Goal: Task Accomplishment & Management: Complete application form

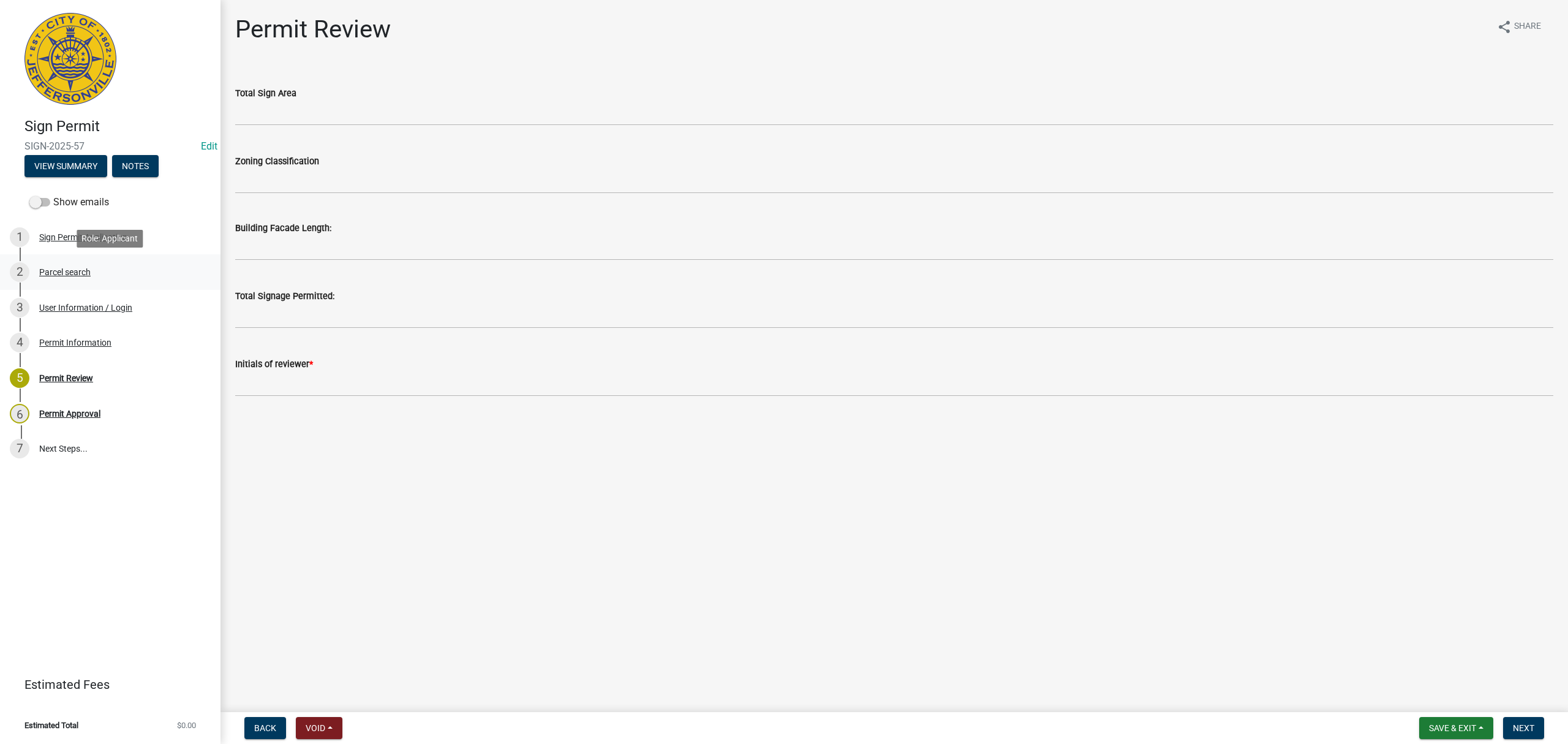
click at [155, 263] on div "2 Parcel search" at bounding box center [106, 272] width 191 height 20
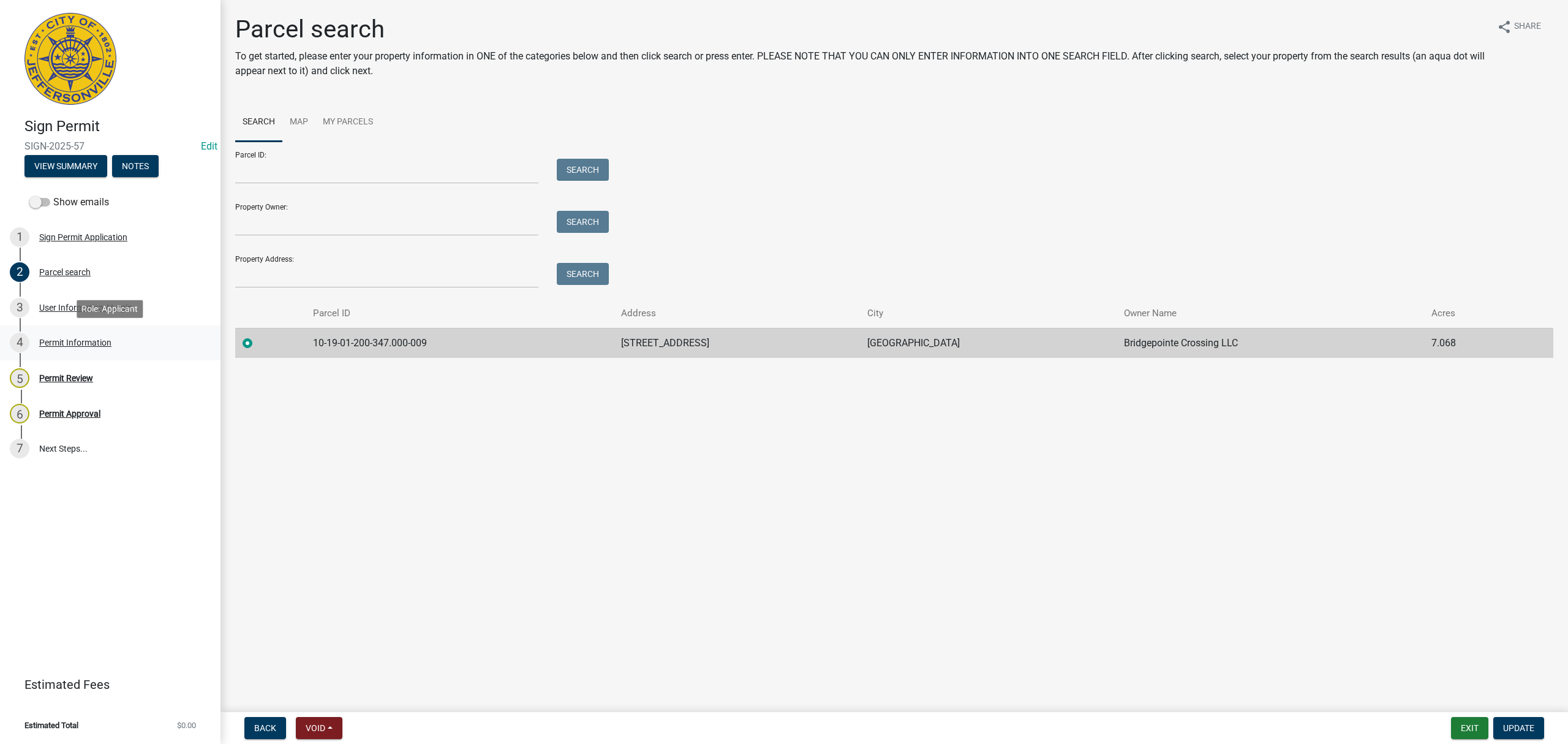
click at [135, 342] on div "4 Permit Information" at bounding box center [106, 342] width 191 height 20
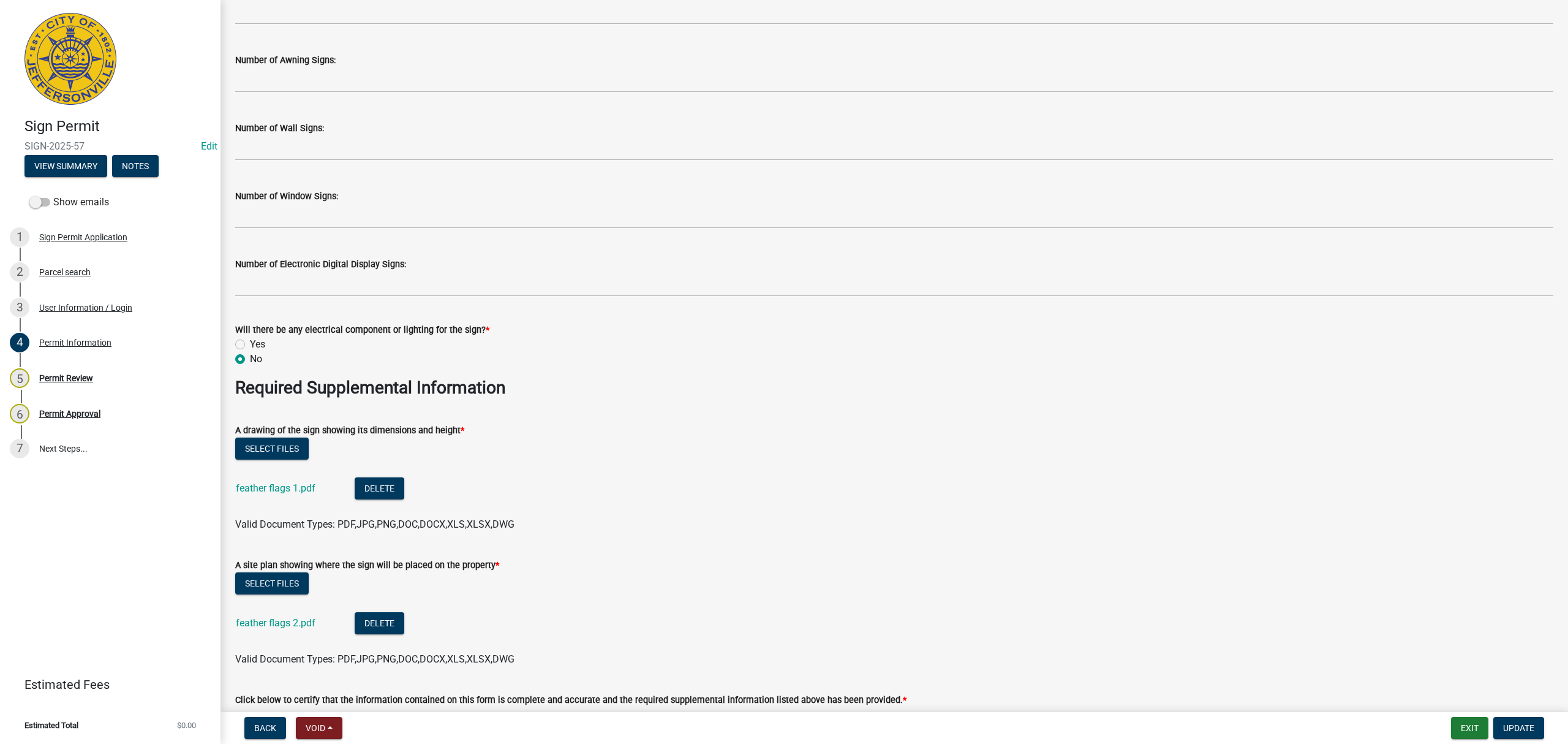
scroll to position [1797, 0]
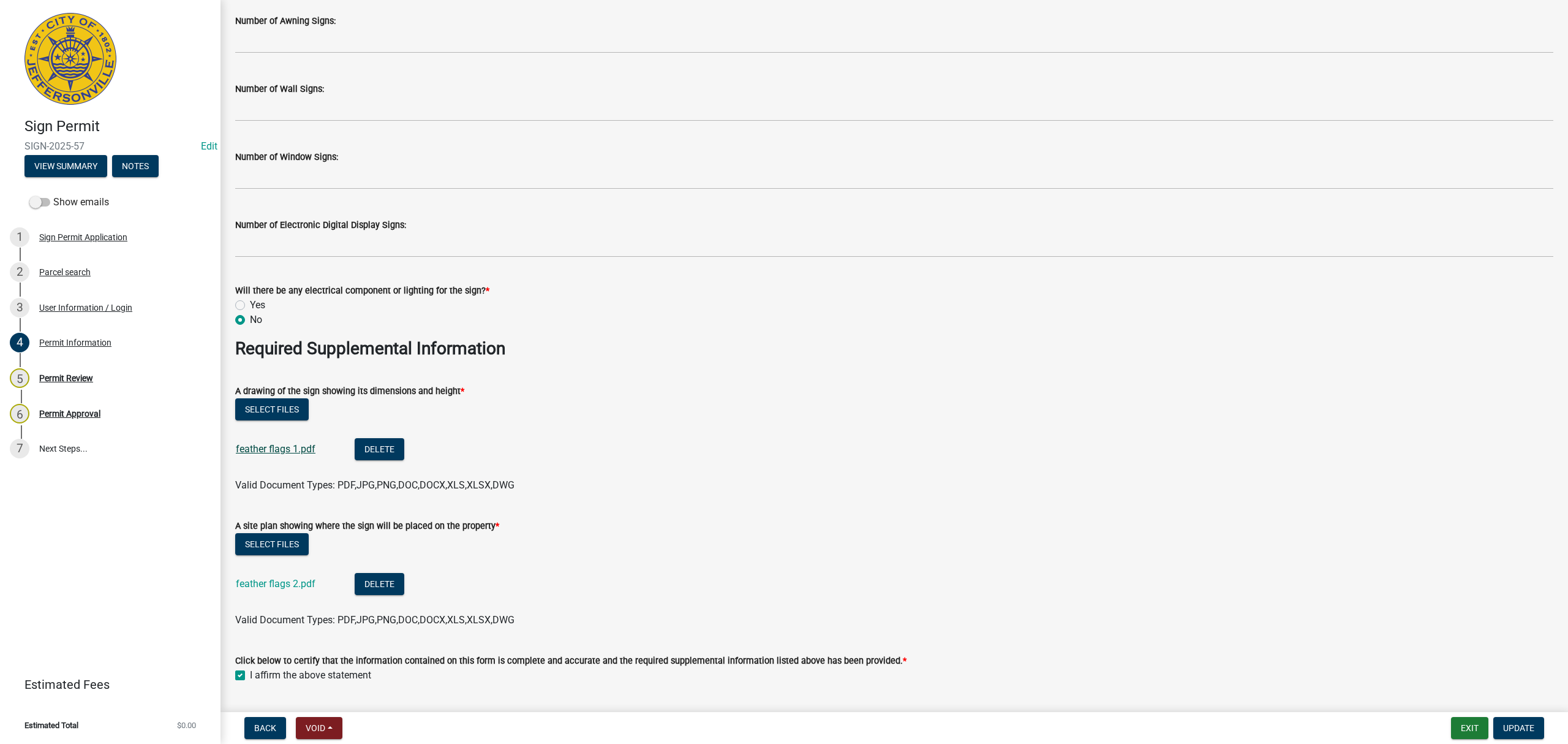
click at [291, 449] on link "feather flags 1.pdf" at bounding box center [276, 449] width 80 height 12
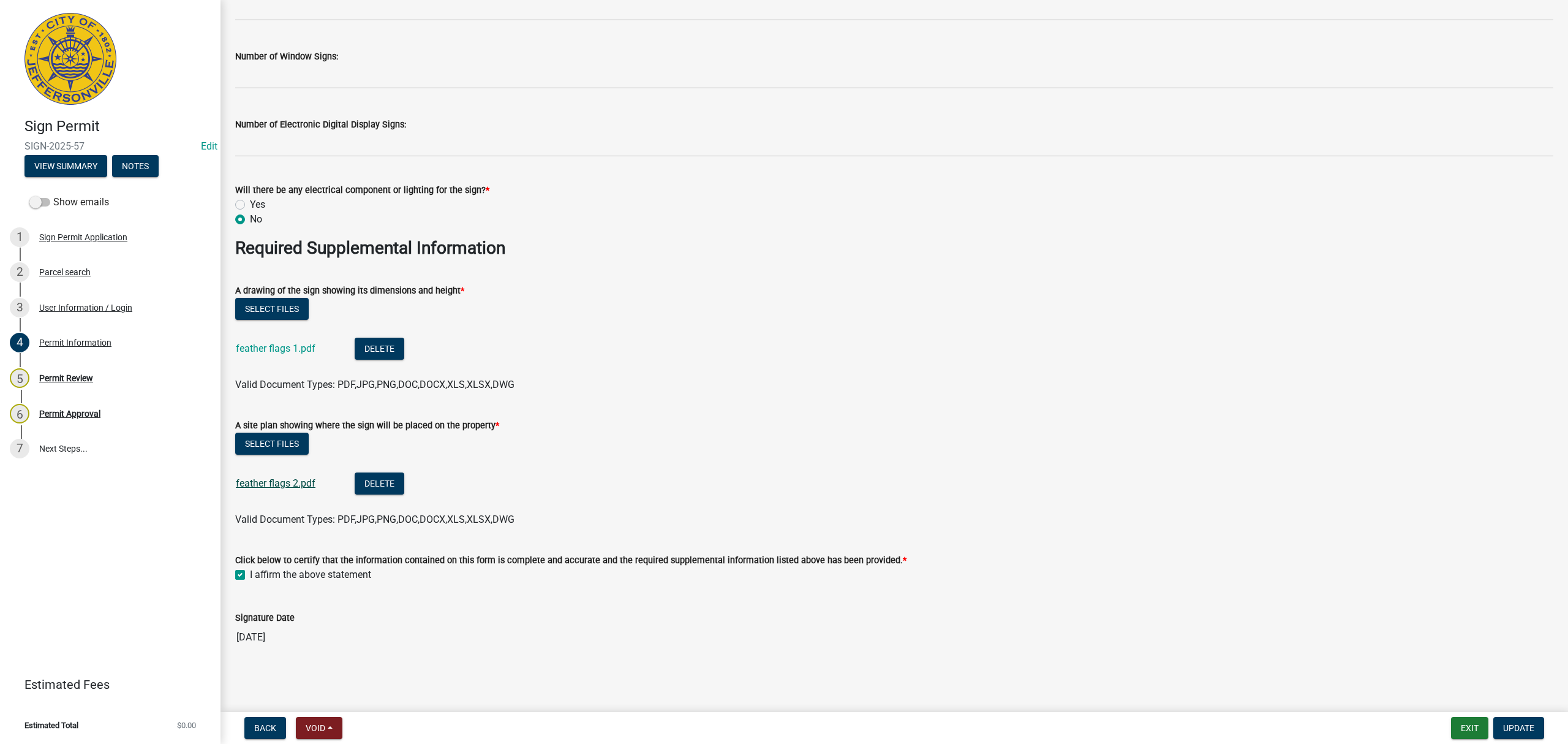
click at [301, 483] on link "feather flags 2.pdf" at bounding box center [276, 483] width 80 height 12
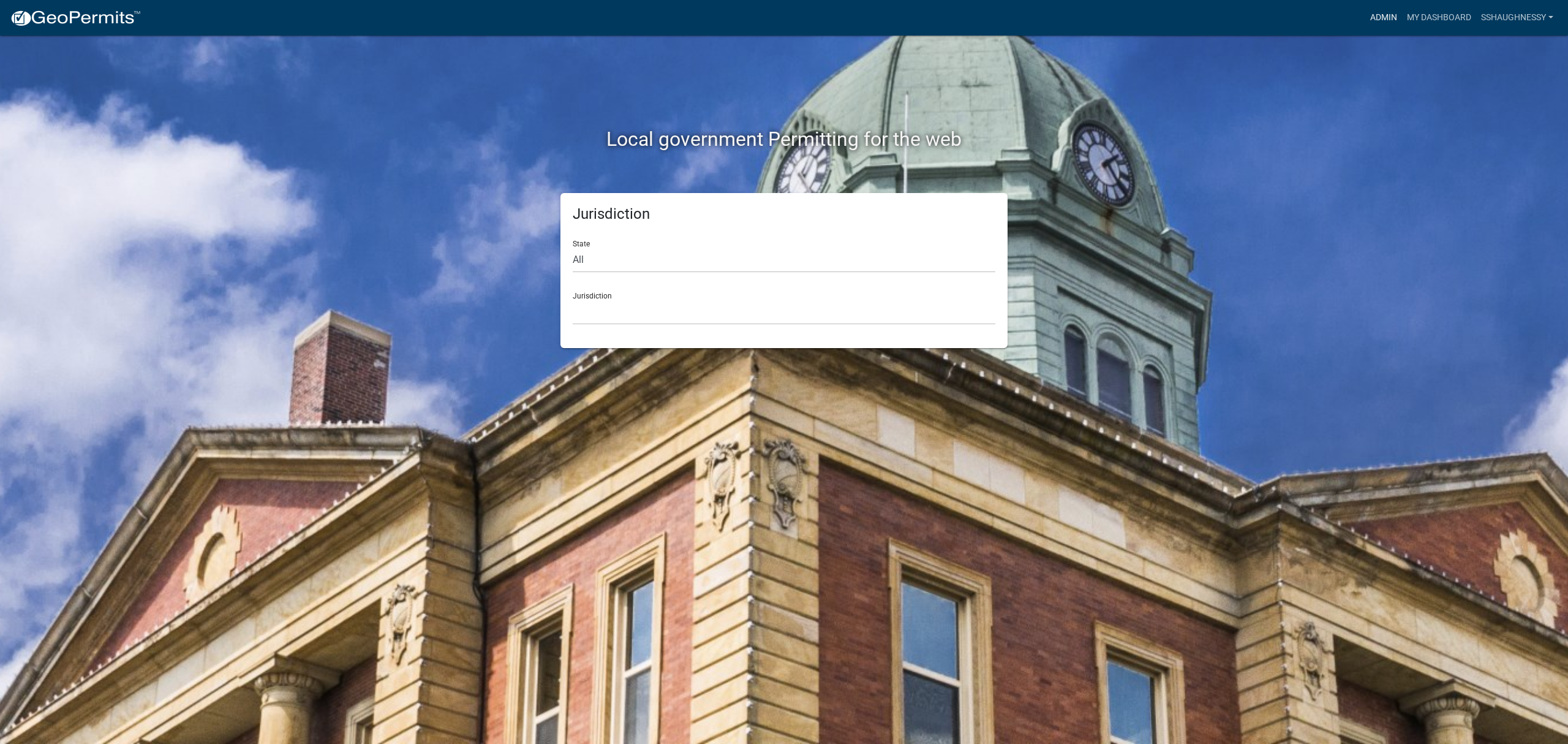
click at [1375, 20] on link "Admin" at bounding box center [1383, 17] width 37 height 23
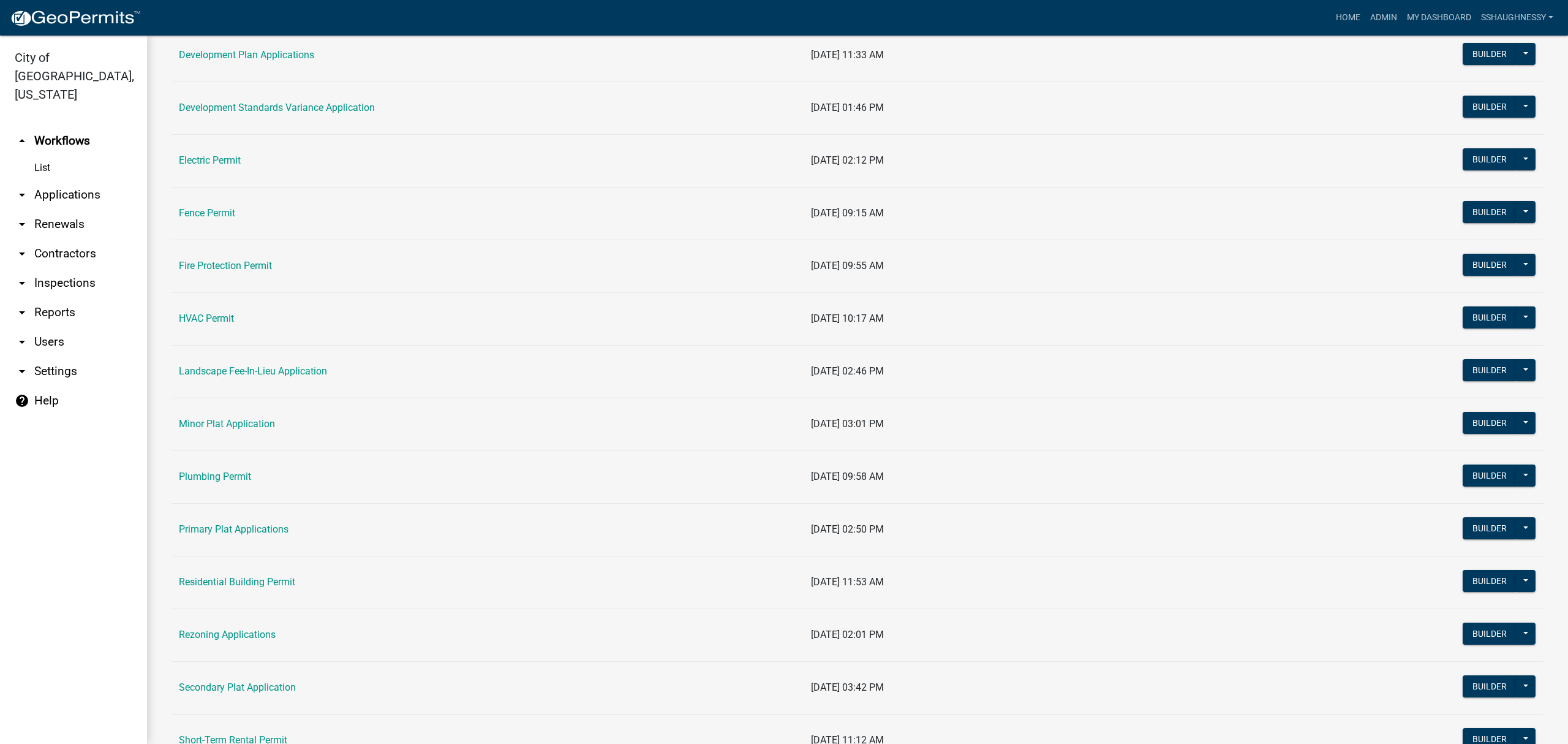
scroll to position [326, 0]
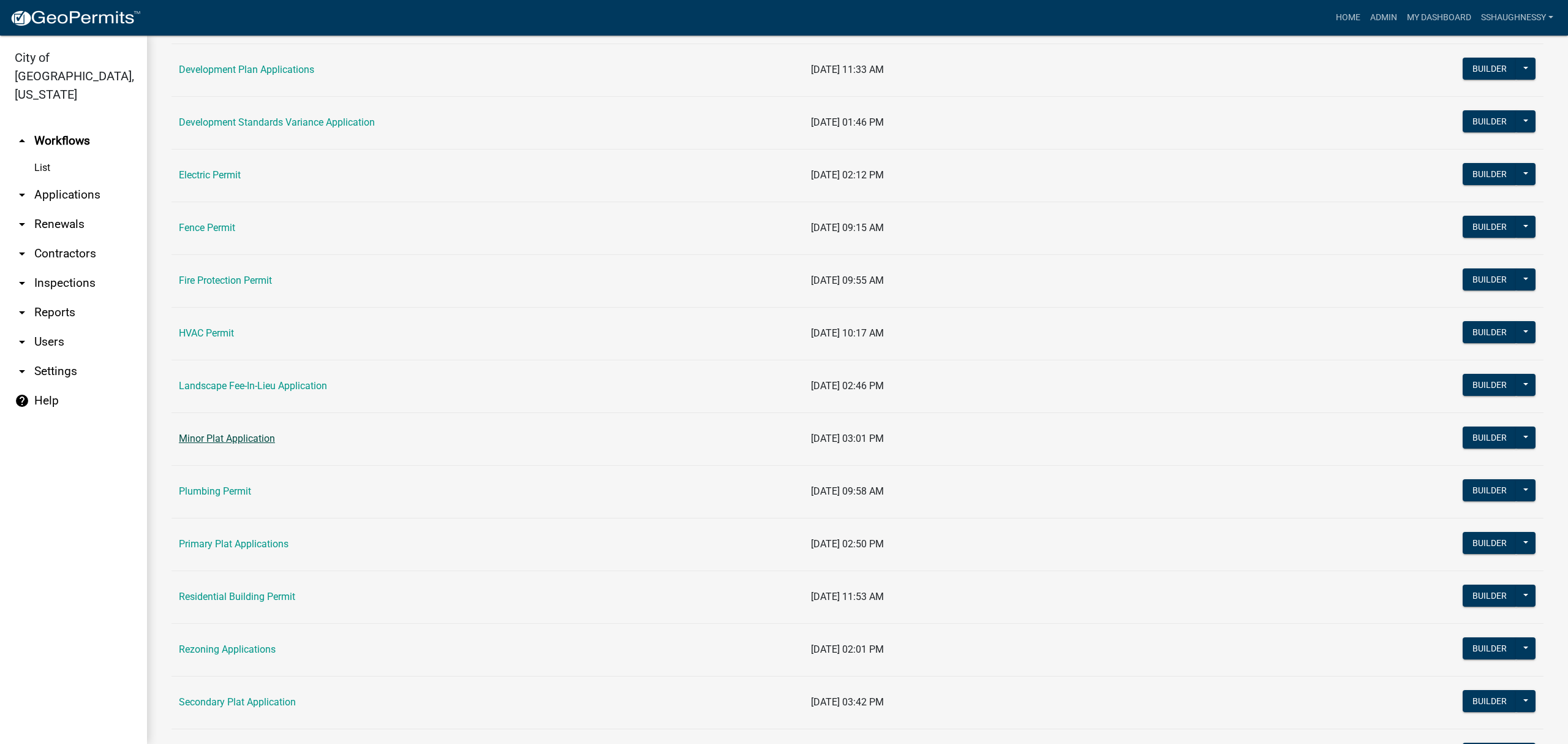
click at [247, 443] on link "Minor Plat Application" at bounding box center [227, 439] width 96 height 12
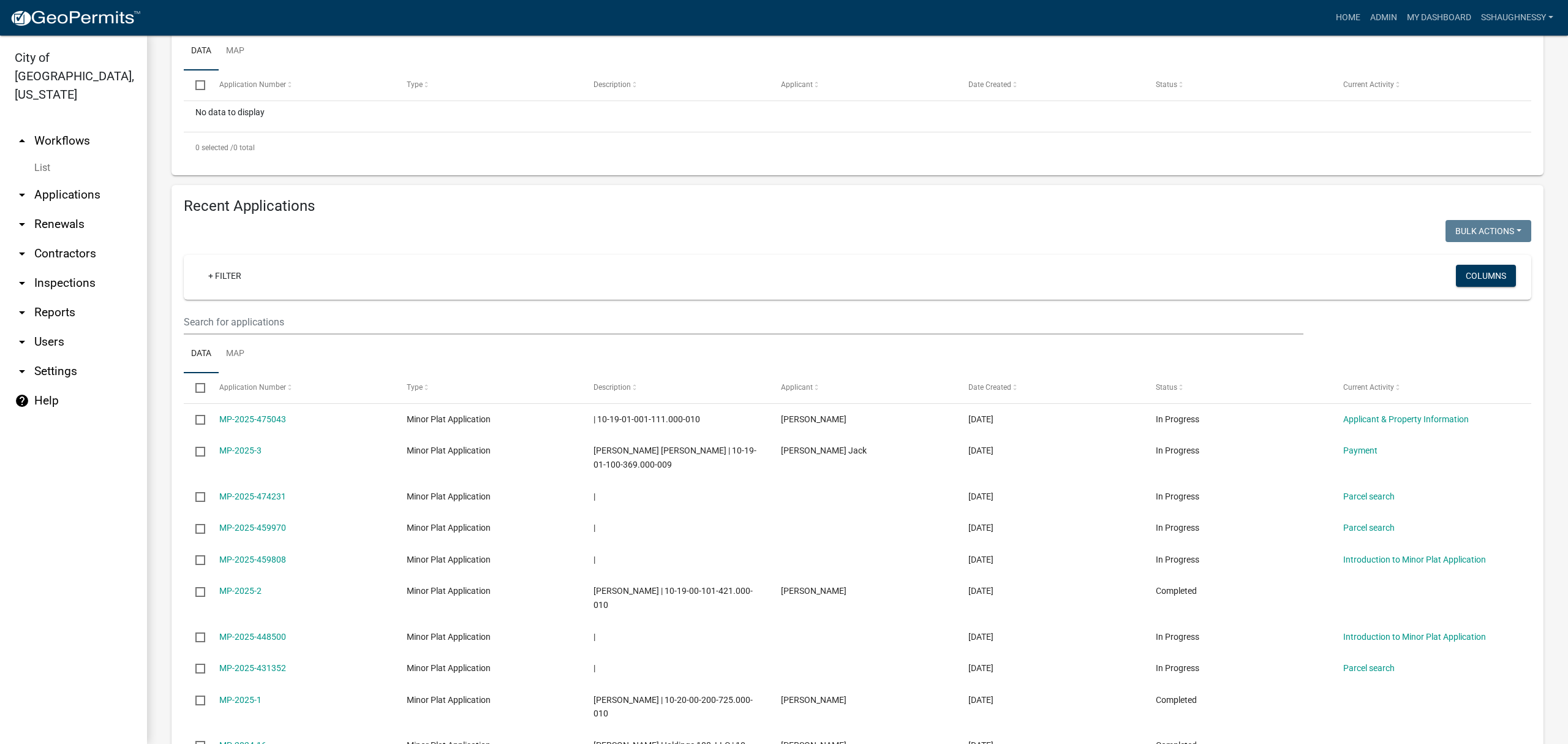
scroll to position [326, 0]
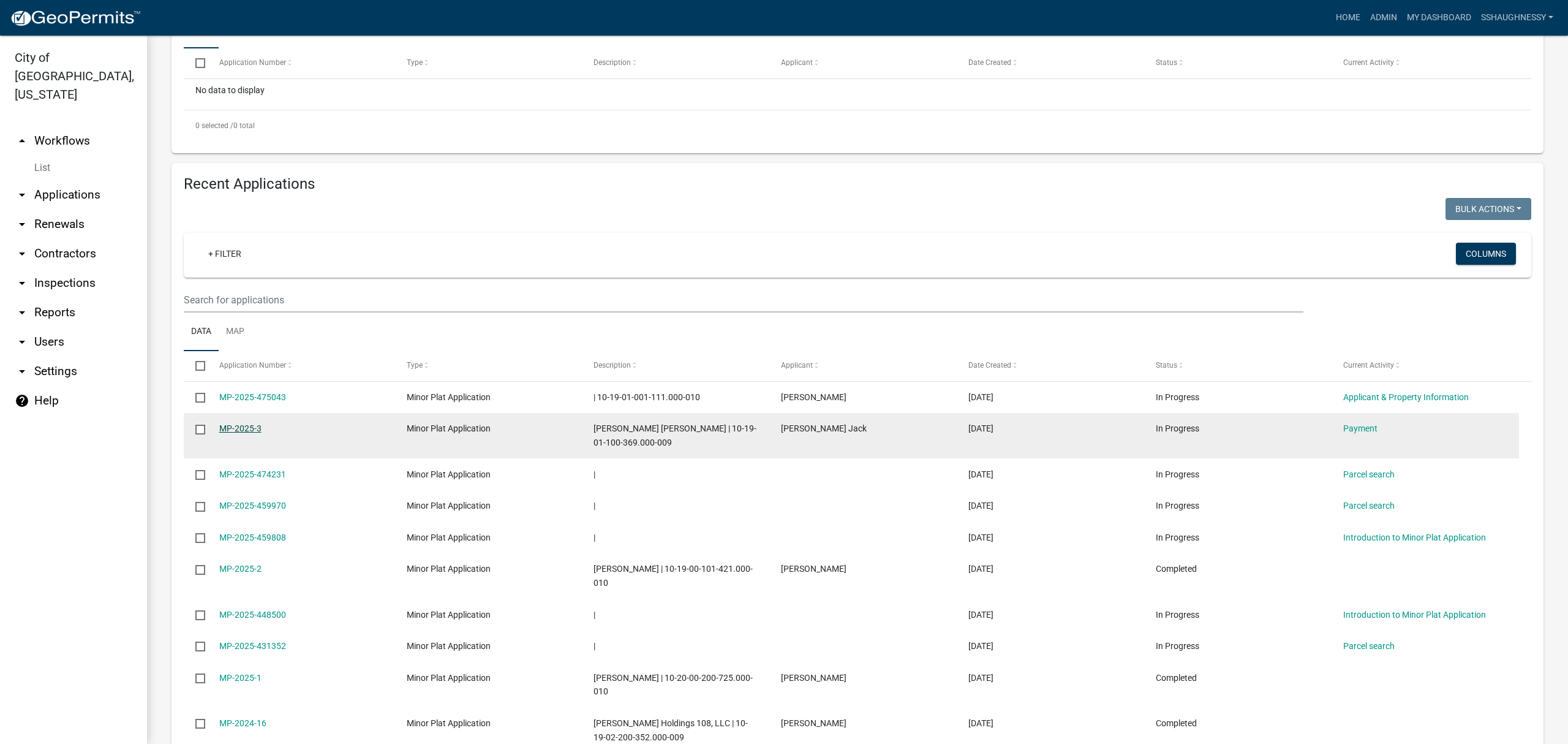
click at [230, 431] on link "MP-2025-3" at bounding box center [241, 428] width 42 height 10
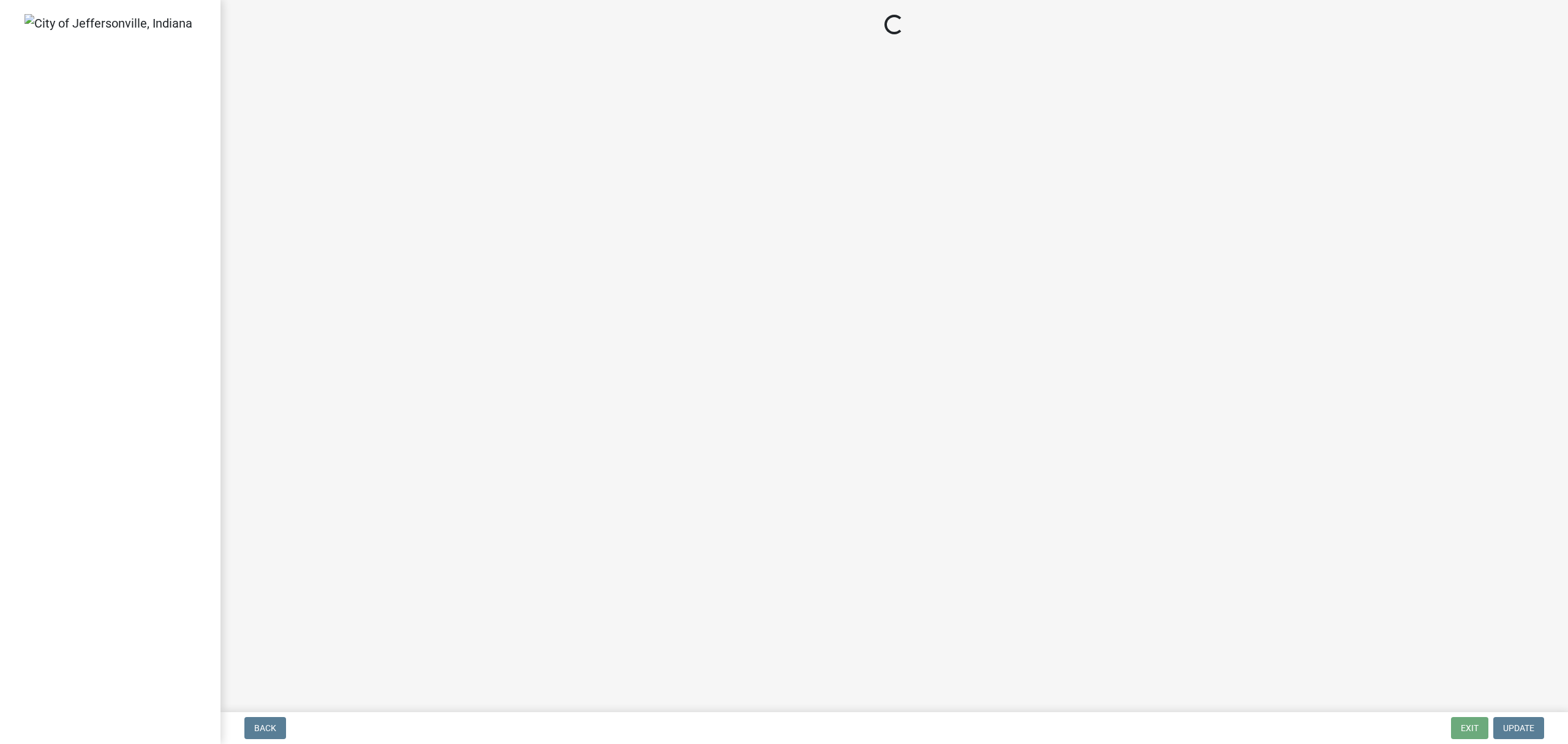
select select "3: 3"
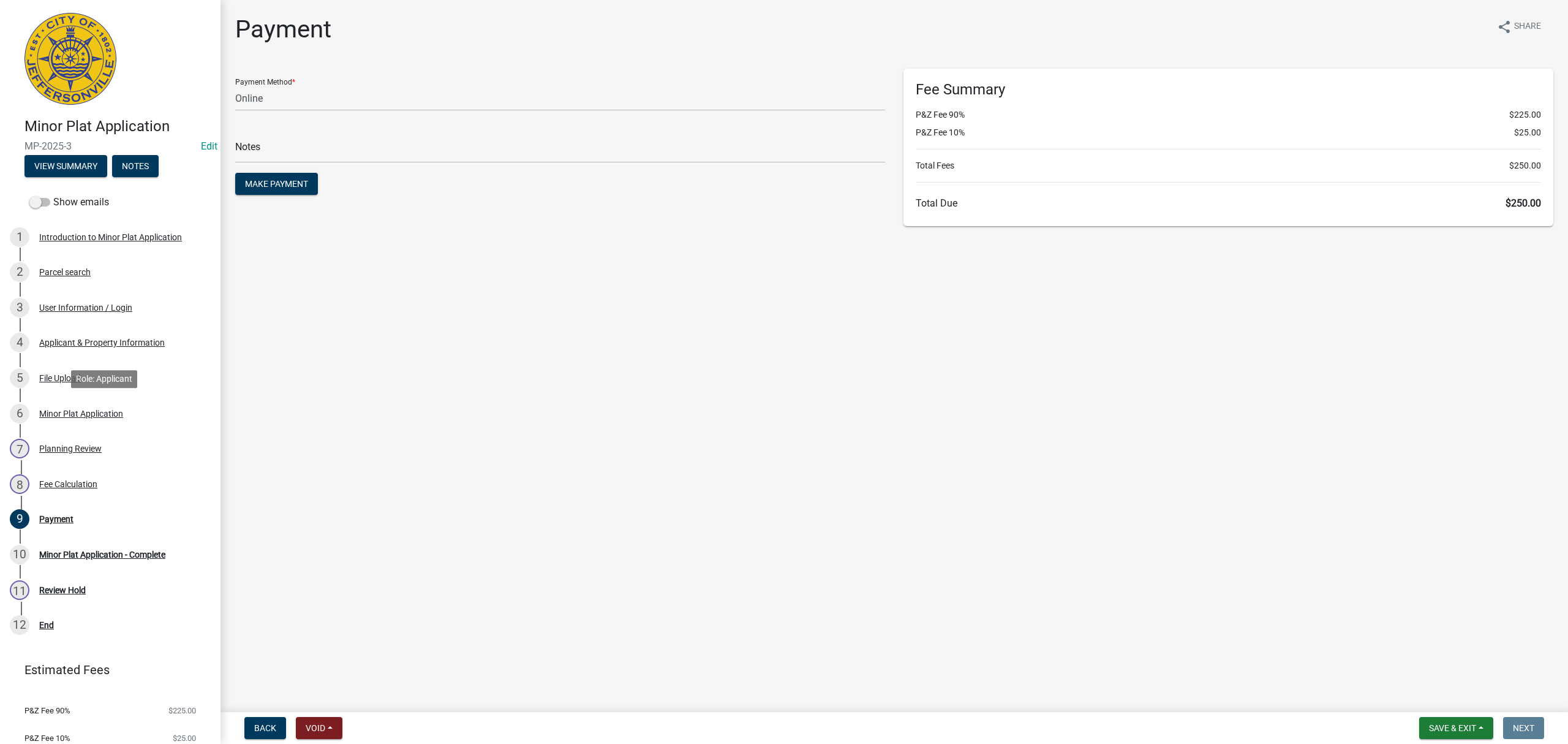
click at [102, 422] on div "6 Minor Plat Application" at bounding box center [106, 414] width 191 height 20
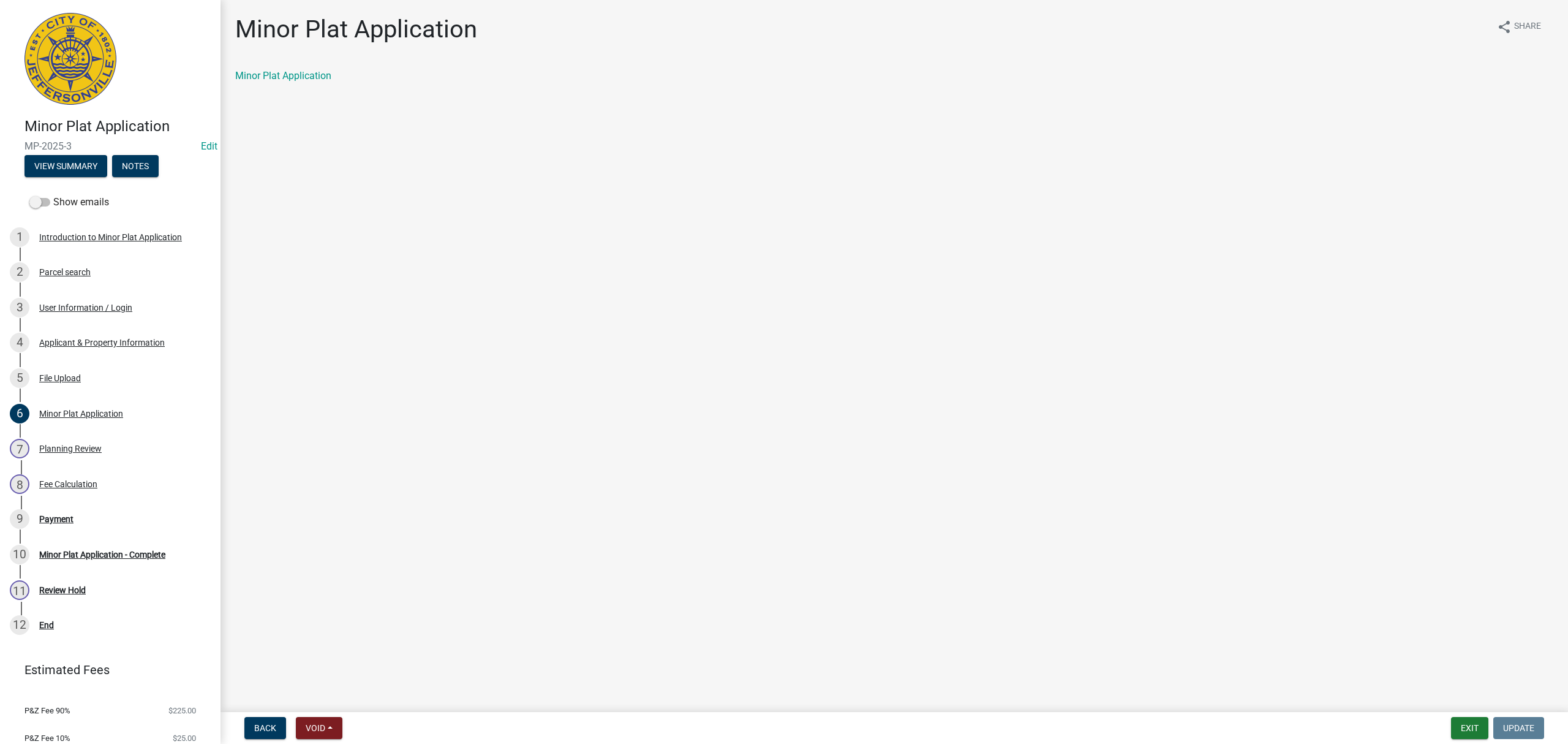
click at [104, 376] on div "5 File Upload" at bounding box center [106, 378] width 191 height 20
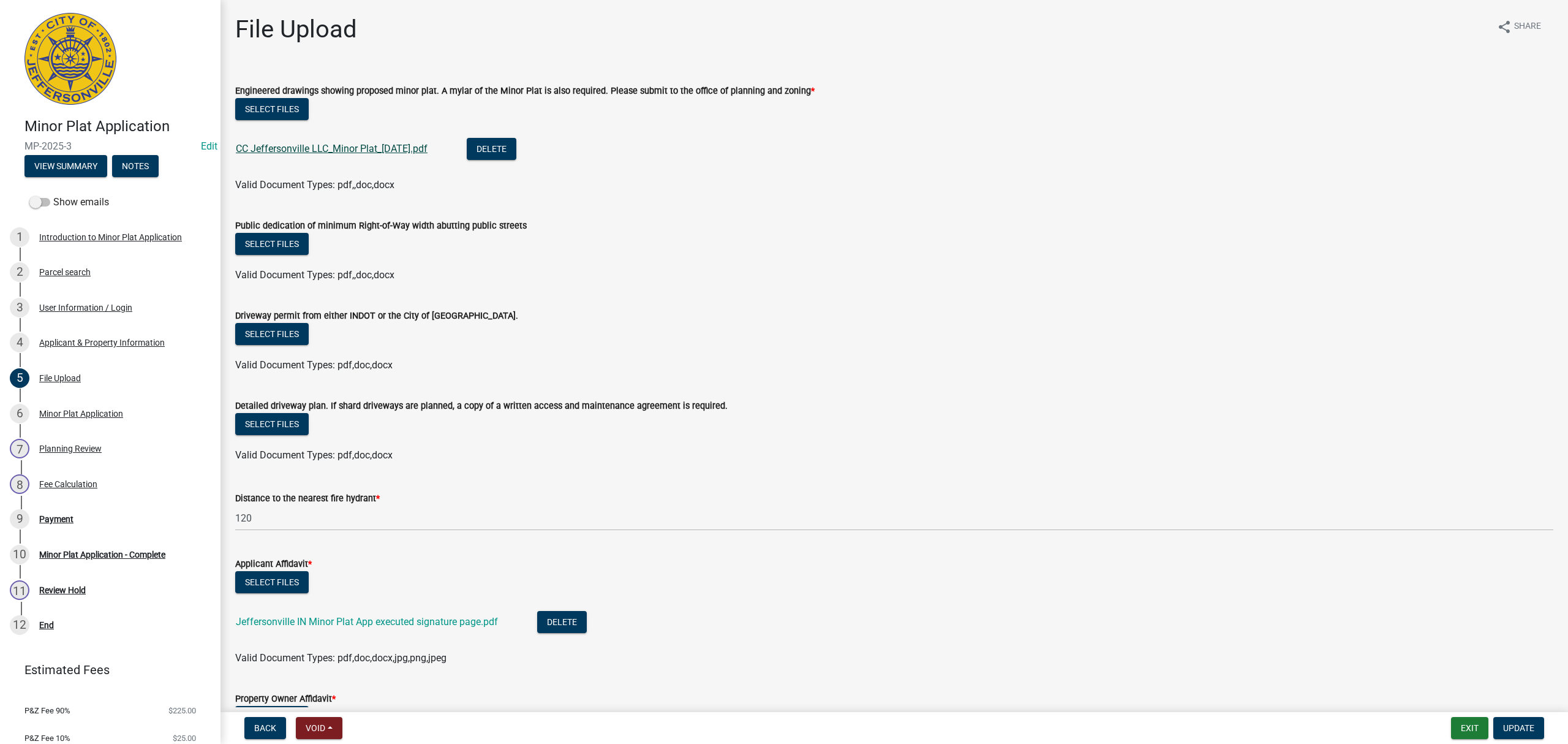
click at [400, 150] on link "CC Jeffersonville LLC_Minor Plat_2025-09-05.pdf" at bounding box center [332, 148] width 192 height 12
click at [93, 523] on div "9 Payment" at bounding box center [106, 519] width 191 height 20
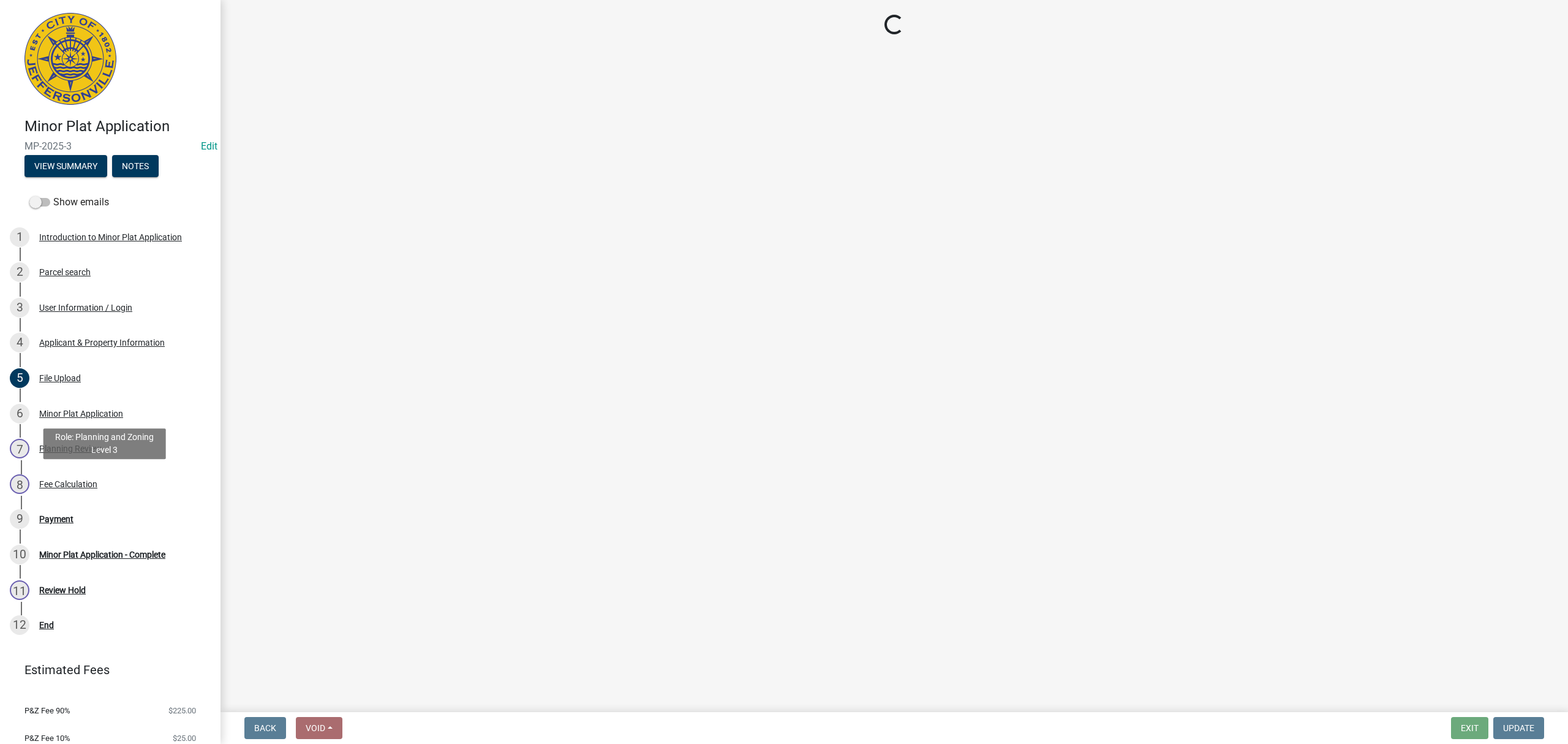
select select "3: 3"
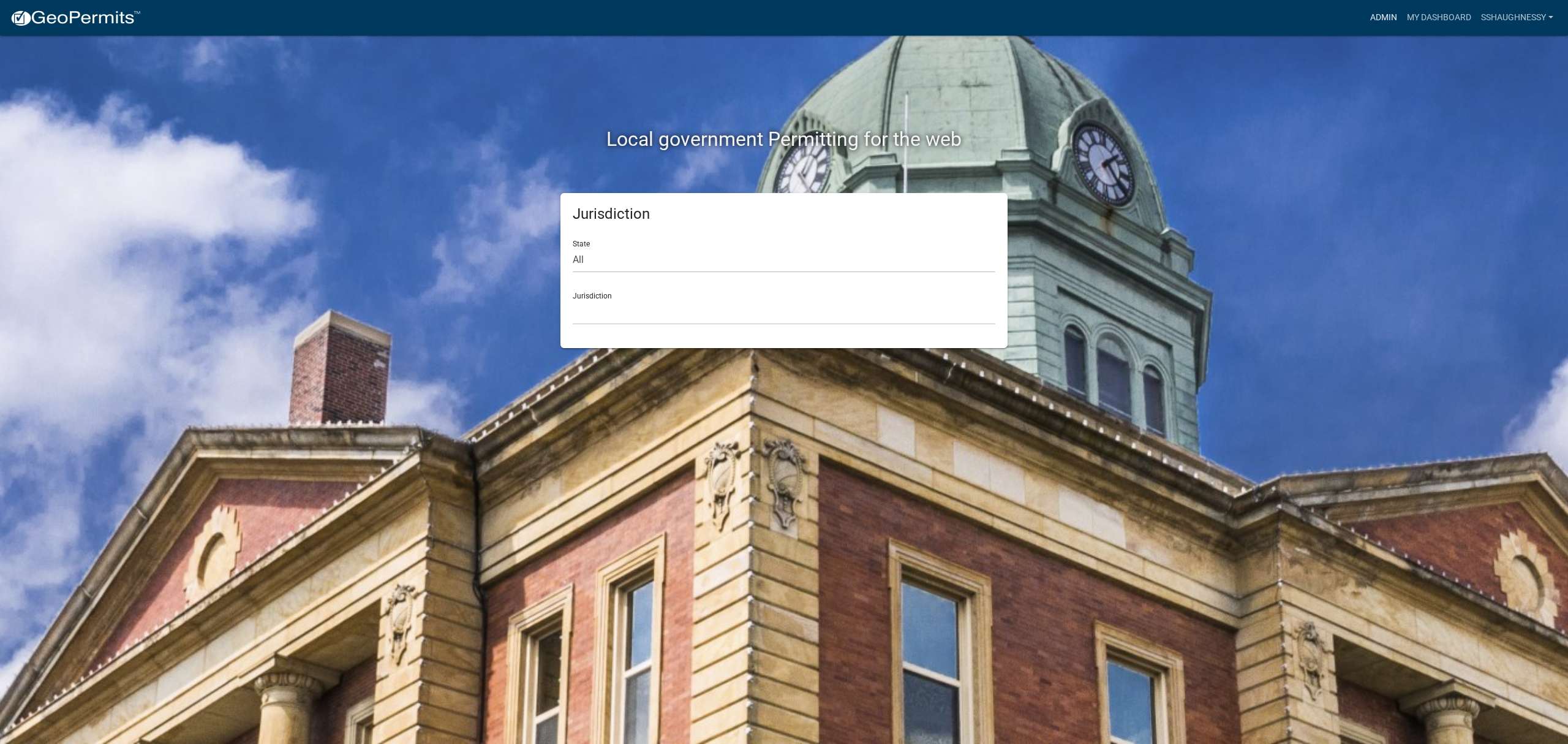
click at [1380, 17] on link "Admin" at bounding box center [1383, 17] width 37 height 23
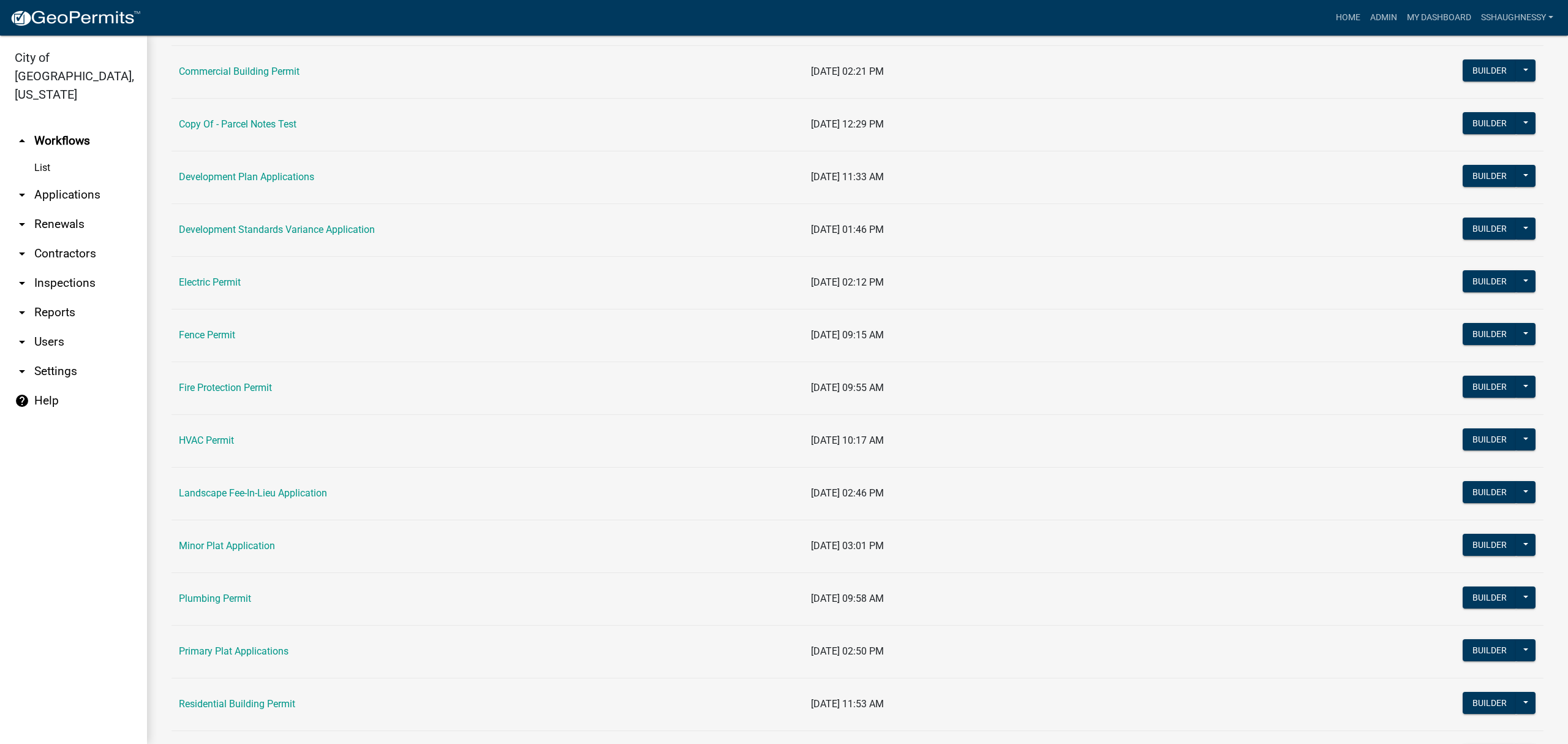
scroll to position [245, 0]
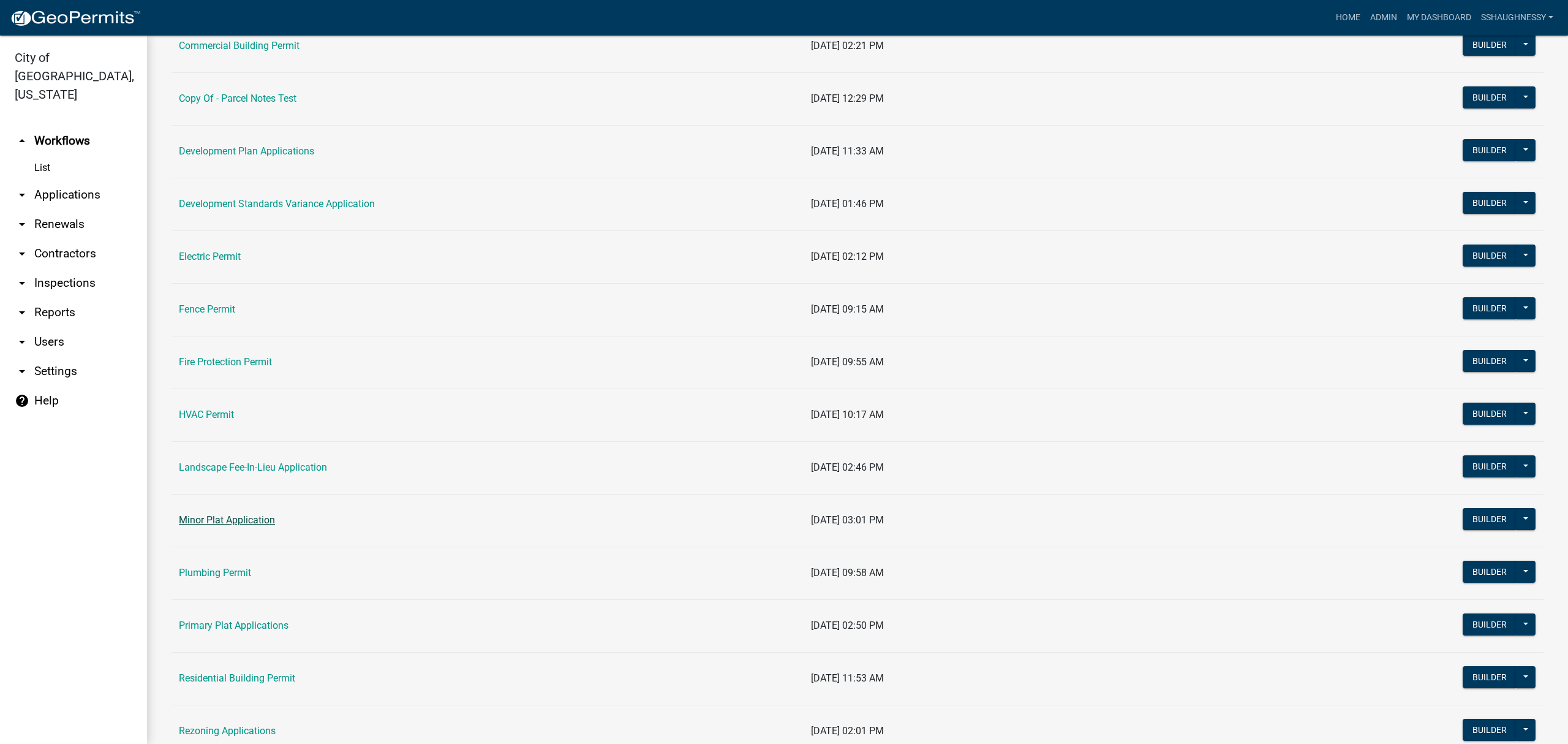
click at [243, 526] on link "Minor Plat Application" at bounding box center [227, 520] width 96 height 12
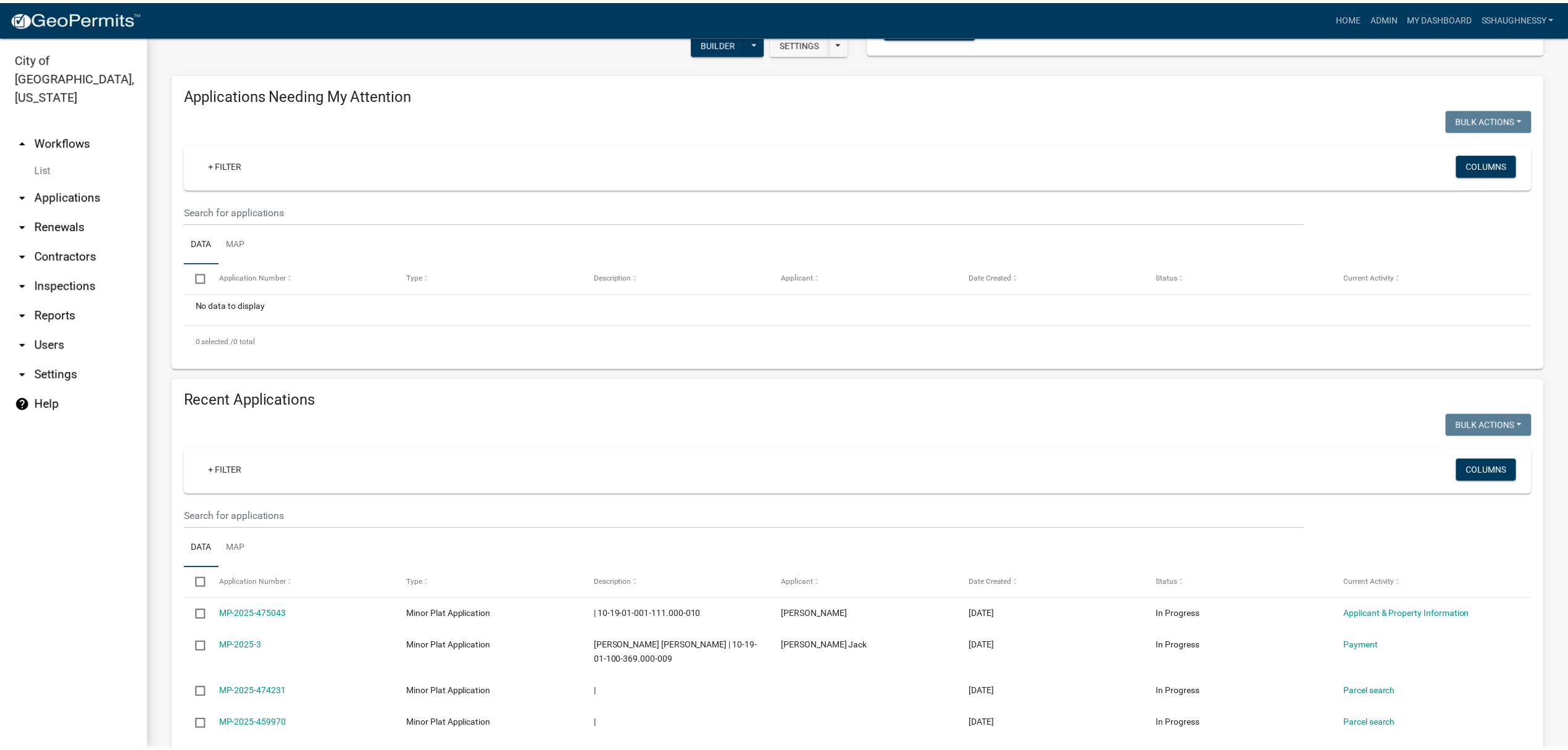
scroll to position [329, 0]
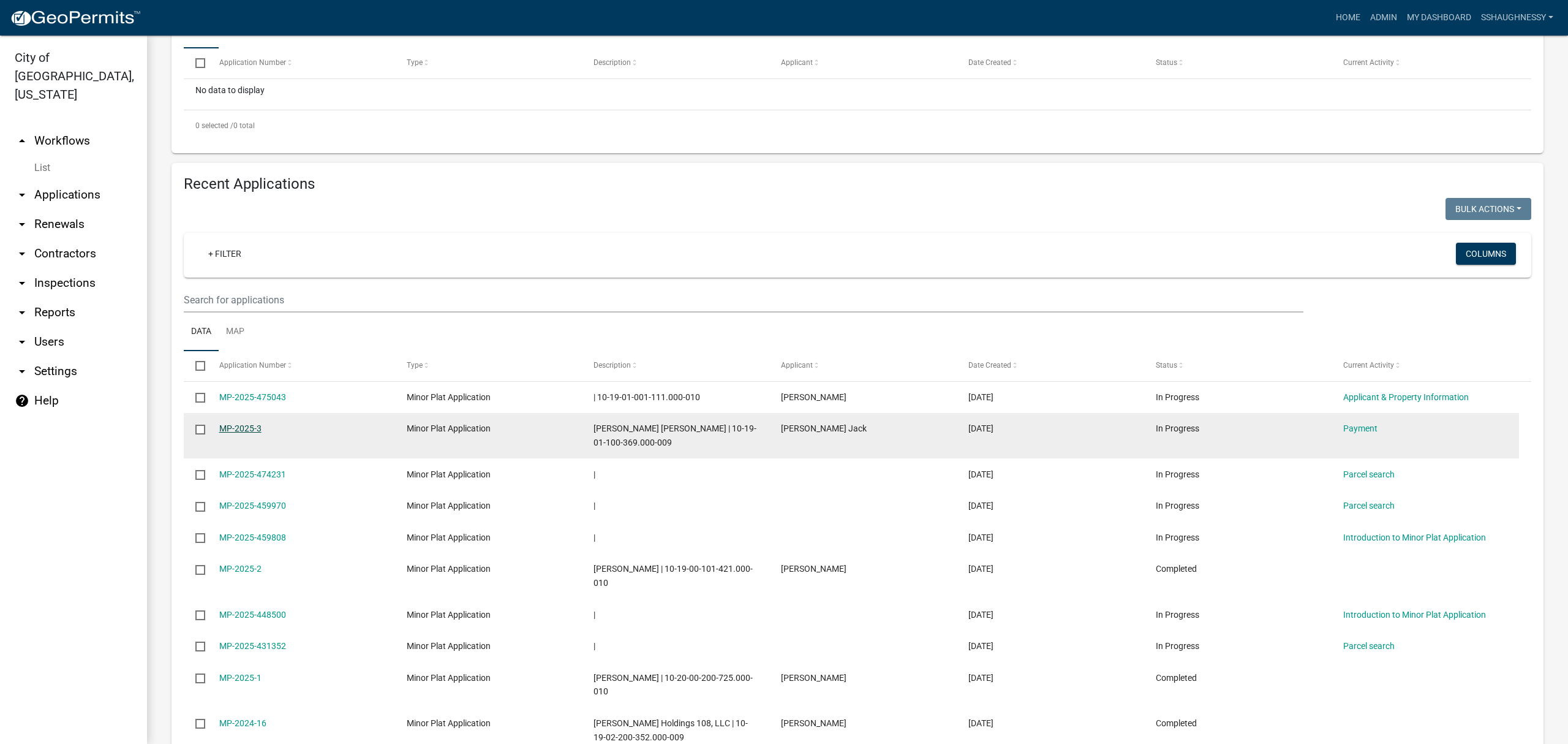
click at [239, 429] on link "MP-2025-3" at bounding box center [241, 428] width 42 height 10
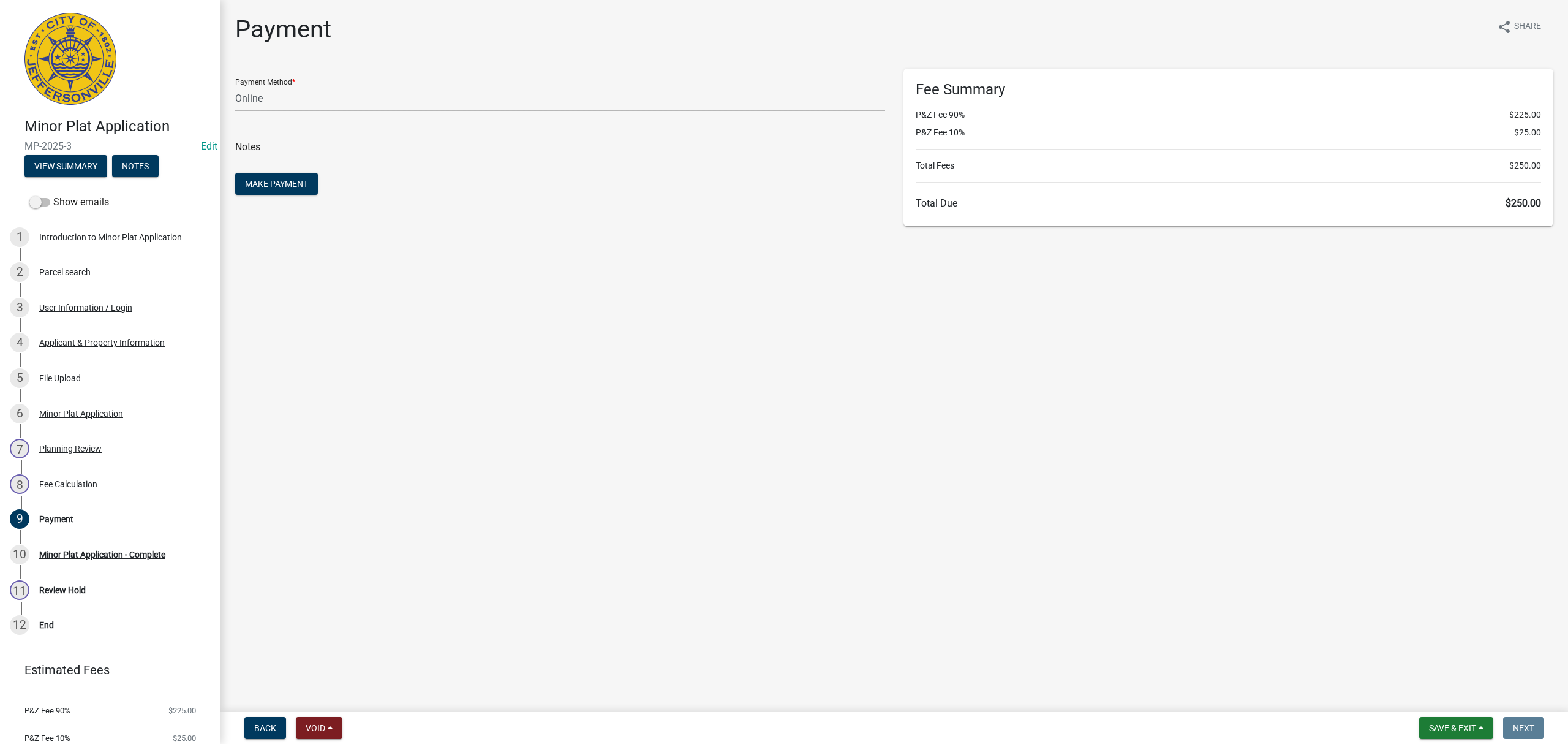
click at [326, 86] on select "Credit Card POS Check Cash Online" at bounding box center [560, 98] width 650 height 25
select select "1: 0"
click at [235, 86] on select "Credit Card POS Check Cash Online" at bounding box center [560, 98] width 650 height 25
click at [317, 145] on input "text" at bounding box center [560, 150] width 650 height 25
type input "607"
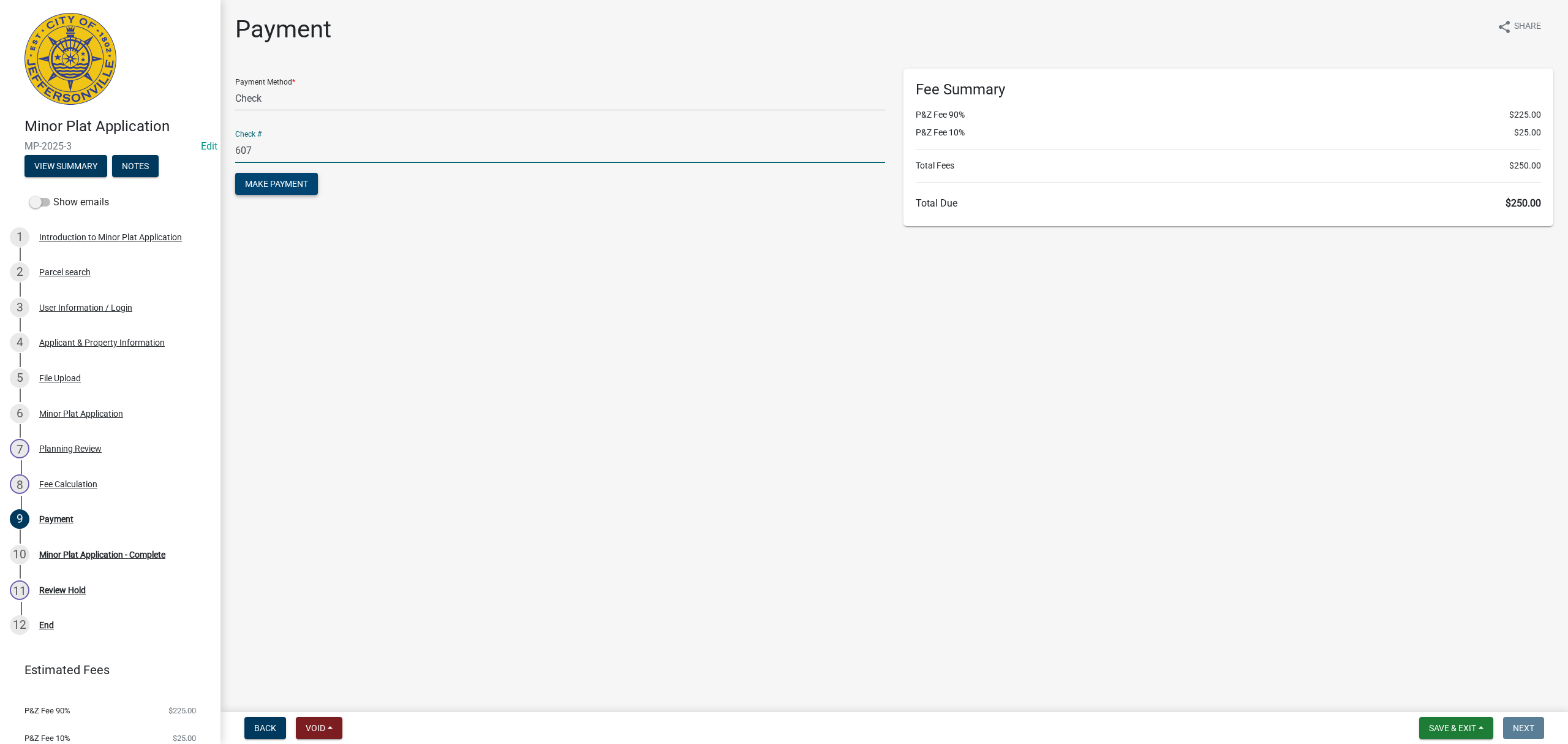
click at [306, 183] on span "Make Payment" at bounding box center [277, 183] width 63 height 10
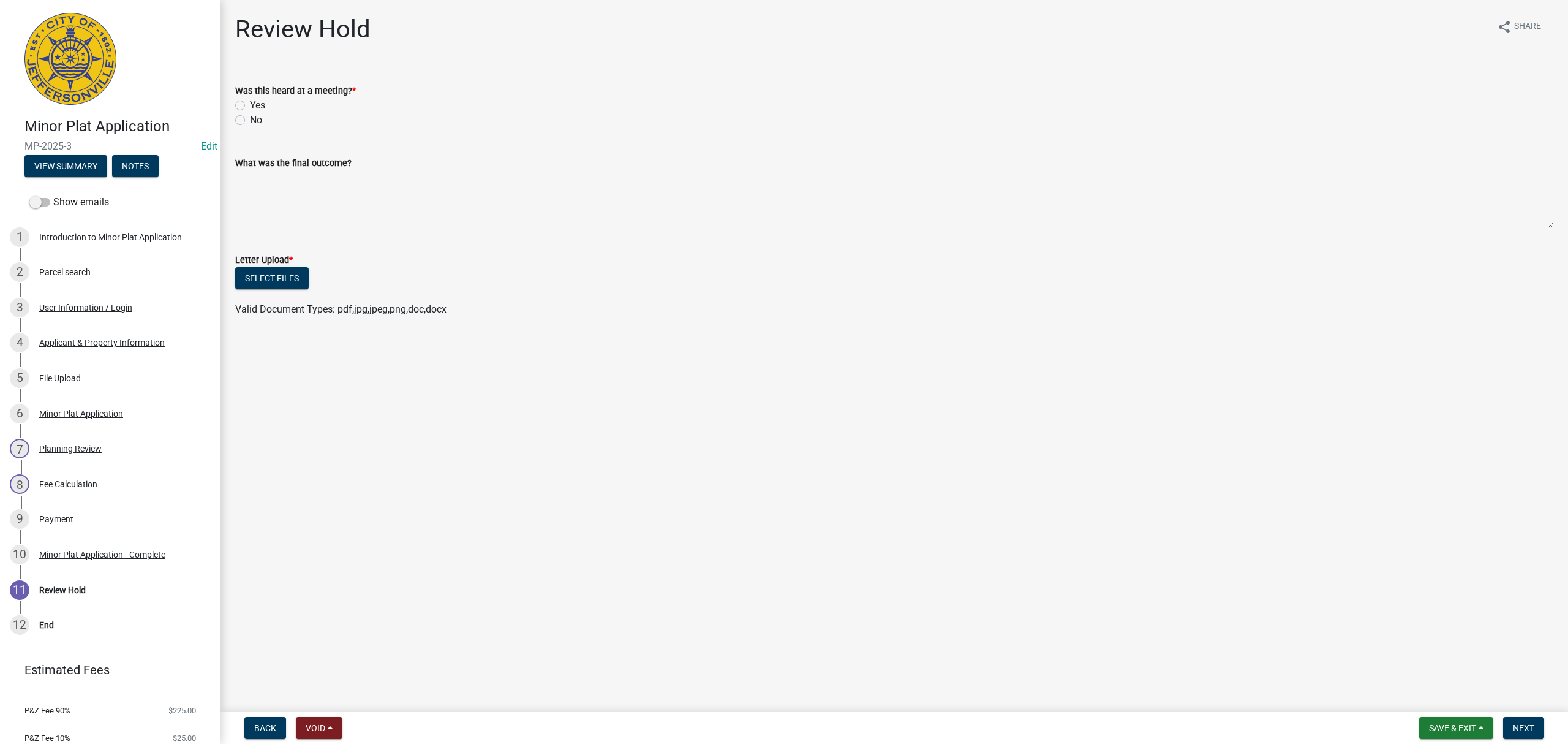
click at [250, 120] on label "No" at bounding box center [256, 120] width 13 height 15
click at [250, 120] on input "No" at bounding box center [254, 117] width 8 height 8
radio input "true"
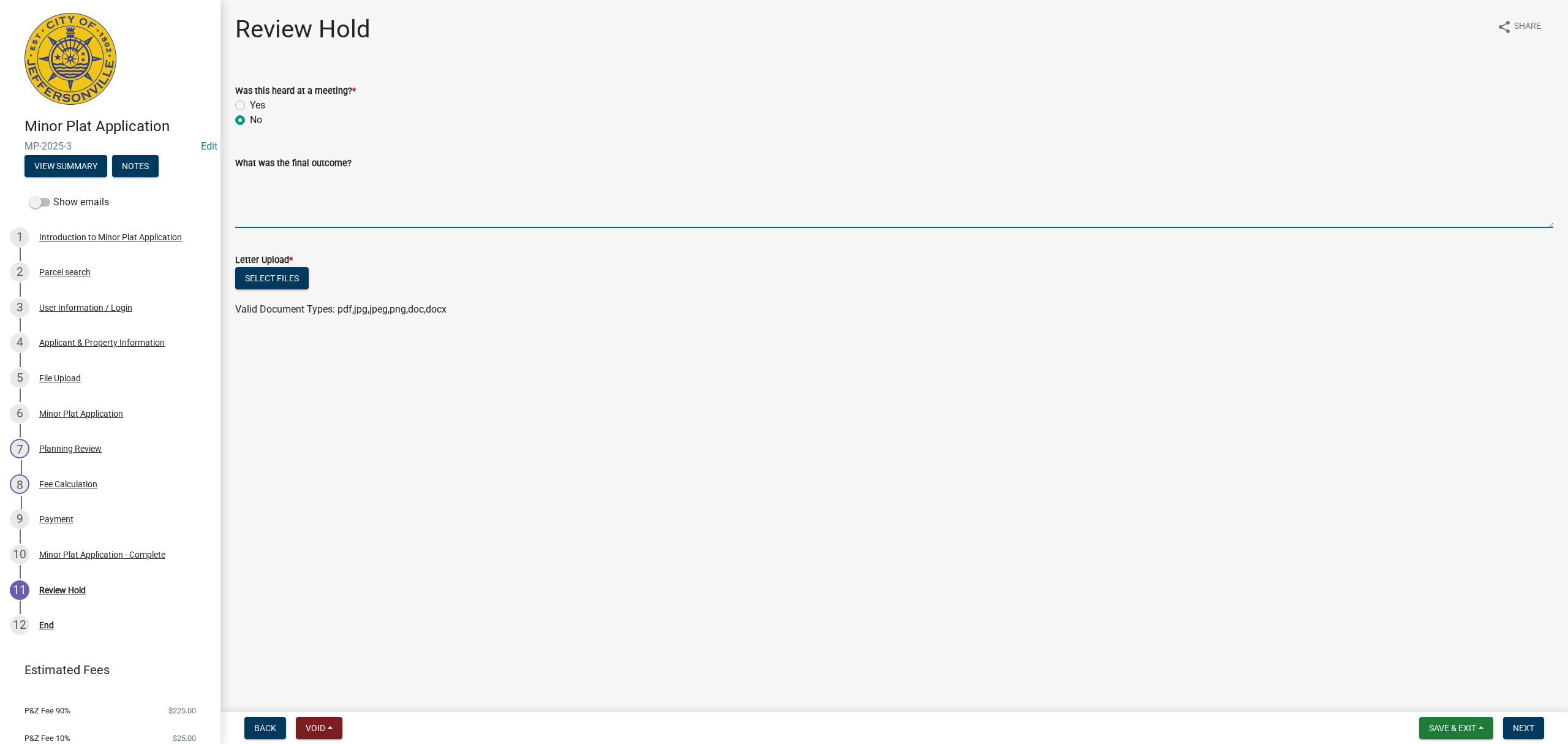
click at [307, 210] on textarea "What was the final outcome?" at bounding box center [894, 199] width 1318 height 57
type textarea "Approved"
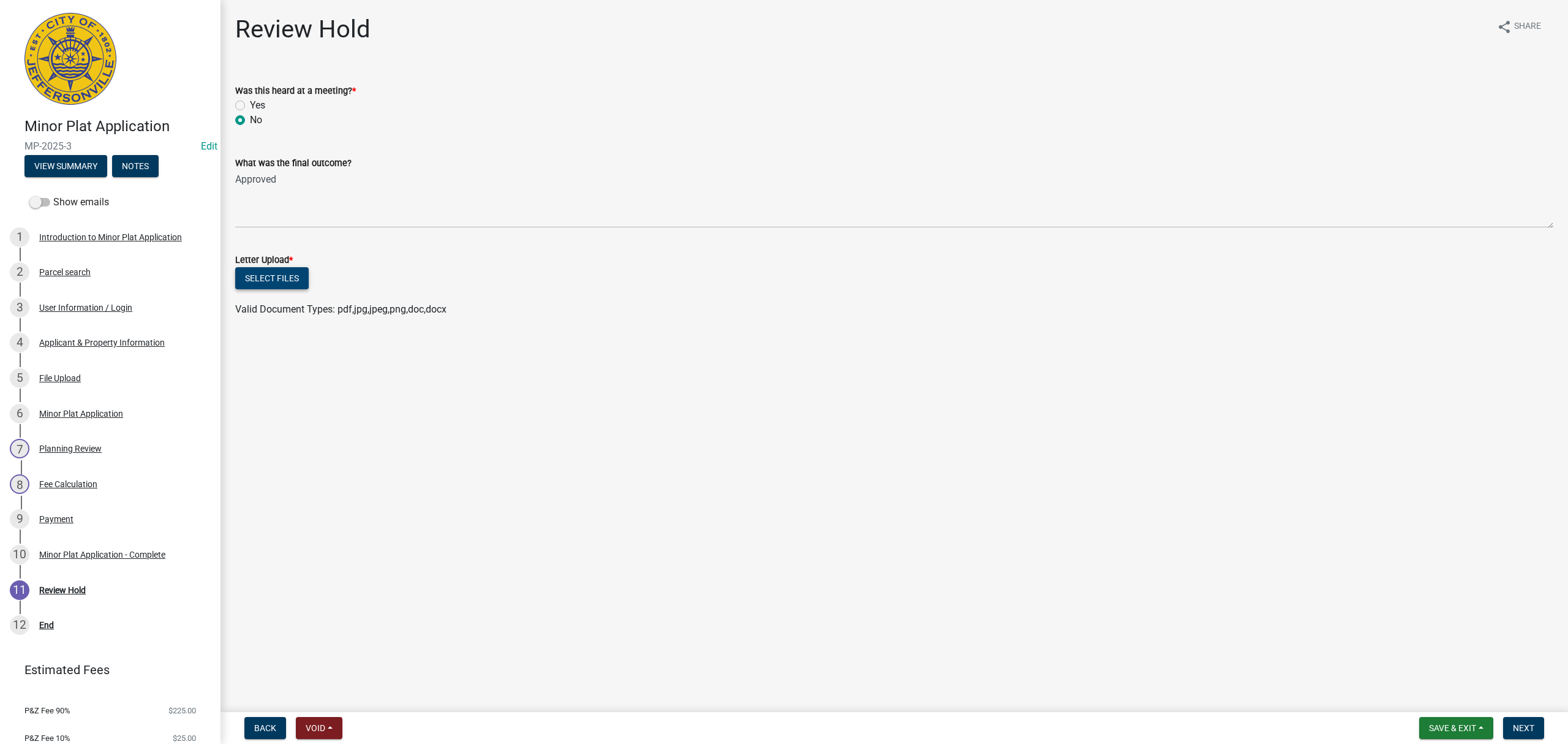
click at [260, 282] on button "Select files" at bounding box center [272, 278] width 73 height 22
click at [1532, 728] on span "Next" at bounding box center [1523, 728] width 22 height 10
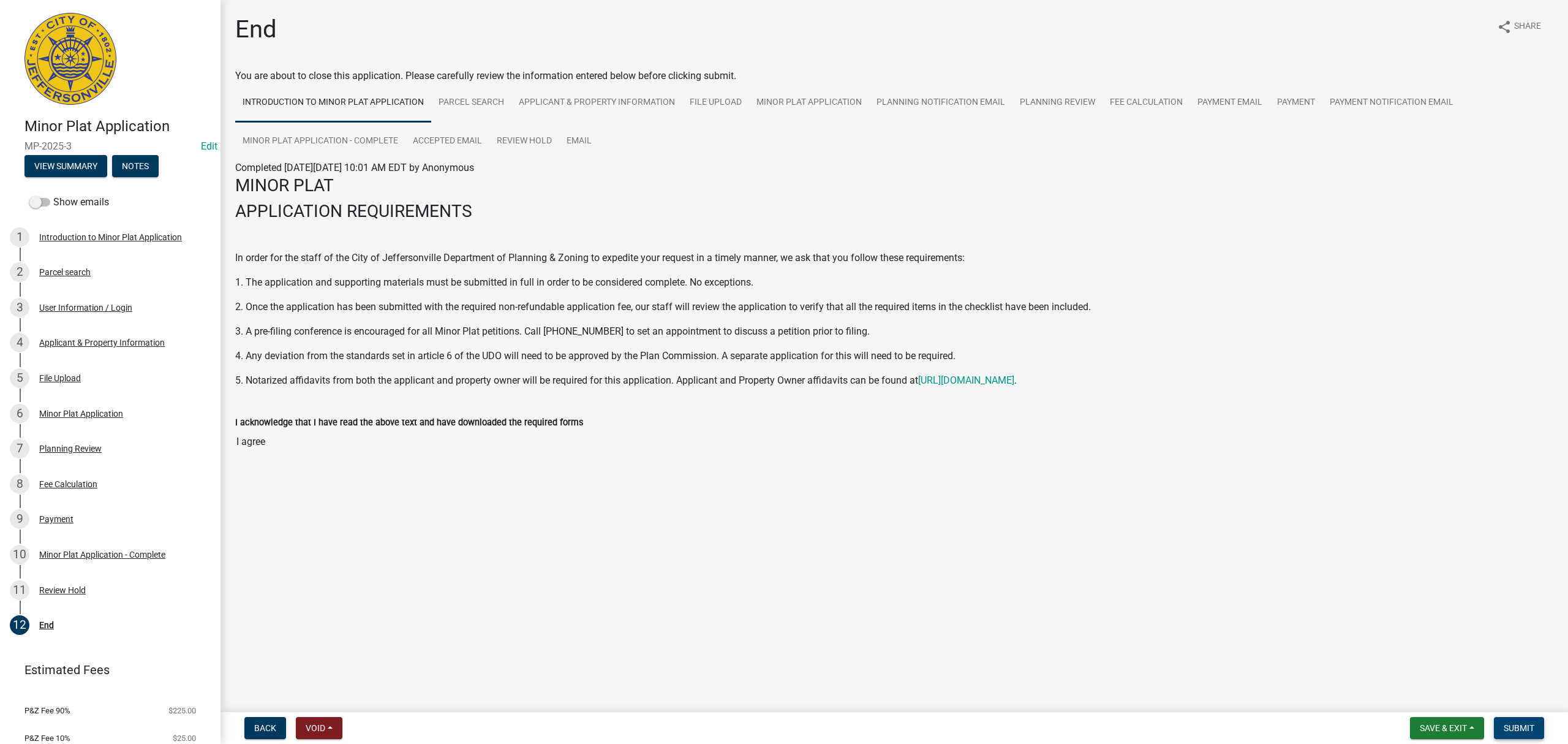
click at [1510, 724] on span "Submit" at bounding box center [1519, 728] width 30 height 10
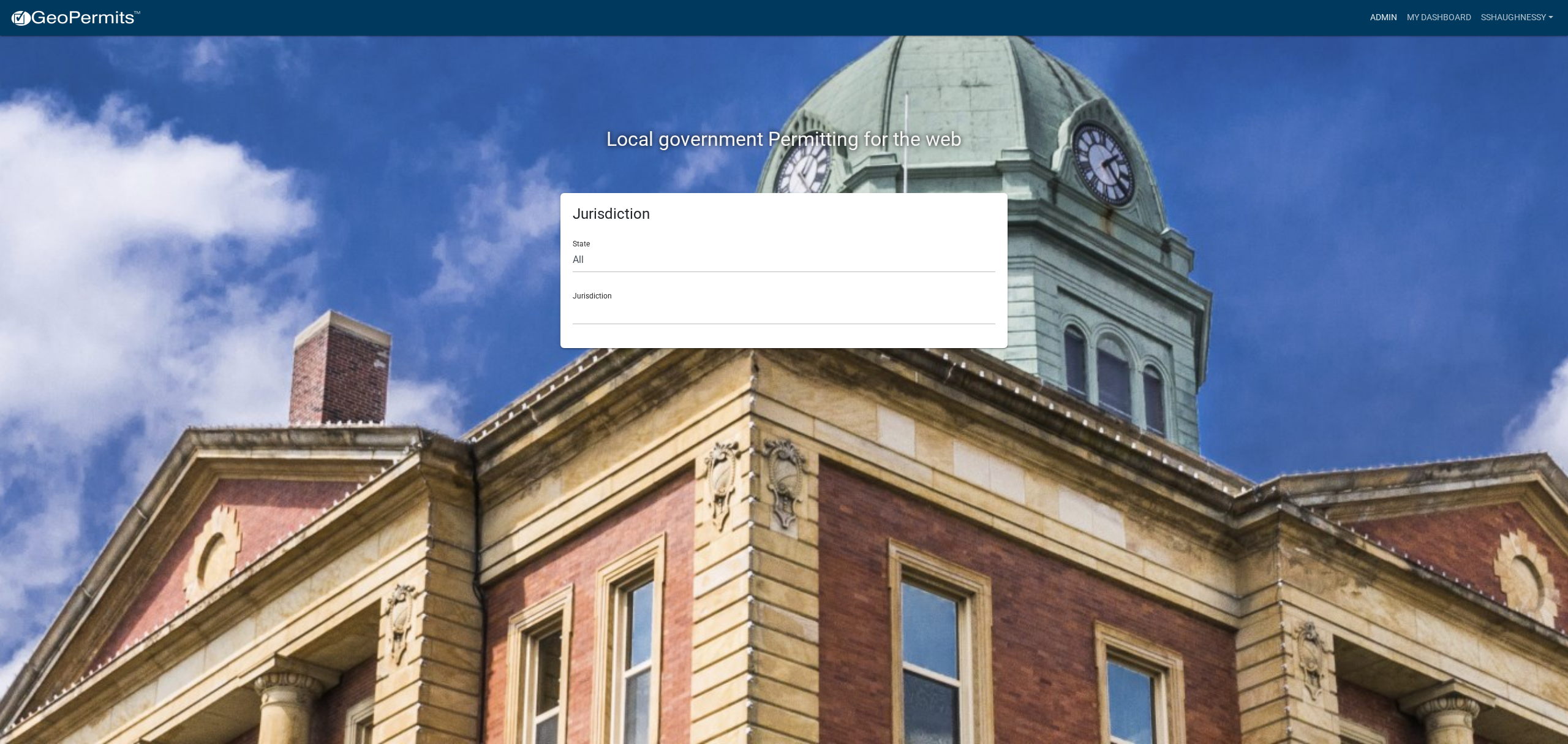
click at [1374, 13] on link "Admin" at bounding box center [1383, 17] width 37 height 23
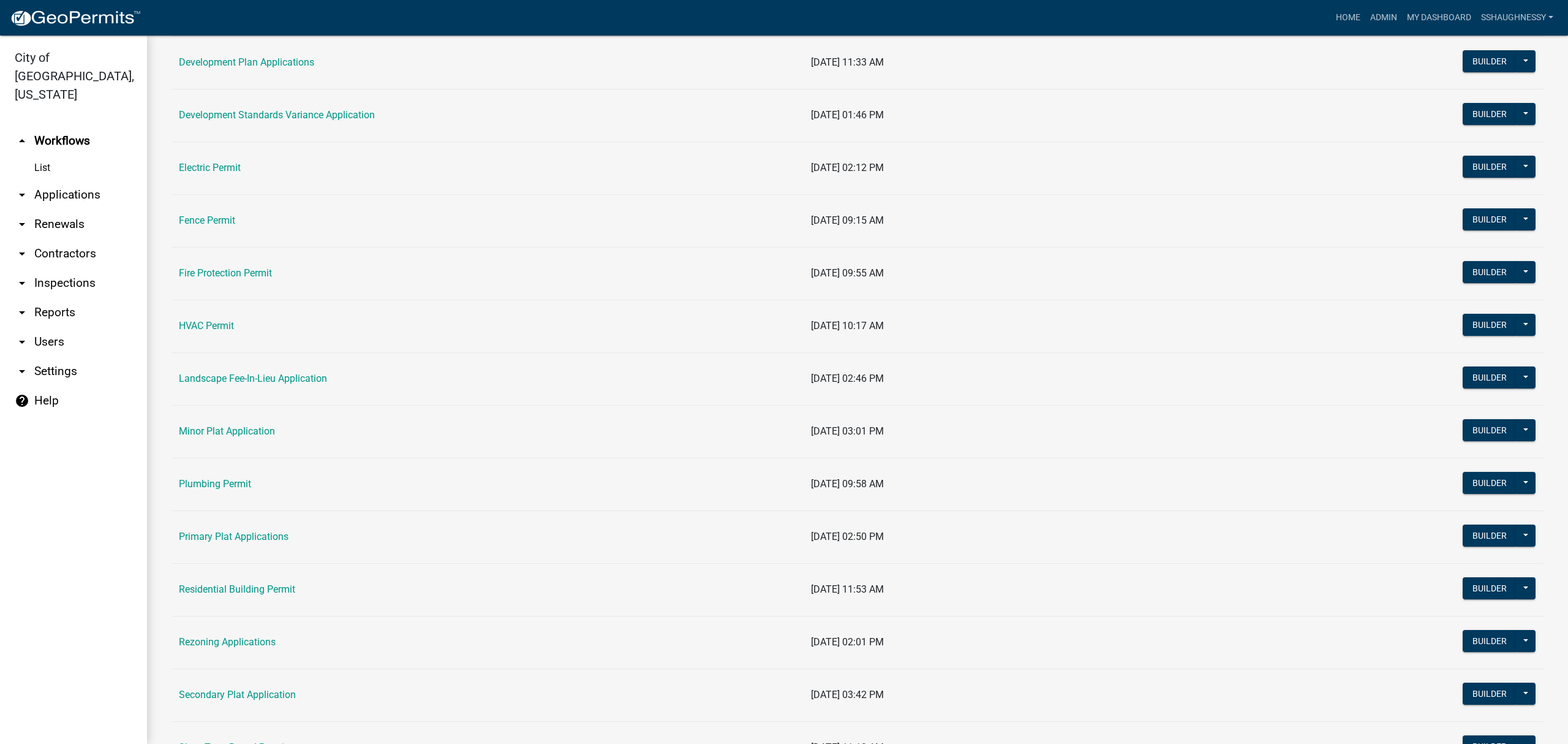
scroll to position [282, 0]
click at [336, 164] on link "Development Standards Variance Application" at bounding box center [276, 167] width 196 height 12
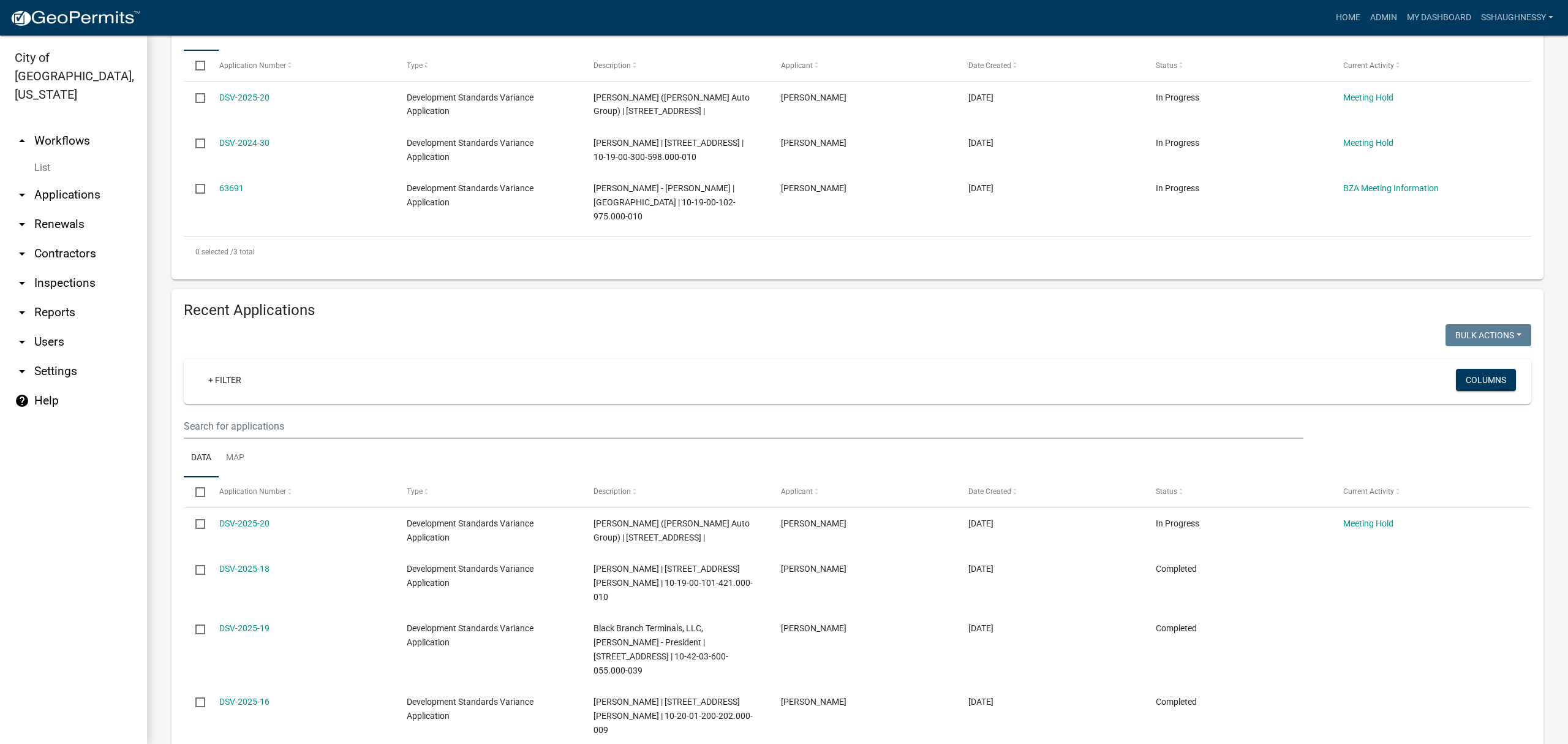
scroll to position [326, 0]
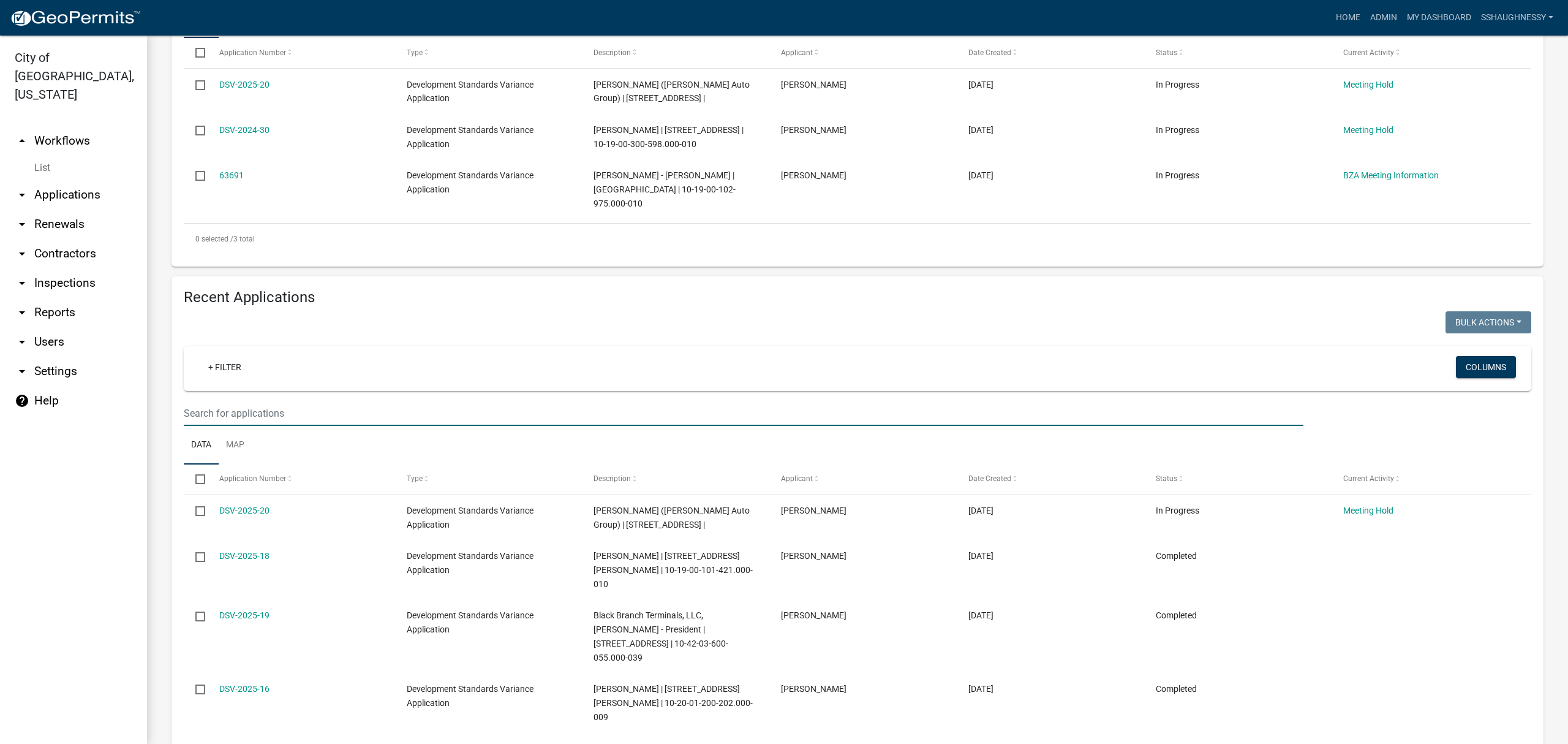
click at [258, 424] on input "text" at bounding box center [744, 413] width 1120 height 25
type input "z"
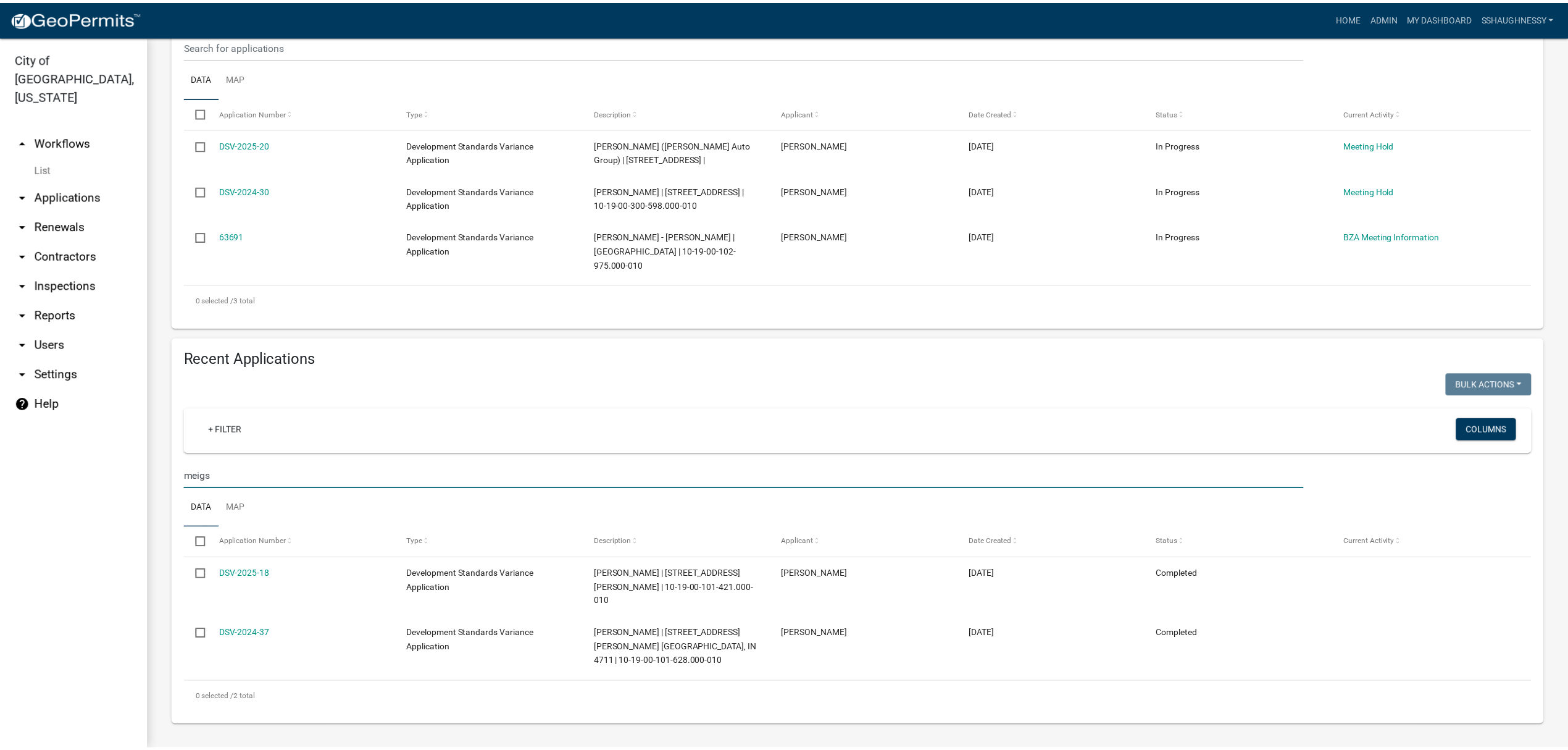
scroll to position [270, 0]
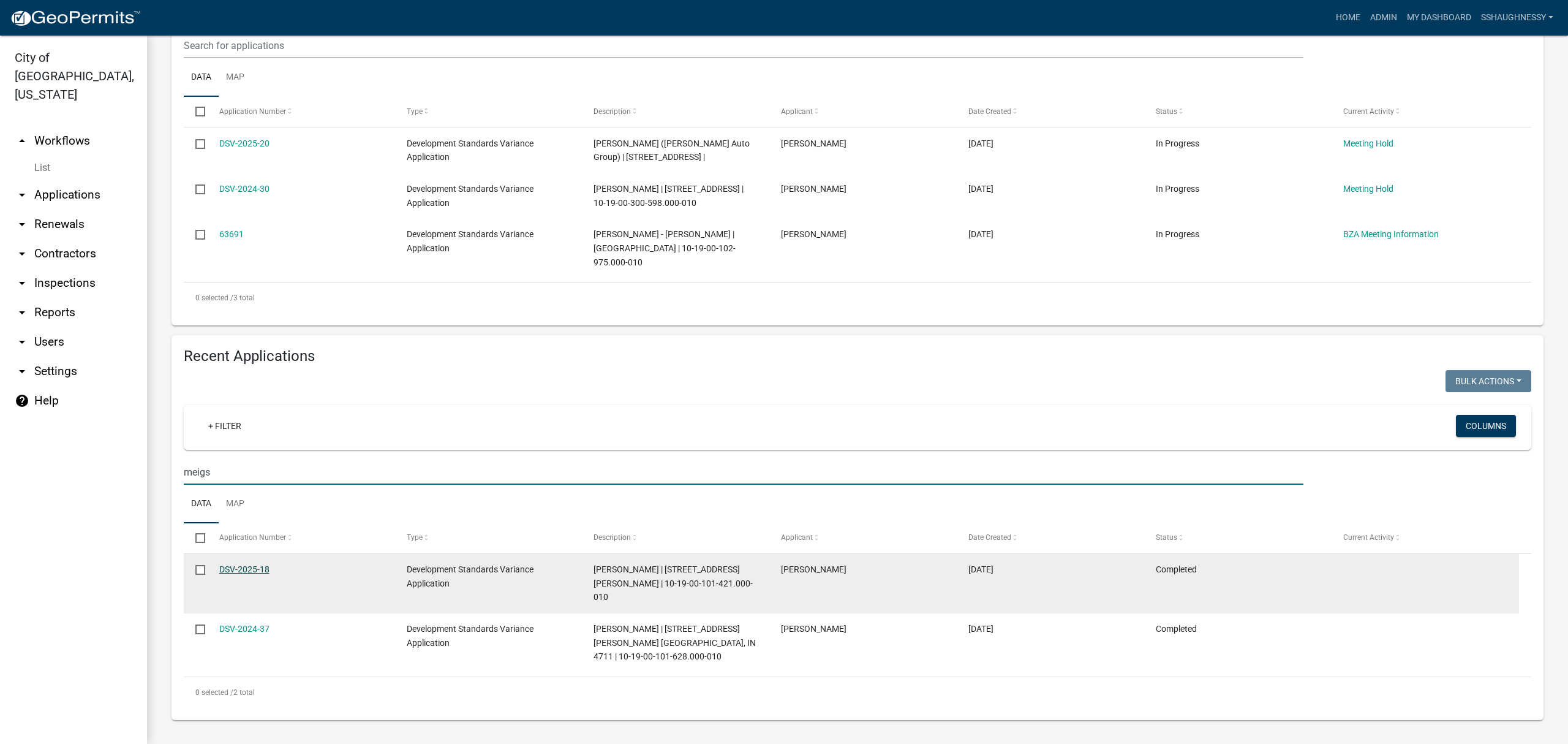
type input "meigs"
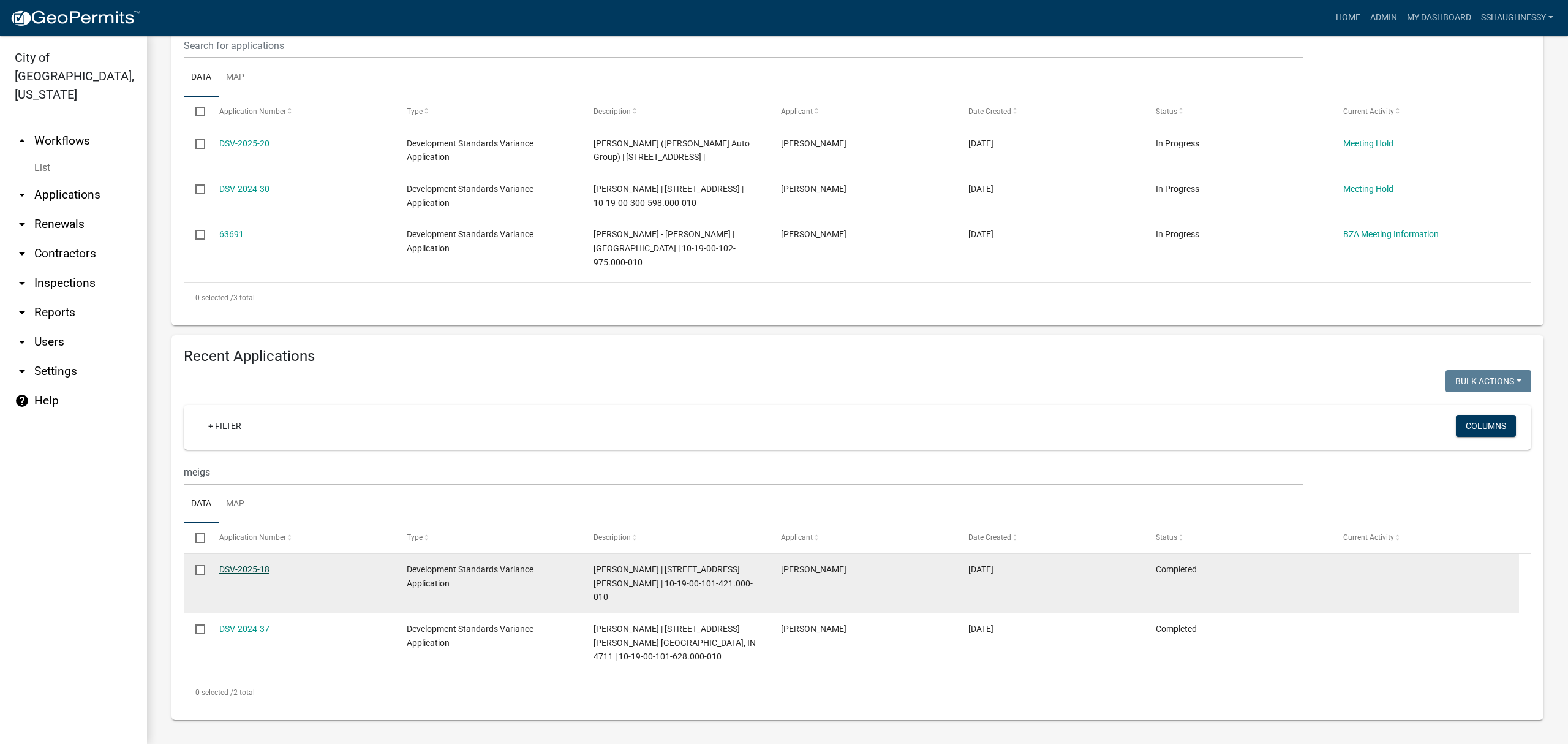
click at [233, 574] on link "DSV-2025-18" at bounding box center [245, 569] width 50 height 10
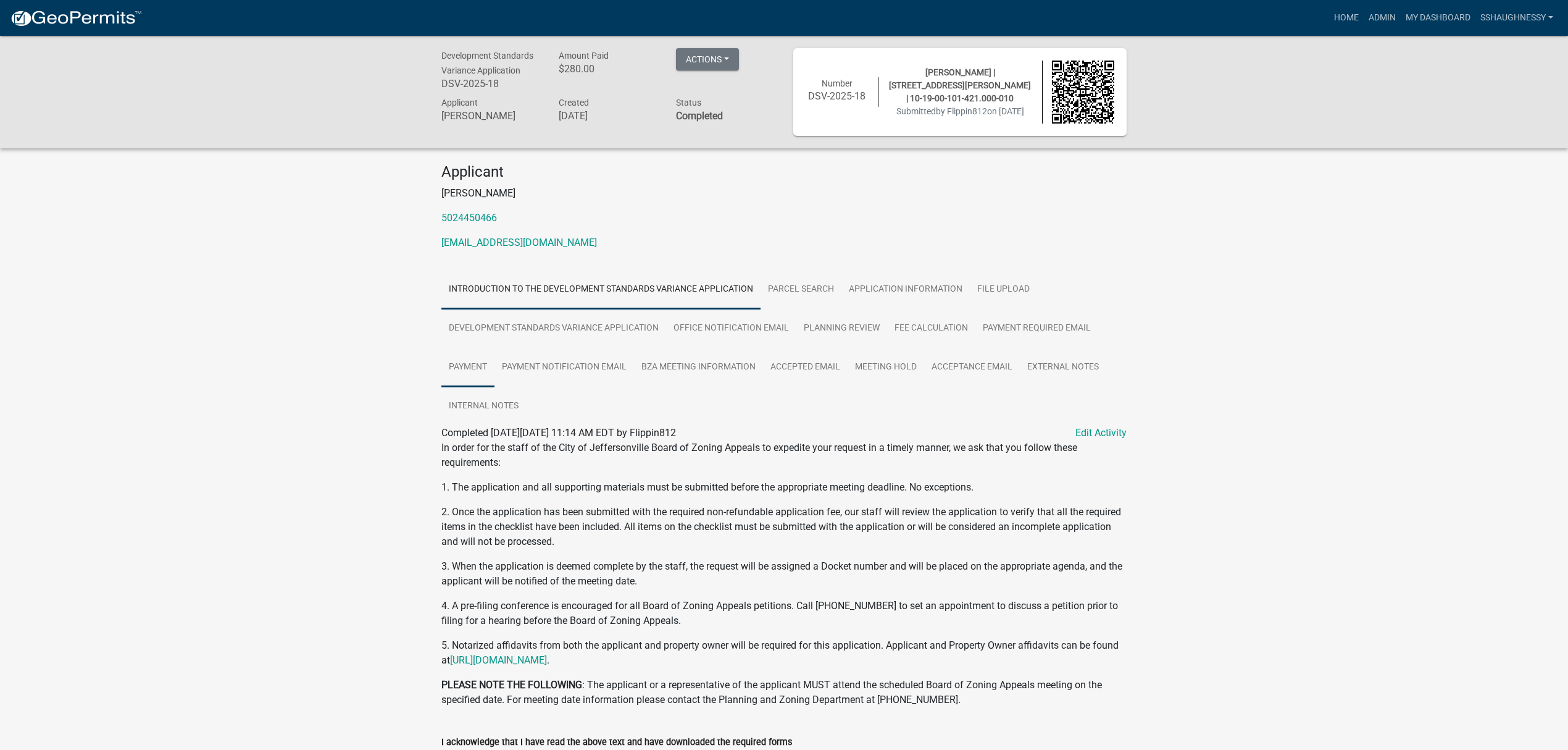
click at [469, 362] on link "Payment" at bounding box center [468, 367] width 53 height 39
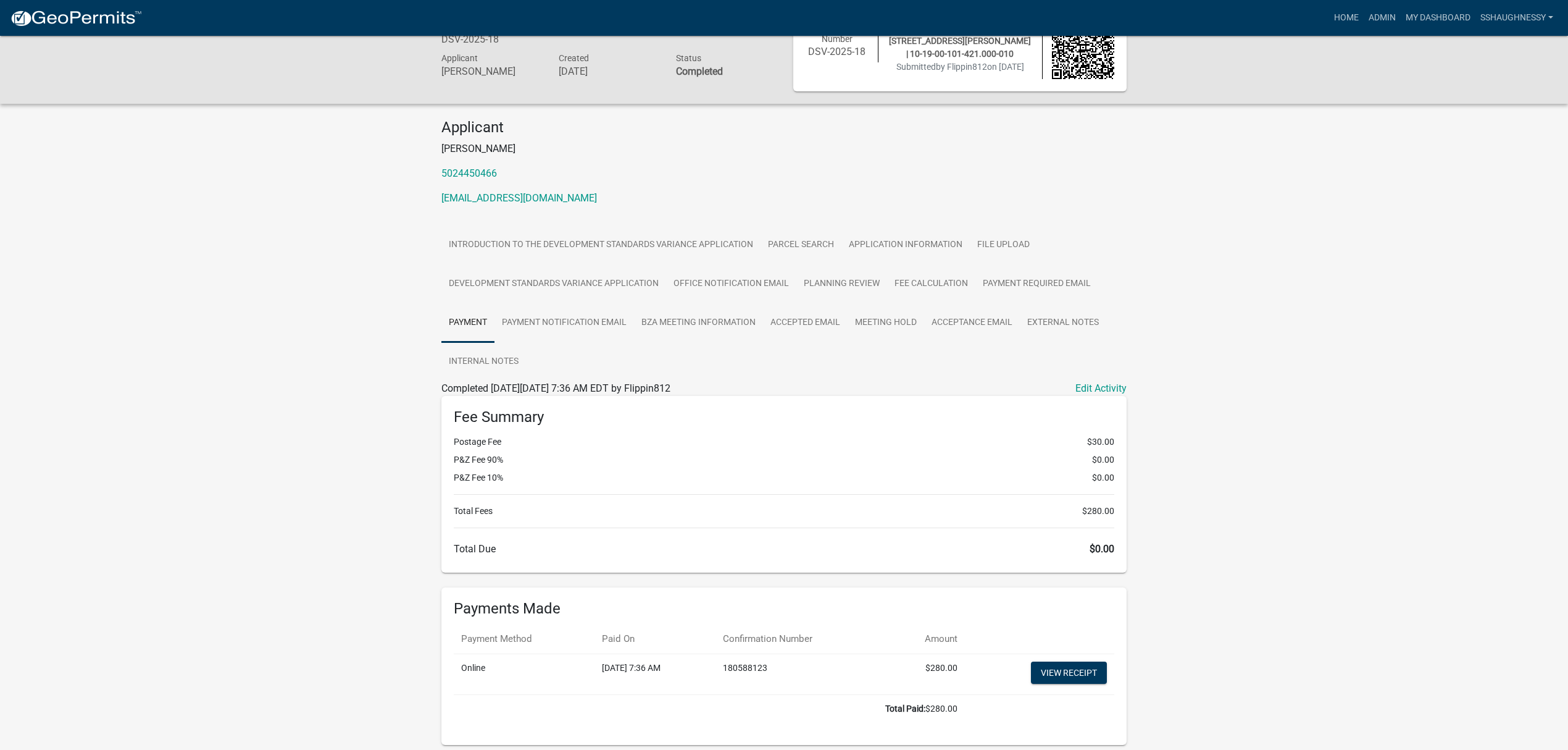
scroll to position [90, 0]
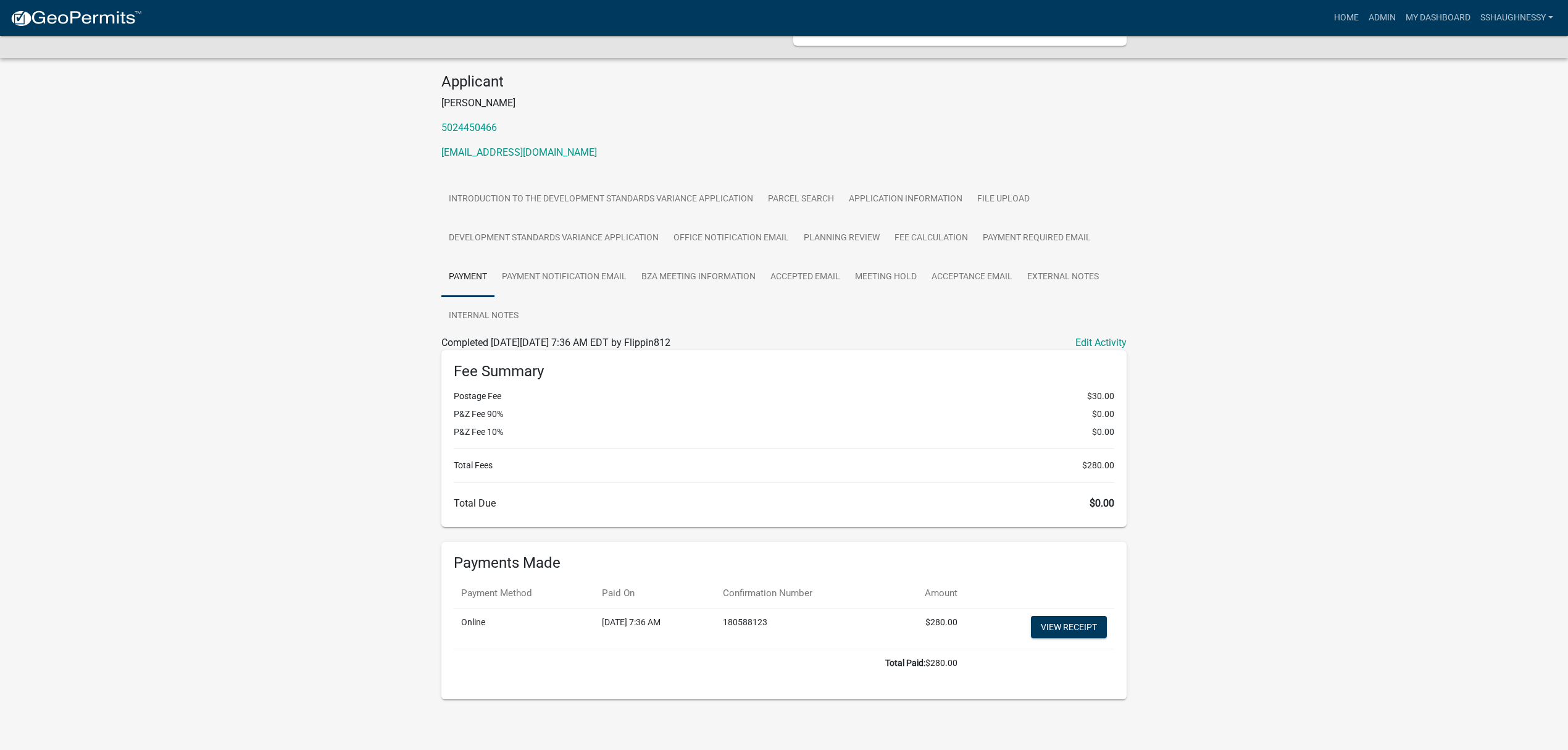
drag, startPoint x: 524, startPoint y: 432, endPoint x: 455, endPoint y: 390, distance: 80.8
click at [455, 390] on ul "Postage Fee $30.00 P&Z Fee 90% $0.00 P&Z Fee 10% $0.00" at bounding box center [784, 414] width 661 height 49
click at [455, 390] on li "Postage Fee $30.00" at bounding box center [784, 396] width 661 height 13
drag, startPoint x: 614, startPoint y: 340, endPoint x: 552, endPoint y: 342, distance: 62.0
click at [552, 342] on span "Completed On Thursday, August 7, 2025 at 7:36 AM EDT by Flippin812" at bounding box center [556, 342] width 229 height 12
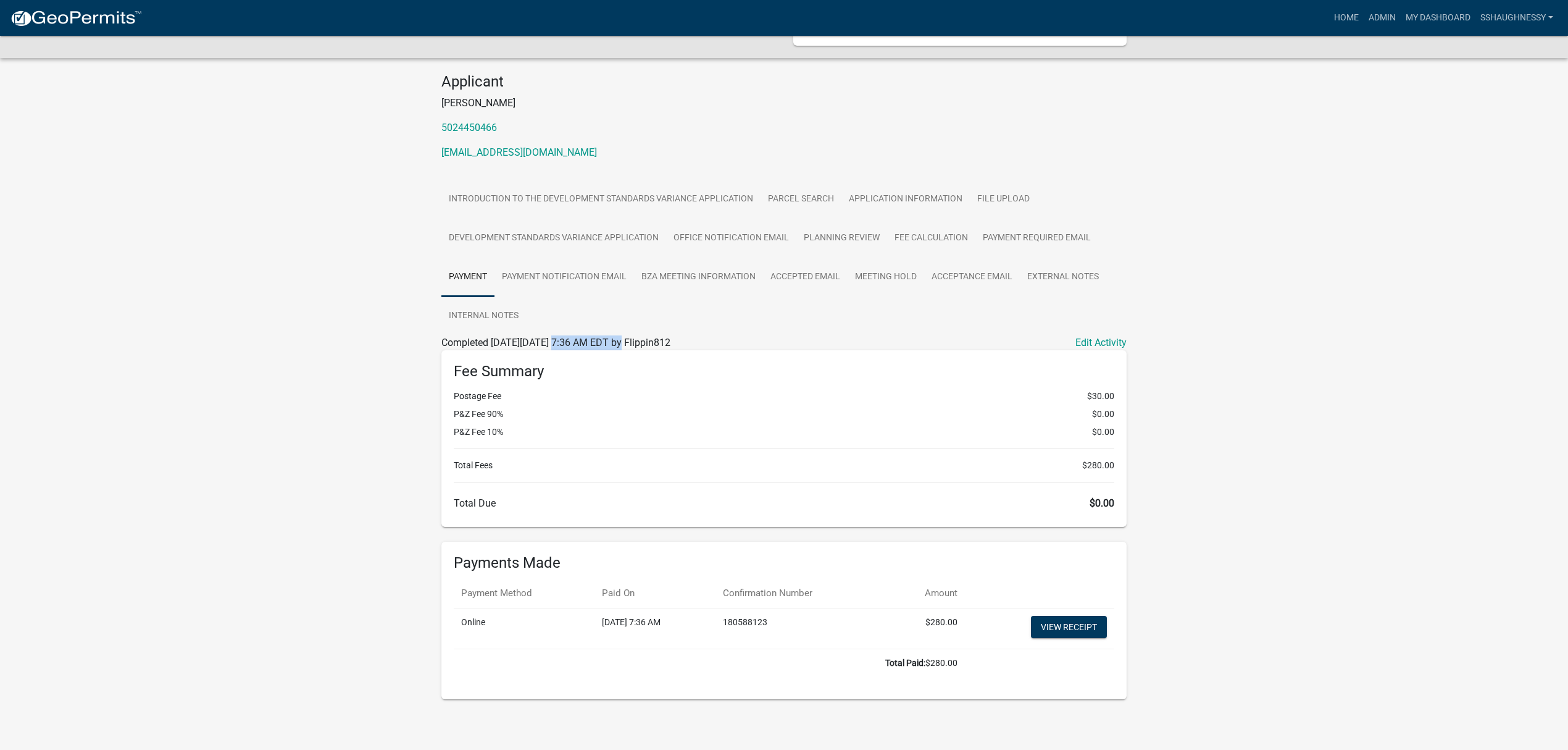
click at [552, 342] on span "Completed On Thursday, August 7, 2025 at 7:36 AM EDT by Flippin812" at bounding box center [556, 342] width 229 height 12
drag, startPoint x: 552, startPoint y: 342, endPoint x: 614, endPoint y: 342, distance: 62.0
click at [614, 342] on span "Completed On Thursday, August 7, 2025 at 7:36 AM EDT by Flippin812" at bounding box center [556, 342] width 229 height 12
drag, startPoint x: 621, startPoint y: 340, endPoint x: 548, endPoint y: 343, distance: 73.1
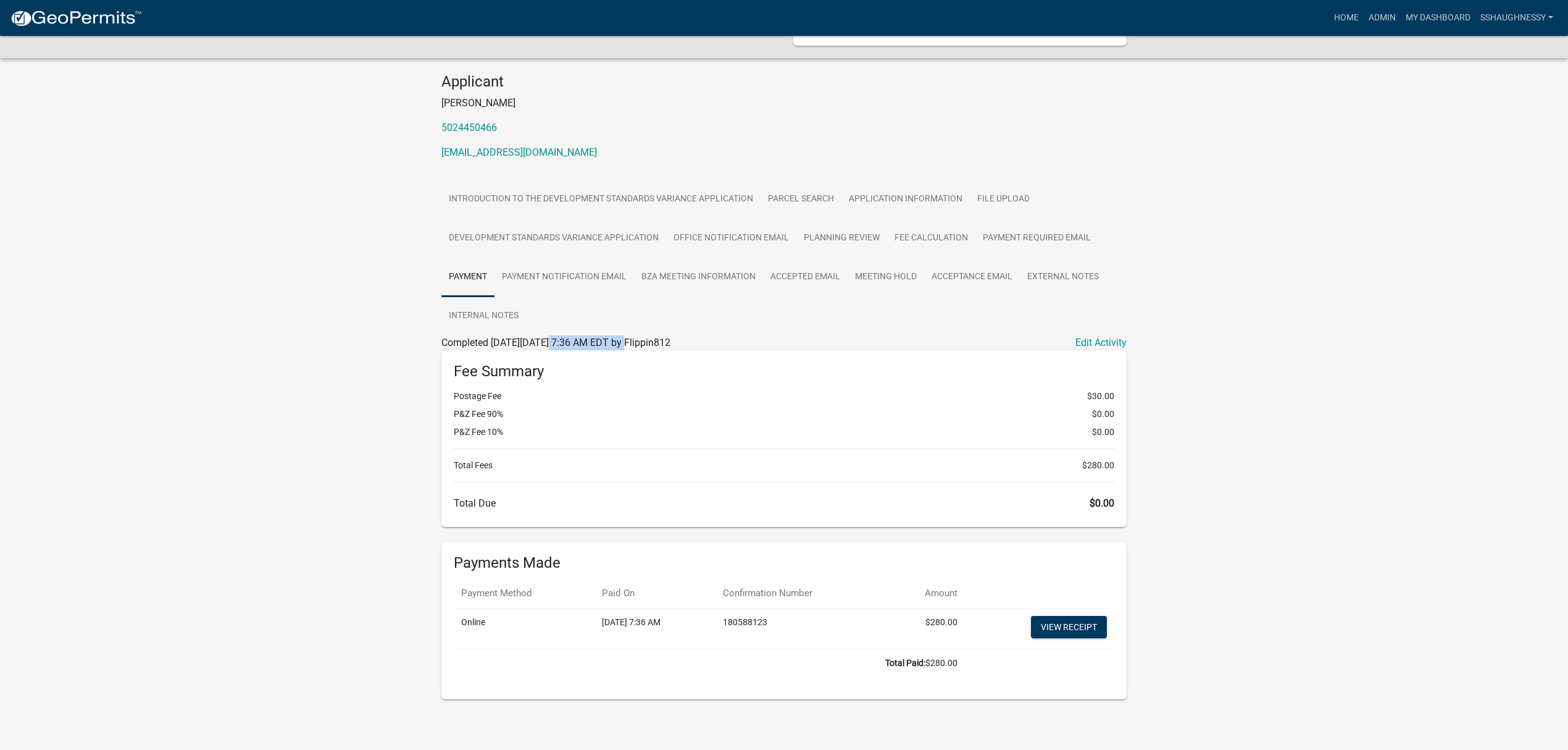
click at [548, 343] on span "Completed On Thursday, August 7, 2025 at 7:36 AM EDT by Flippin812" at bounding box center [556, 342] width 229 height 12
drag, startPoint x: 554, startPoint y: 342, endPoint x: 614, endPoint y: 336, distance: 60.3
click at [614, 336] on span "Completed On Thursday, August 7, 2025 at 7:36 AM EDT by Flippin812" at bounding box center [556, 342] width 229 height 12
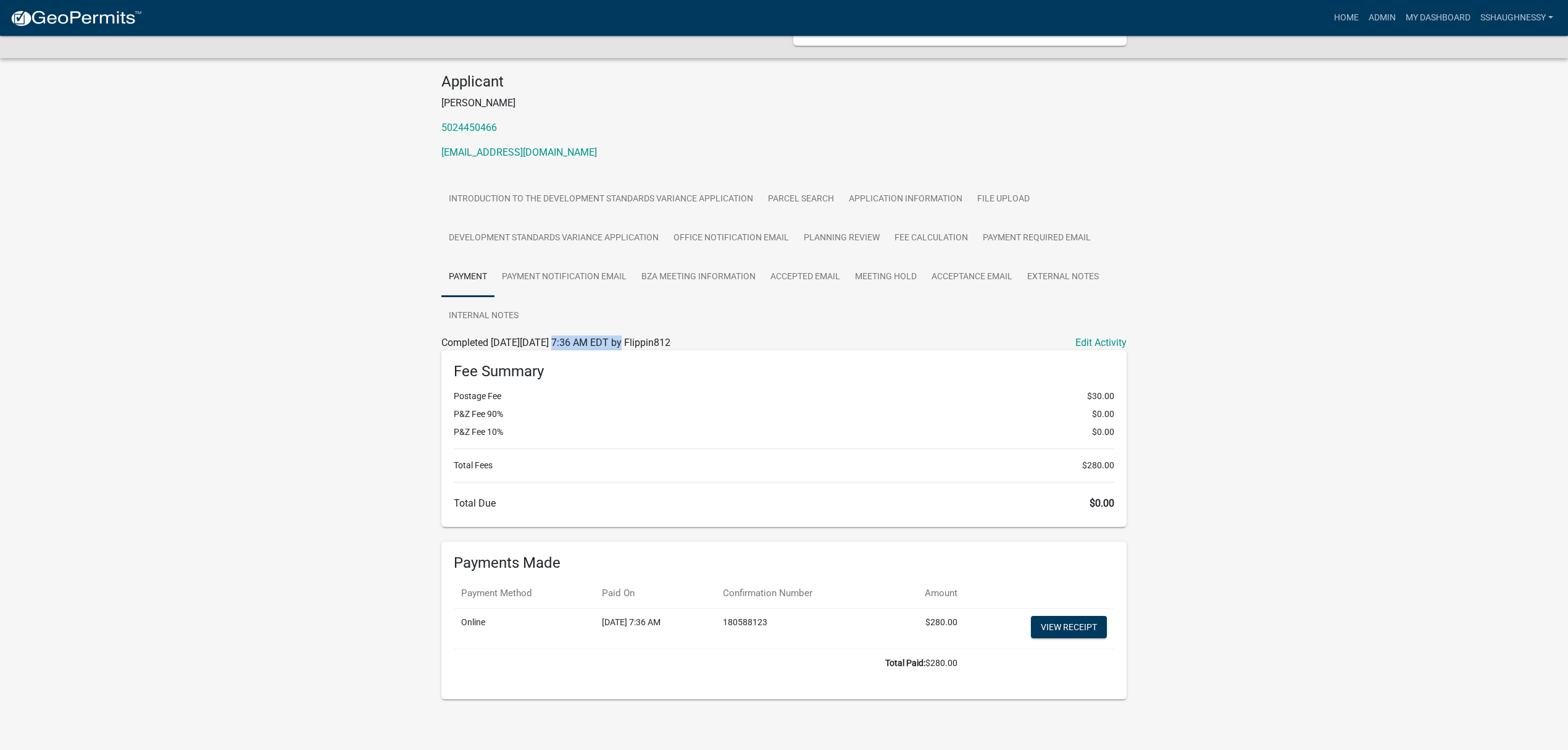
drag, startPoint x: 752, startPoint y: 338, endPoint x: 431, endPoint y: 342, distance: 321.0
click at [431, 342] on div "Development Standards Variance Application DSV-2025-18 Amount Paid $280.00 Acti…" at bounding box center [784, 340] width 1568 height 791
click at [474, 374] on h6 "Fee Summary" at bounding box center [784, 371] width 661 height 18
drag, startPoint x: 509, startPoint y: 400, endPoint x: 449, endPoint y: 401, distance: 60.0
click at [449, 401] on div "Fee Summary Postage Fee $30.00 P&Z Fee 90% $0.00 P&Z Fee 10% $0.00 Total Fees $…" at bounding box center [784, 439] width 685 height 177
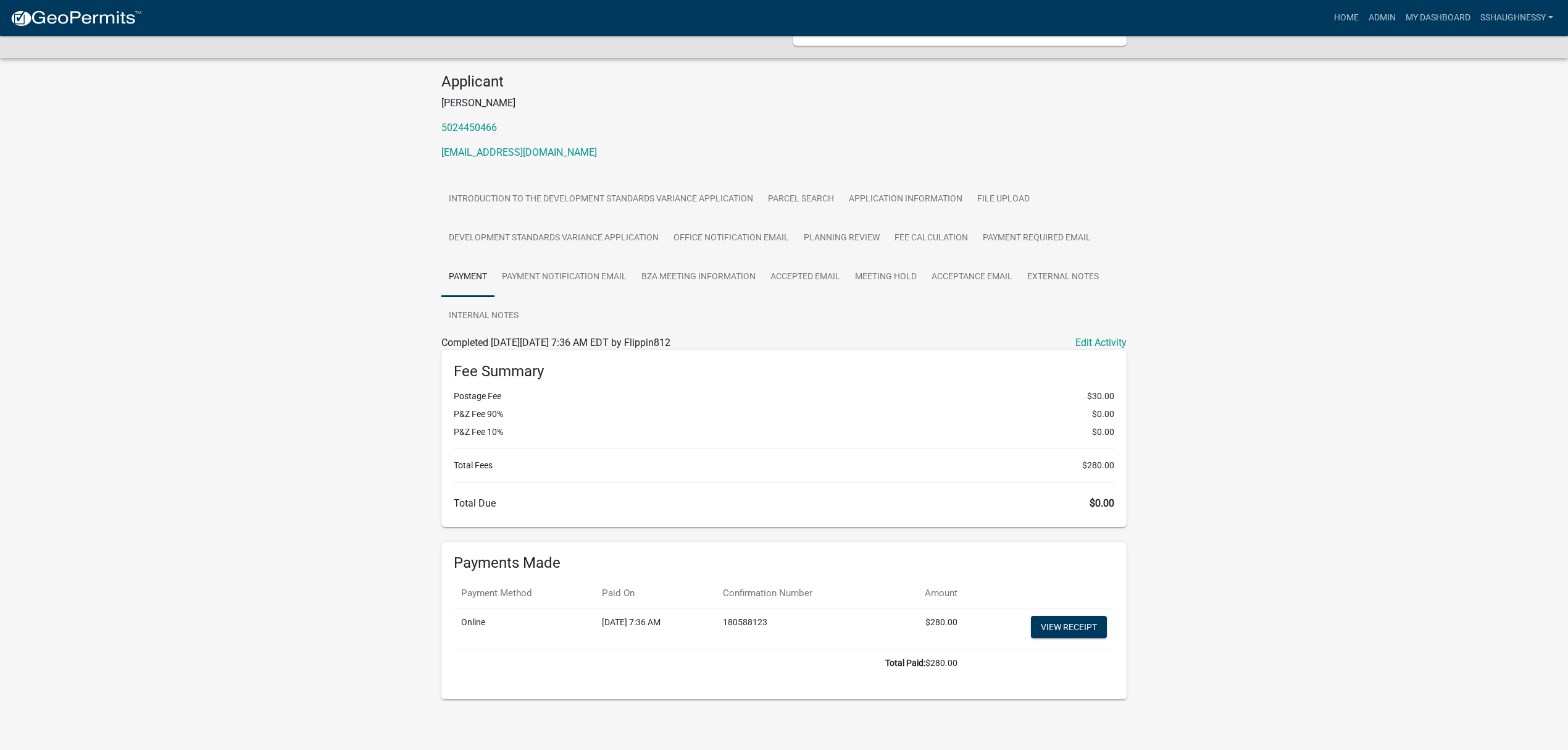
click at [449, 401] on div "Fee Summary Postage Fee $30.00 P&Z Fee 90% $0.00 P&Z Fee 10% $0.00 Total Fees $…" at bounding box center [784, 439] width 685 height 177
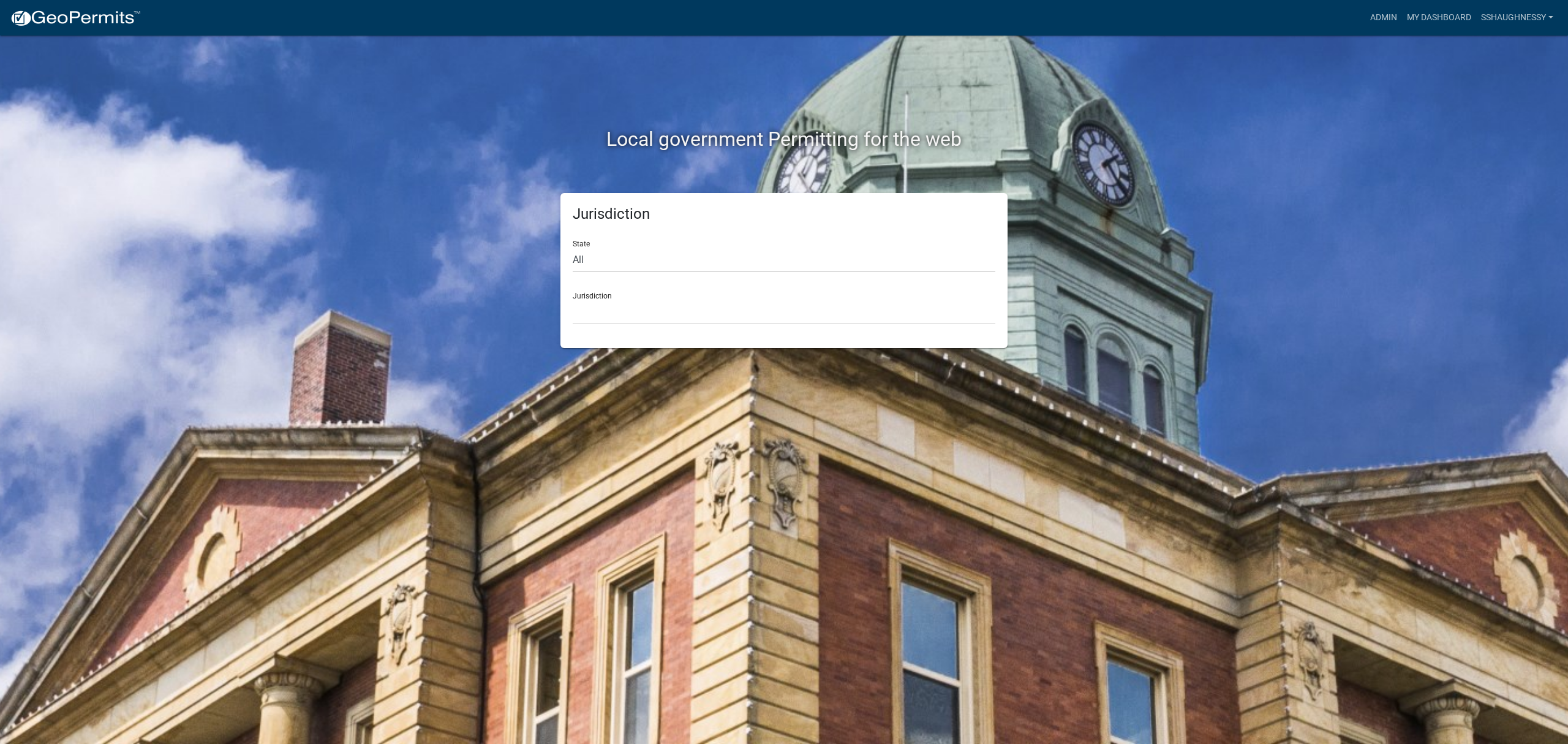
drag, startPoint x: 1350, startPoint y: 10, endPoint x: 1358, endPoint y: 13, distance: 8.5
click at [1353, 10] on div "Admin My Dashboard sshaughnessy Admin Account Logout" at bounding box center [854, 17] width 1408 height 23
click at [1368, 15] on link "Admin" at bounding box center [1383, 17] width 37 height 23
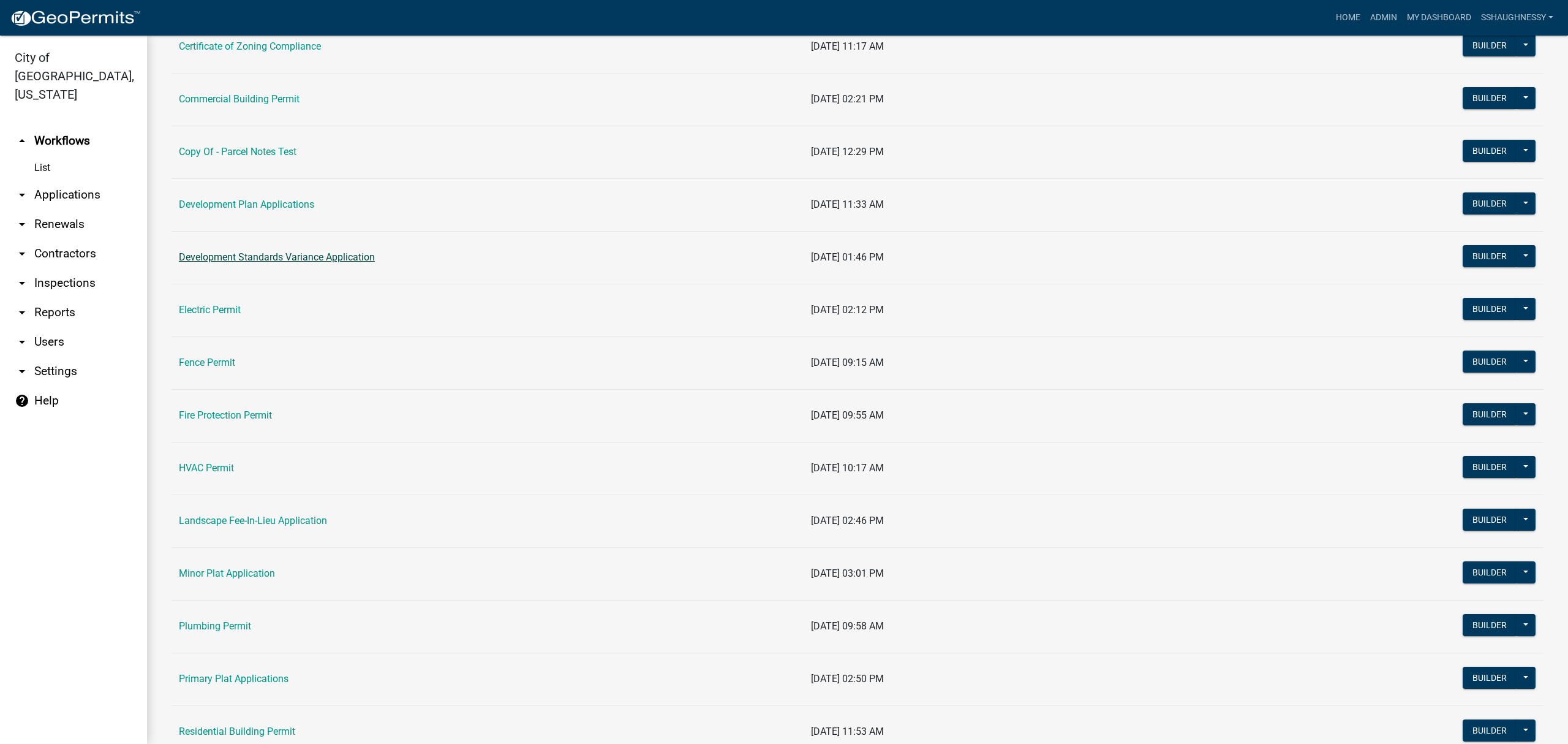
scroll to position [408, 0]
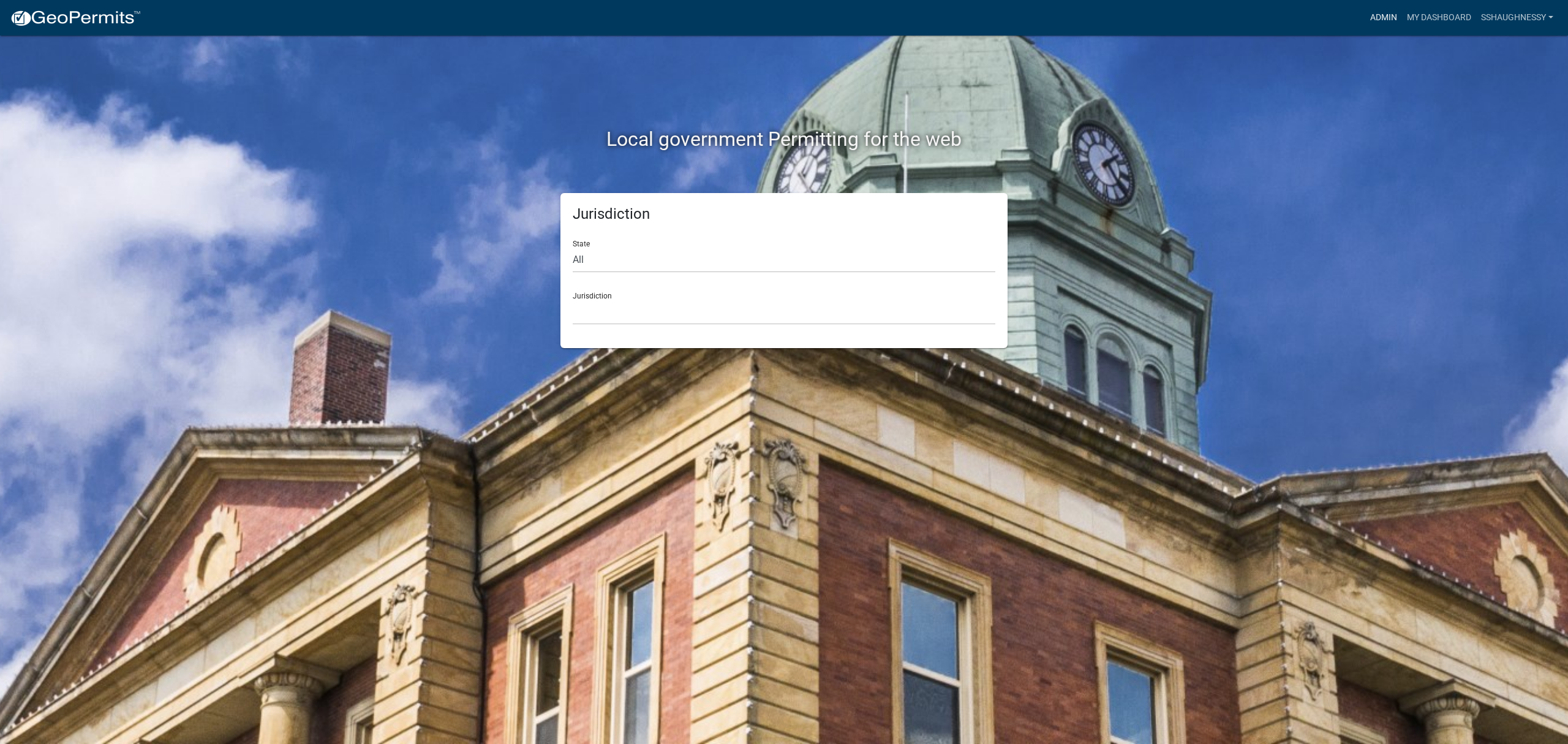
click at [1371, 17] on link "Admin" at bounding box center [1383, 17] width 37 height 23
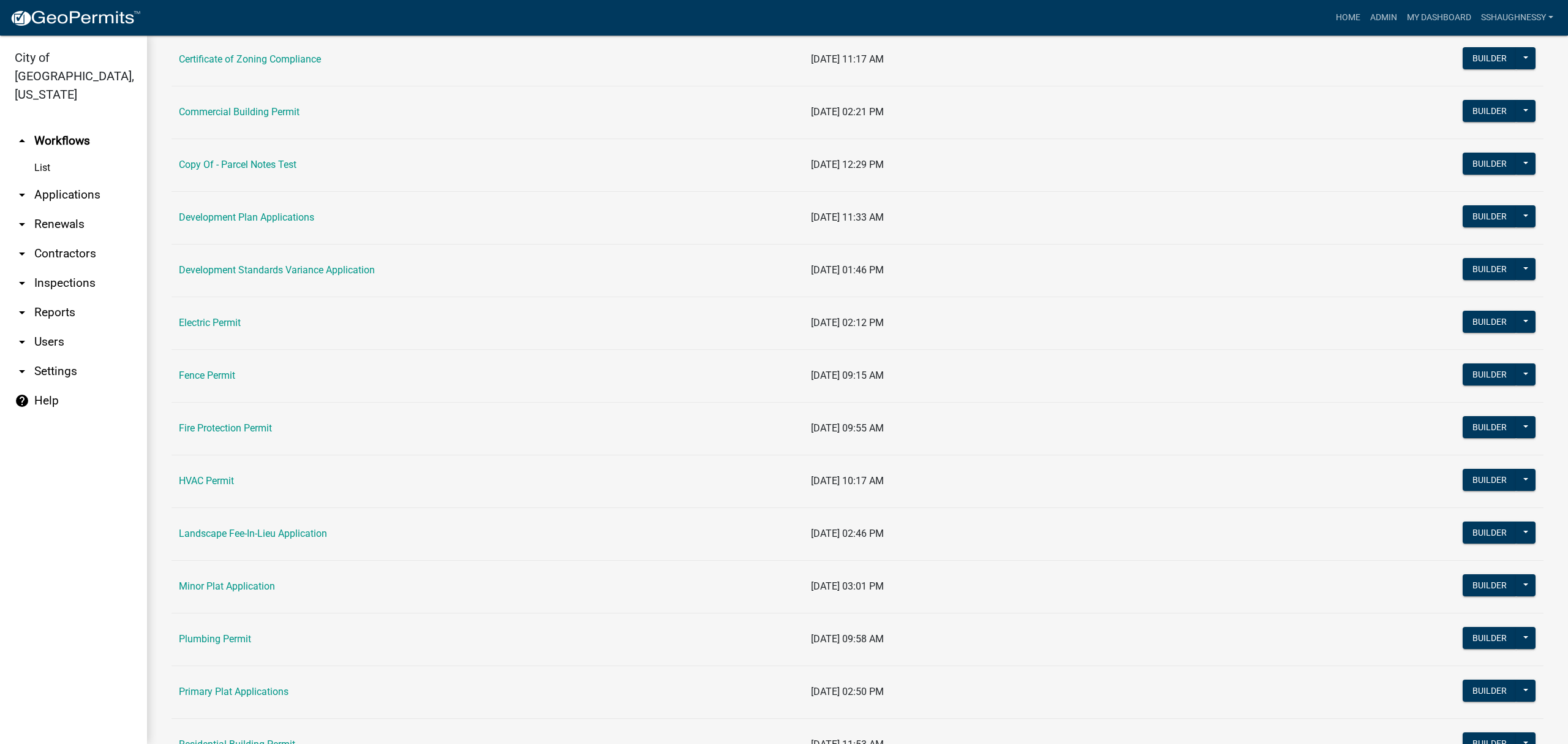
scroll to position [408, 0]
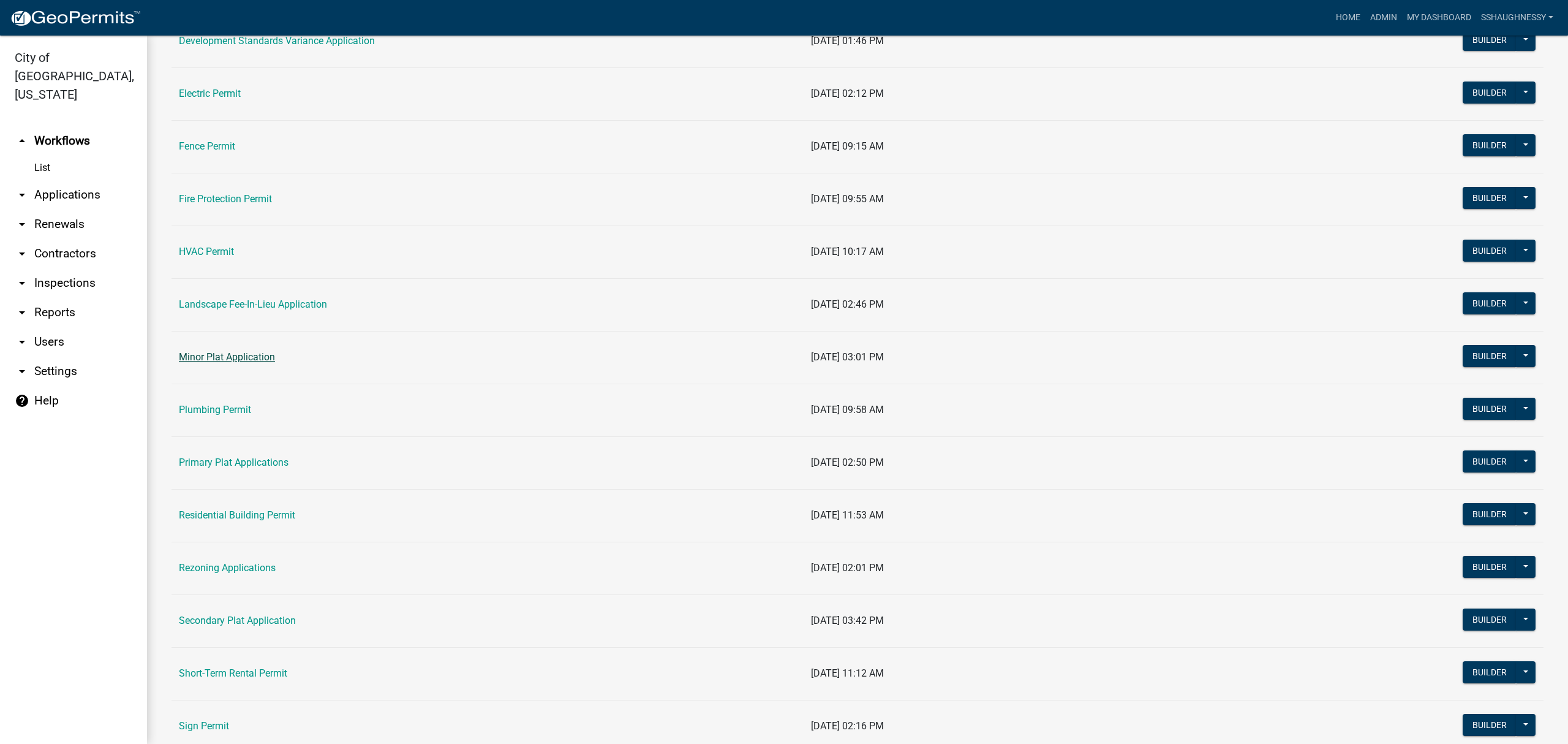
click at [226, 361] on link "Minor Plat Application" at bounding box center [227, 357] width 96 height 12
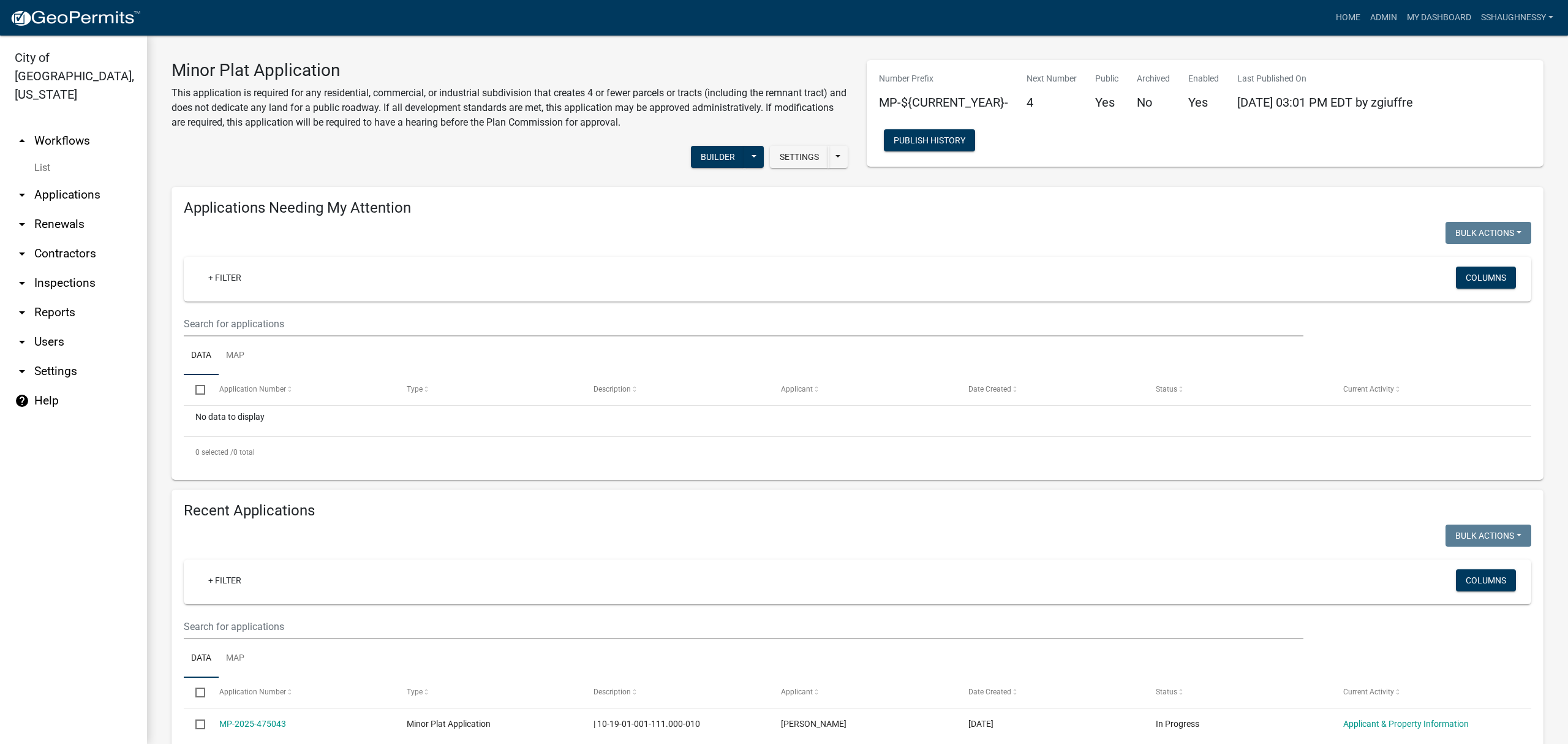
click at [80, 22] on img at bounding box center [75, 18] width 131 height 18
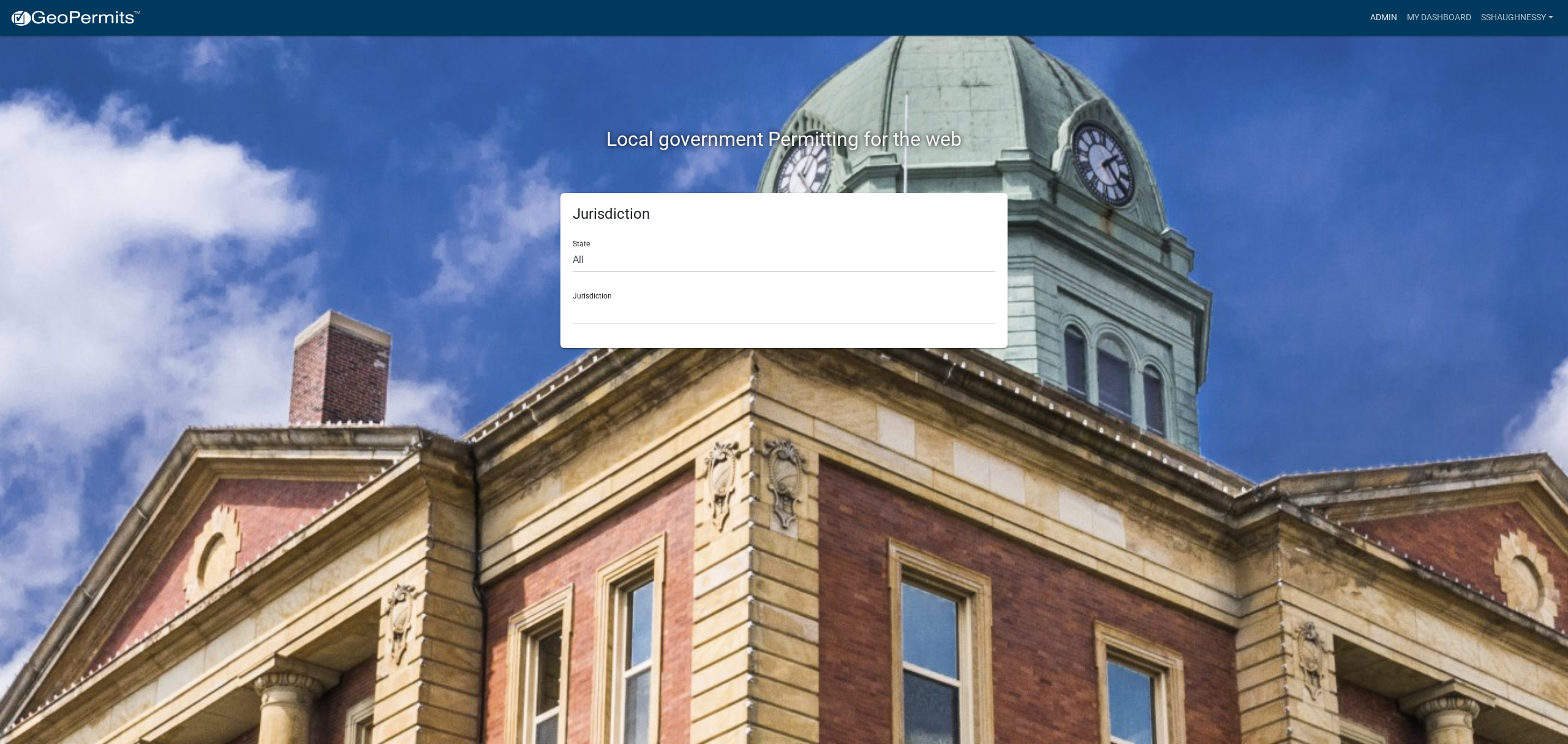
click at [1390, 15] on link "Admin" at bounding box center [1383, 17] width 37 height 23
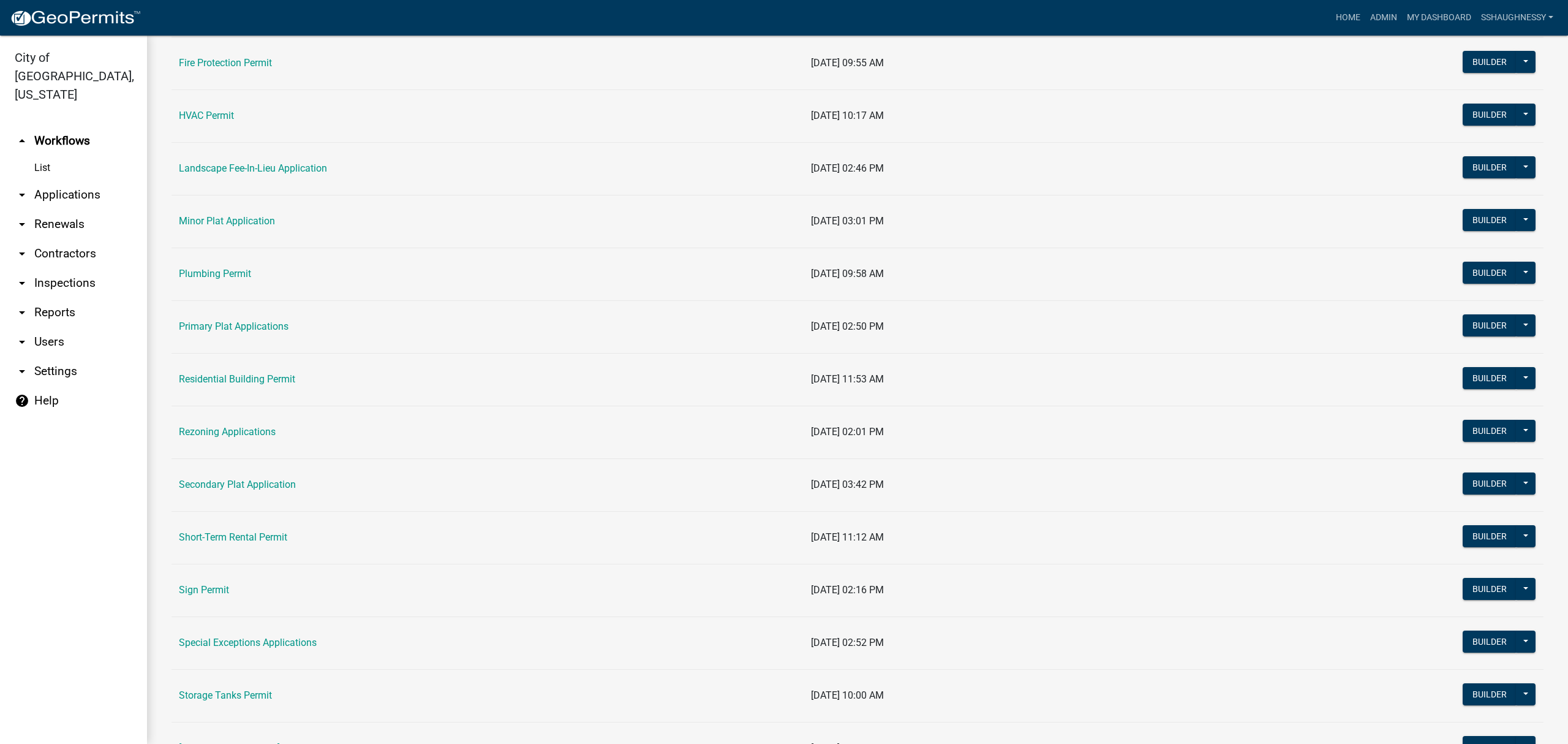
scroll to position [572, 0]
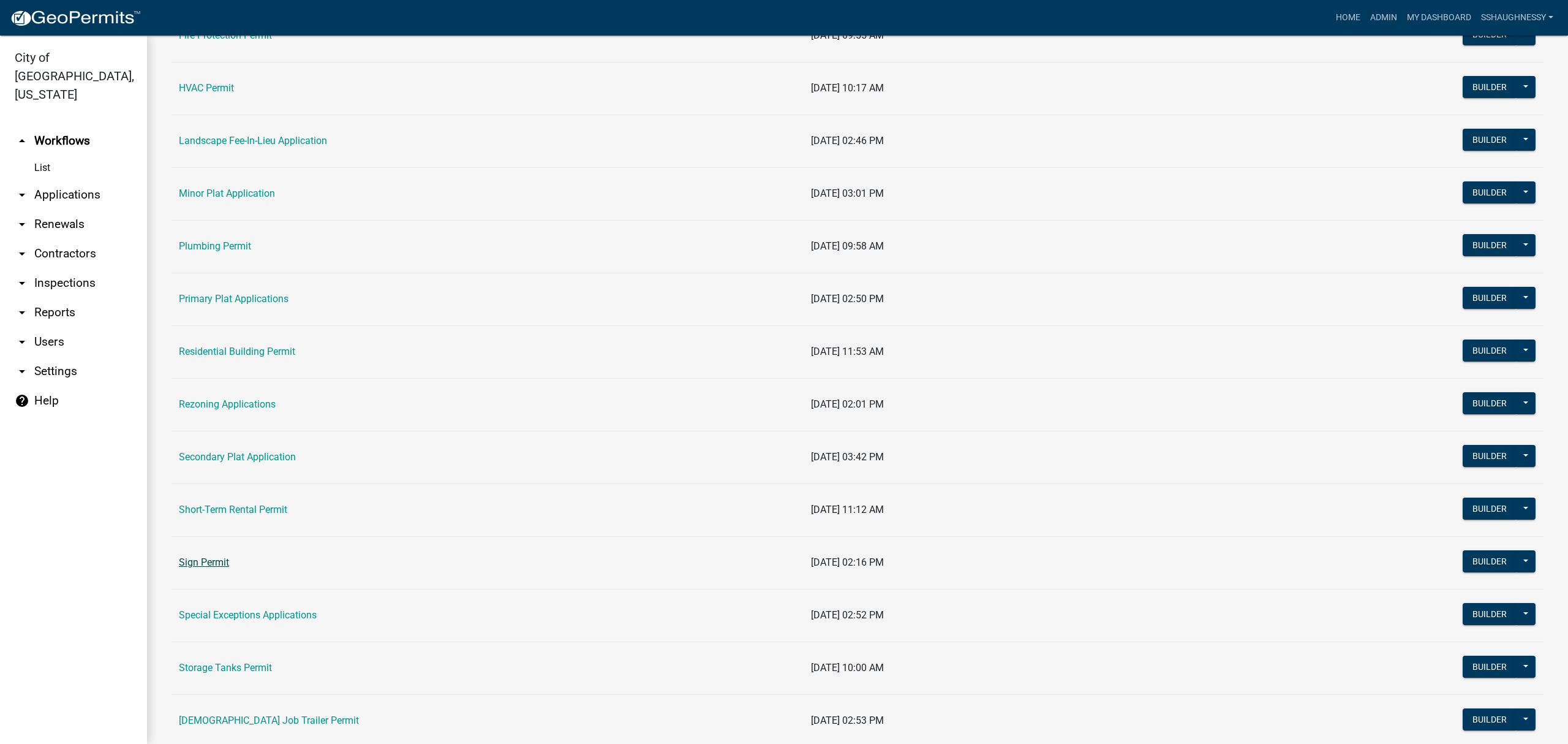
click at [213, 566] on link "Sign Permit" at bounding box center [204, 562] width 50 height 12
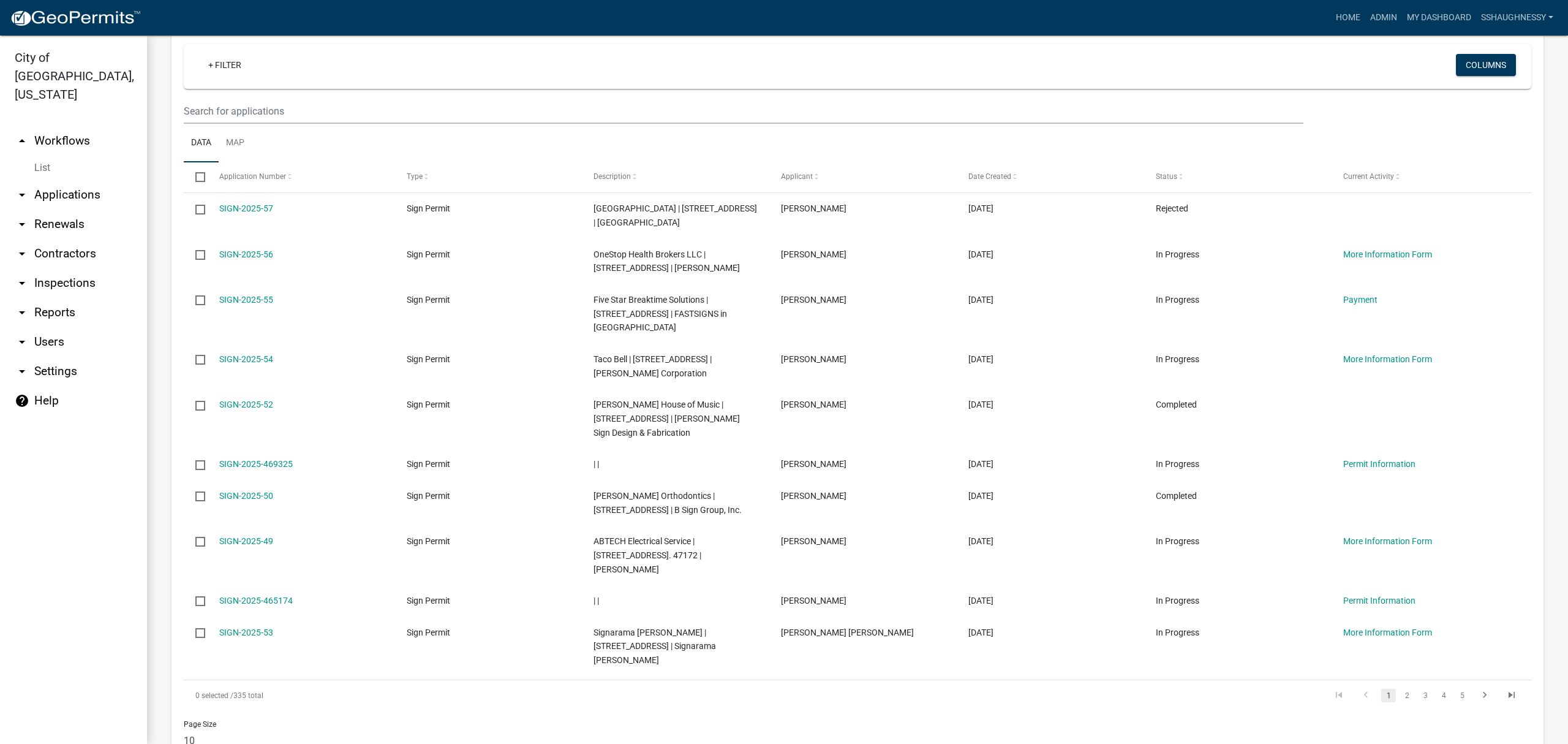
scroll to position [478, 0]
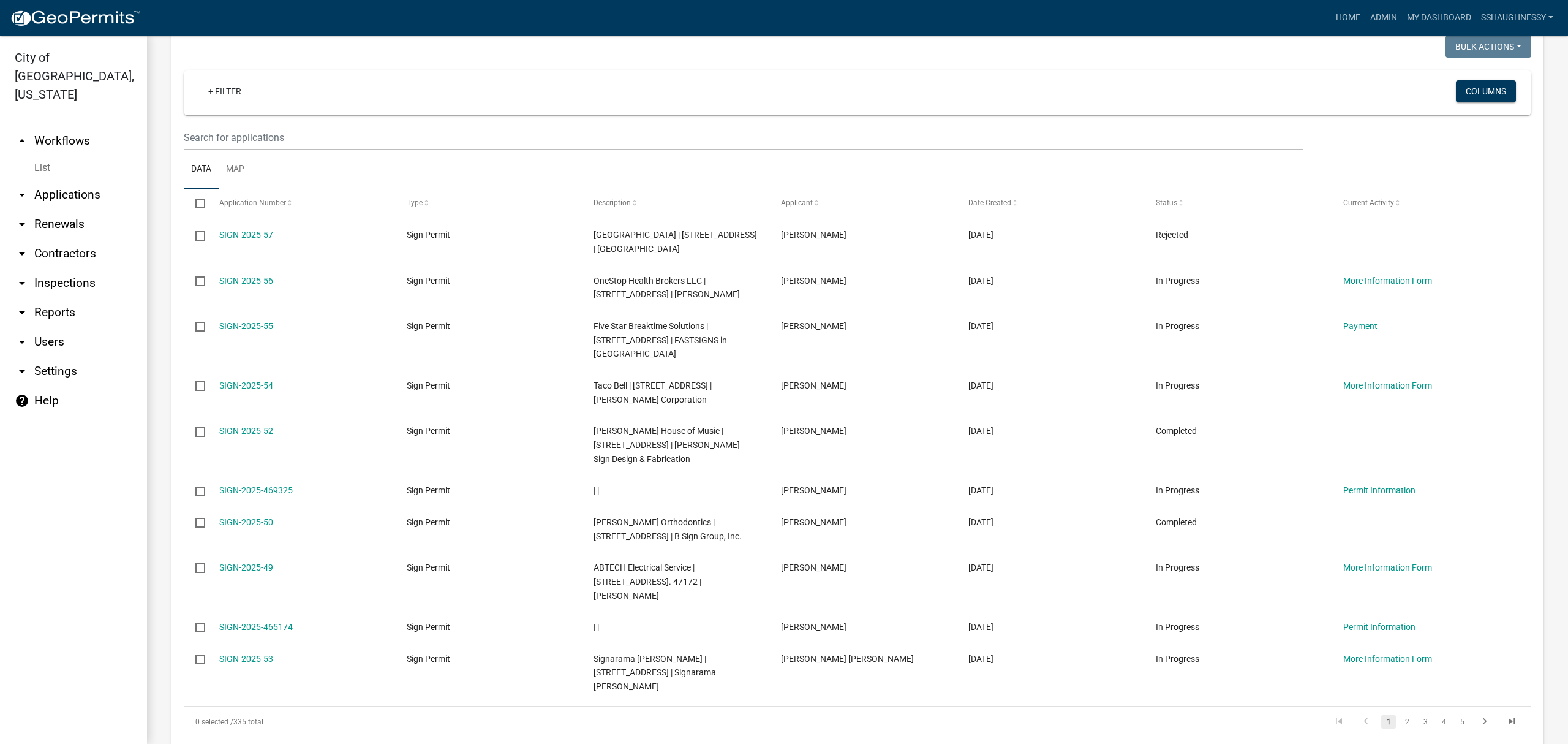
click at [162, 373] on div "Recent Applications Bulk Actions Void Expire Lock Withdraw + Filter Columns Dat…" at bounding box center [857, 401] width 1391 height 801
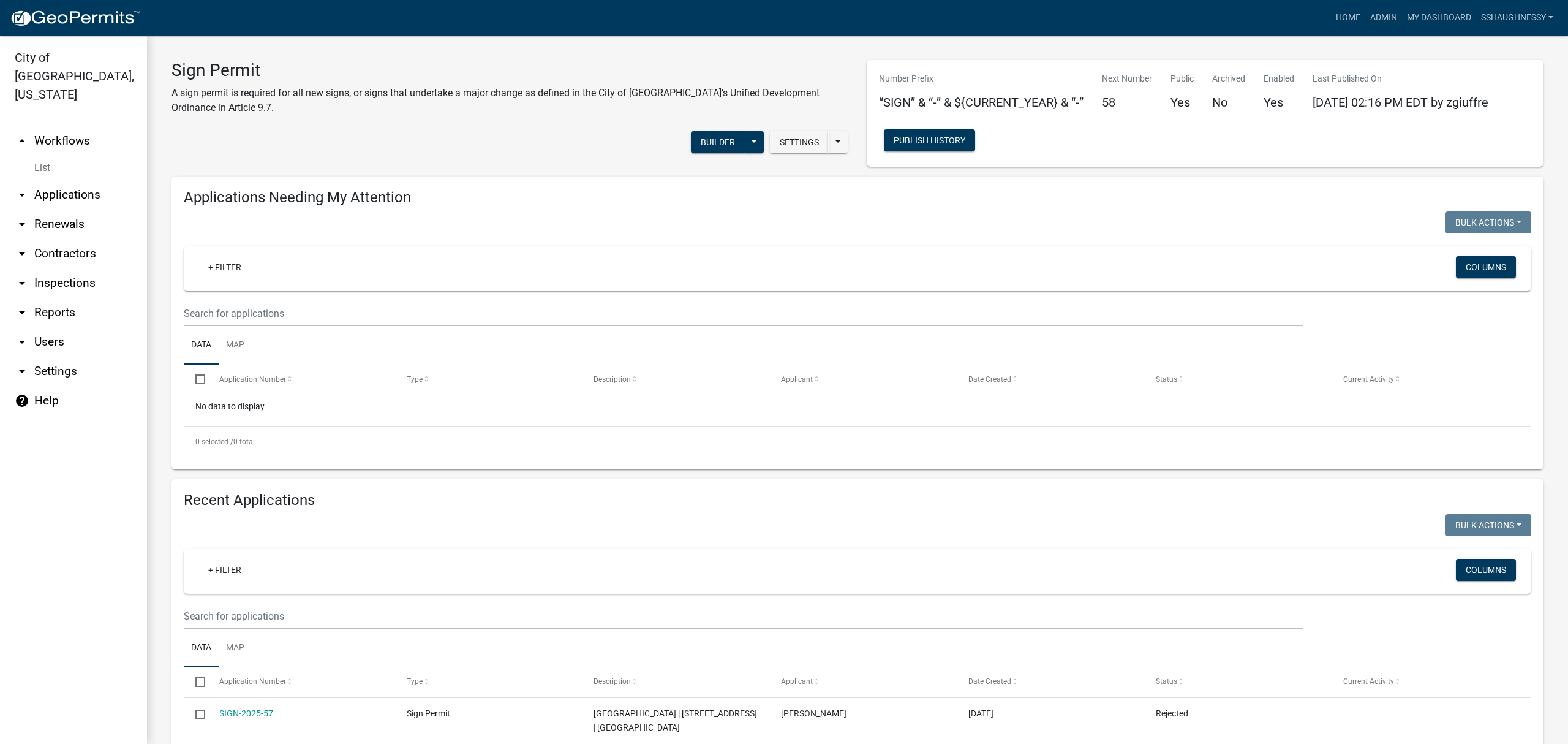
scroll to position [245, 0]
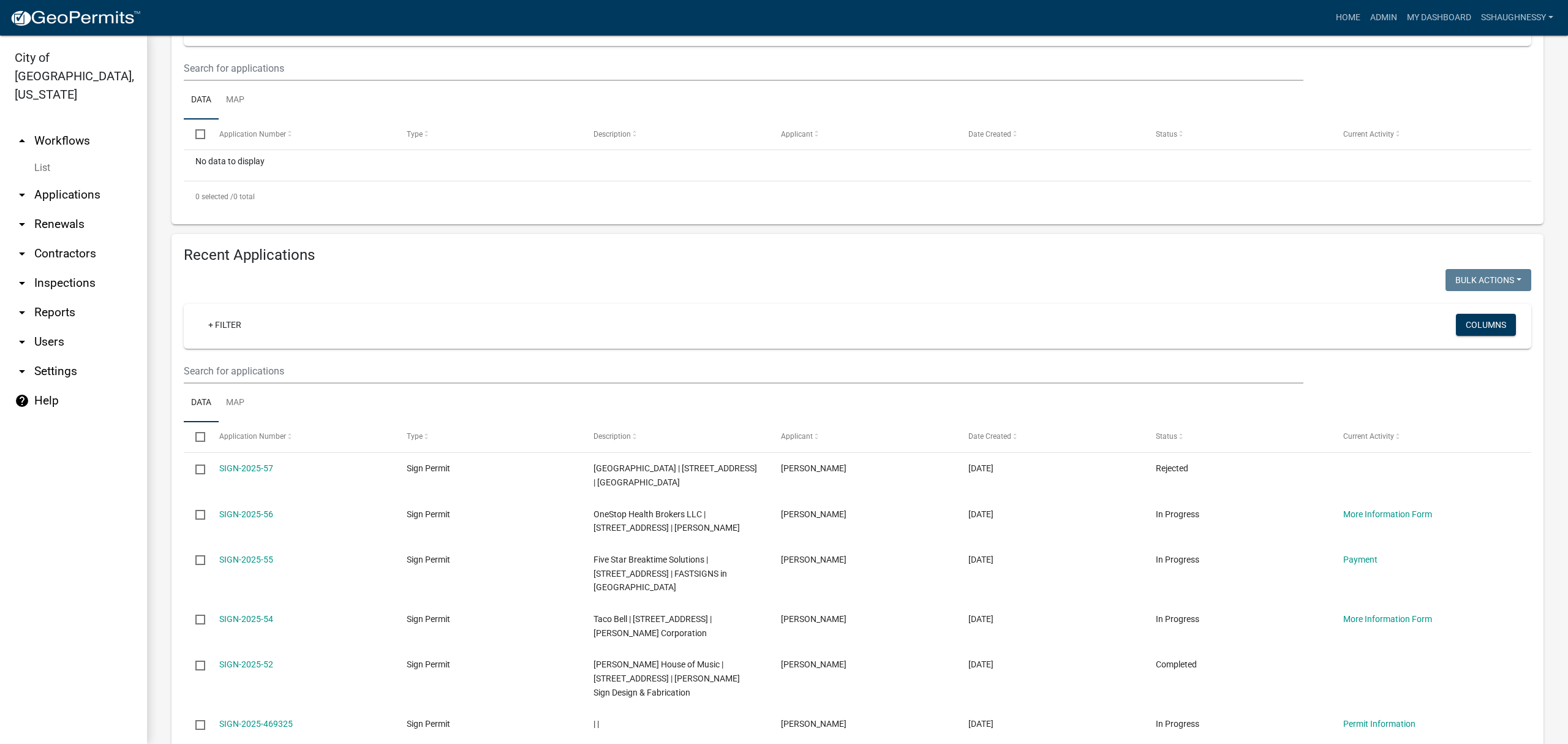
click at [158, 381] on div "Sign Permit A sign permit is required for all new signs, or signs that undertak…" at bounding box center [857, 425] width 1421 height 1269
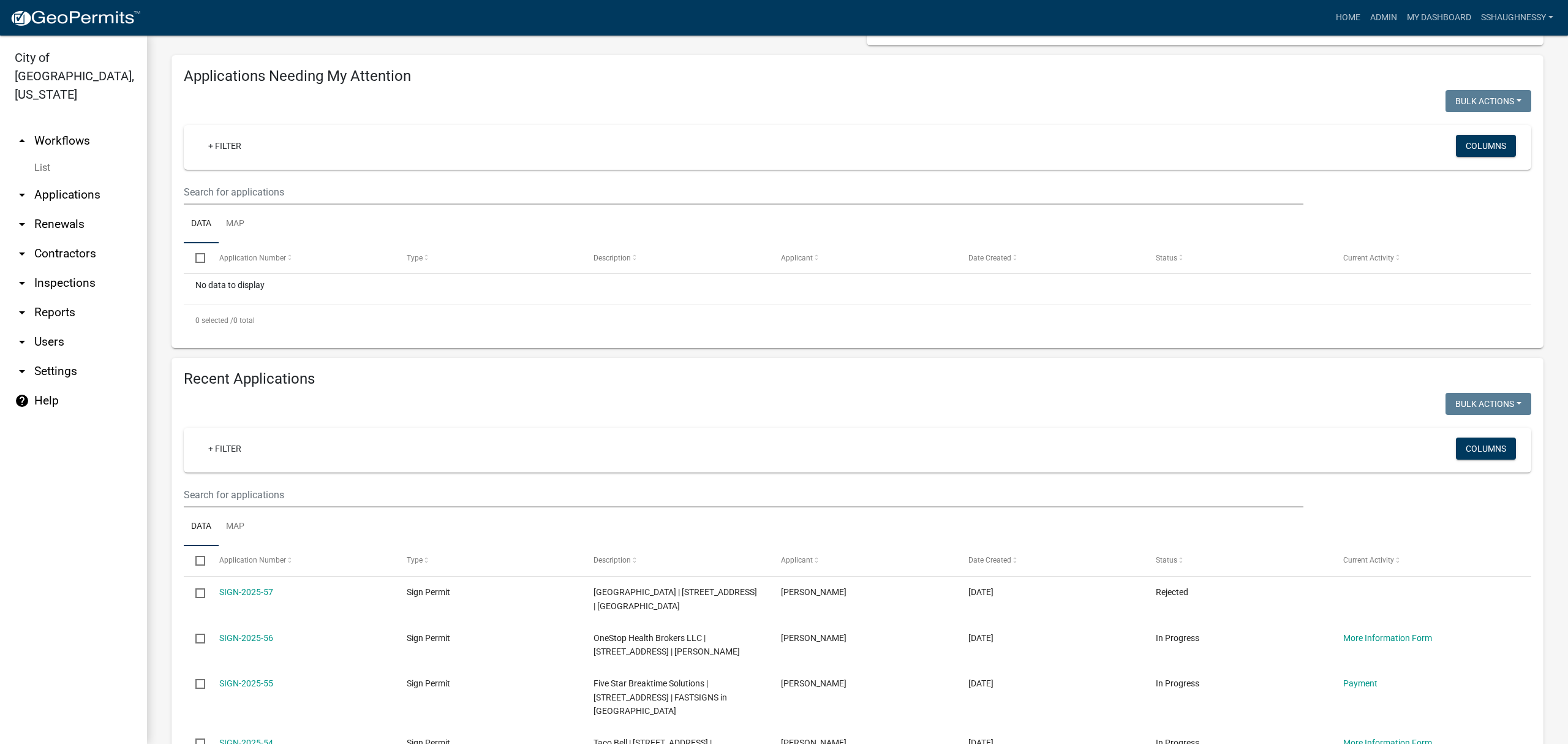
scroll to position [0, 0]
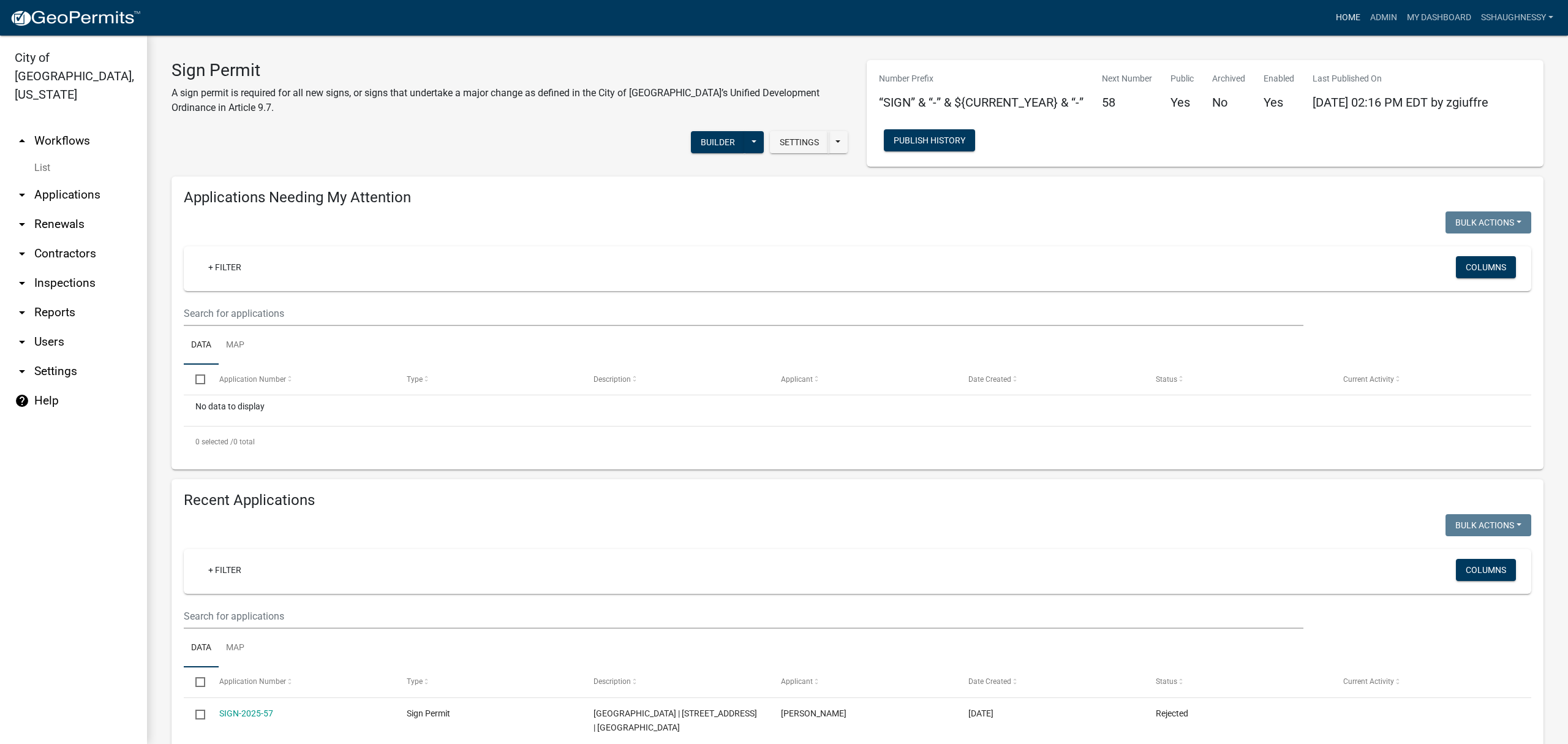
click at [1348, 24] on link "Home" at bounding box center [1348, 17] width 34 height 23
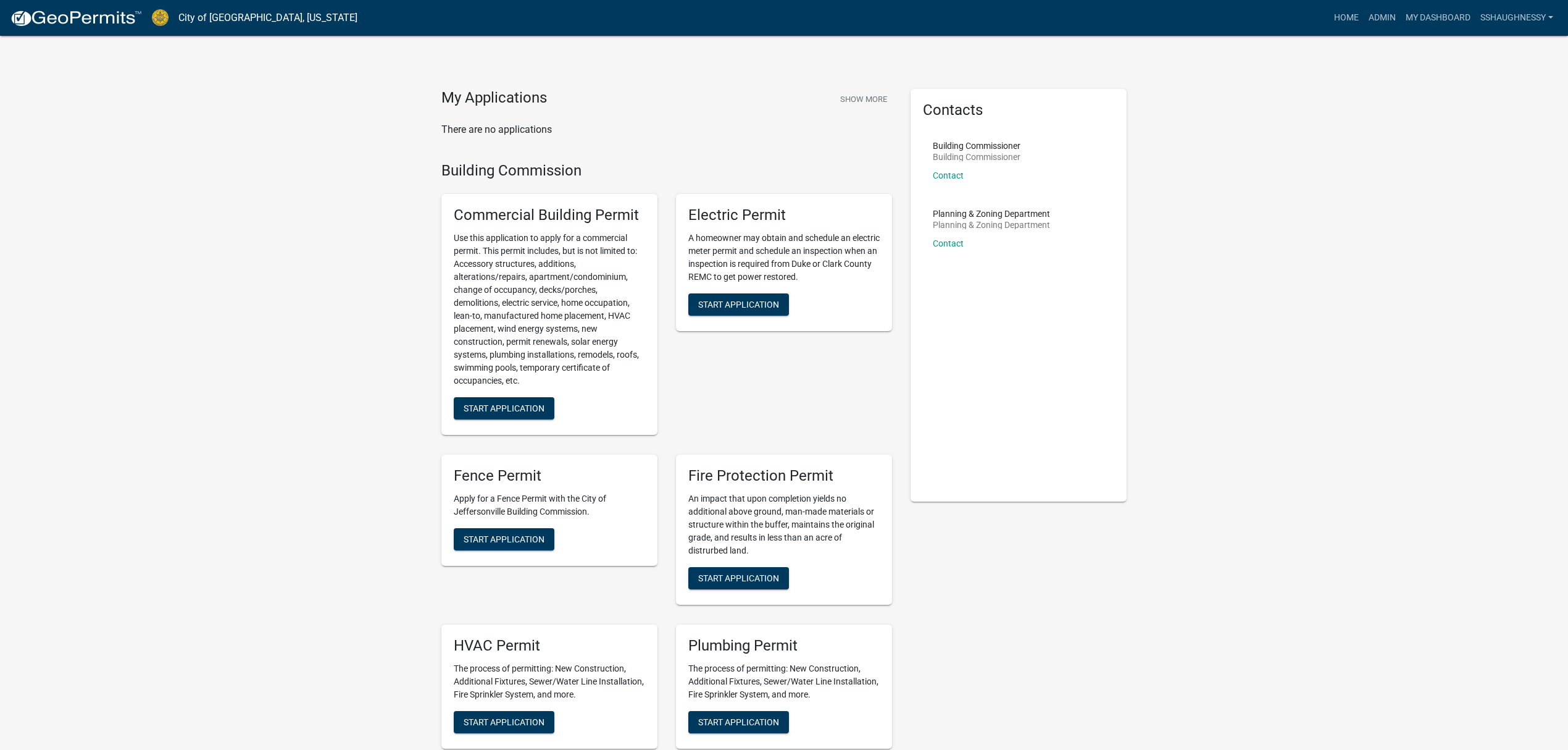
click at [120, 26] on img at bounding box center [76, 19] width 132 height 19
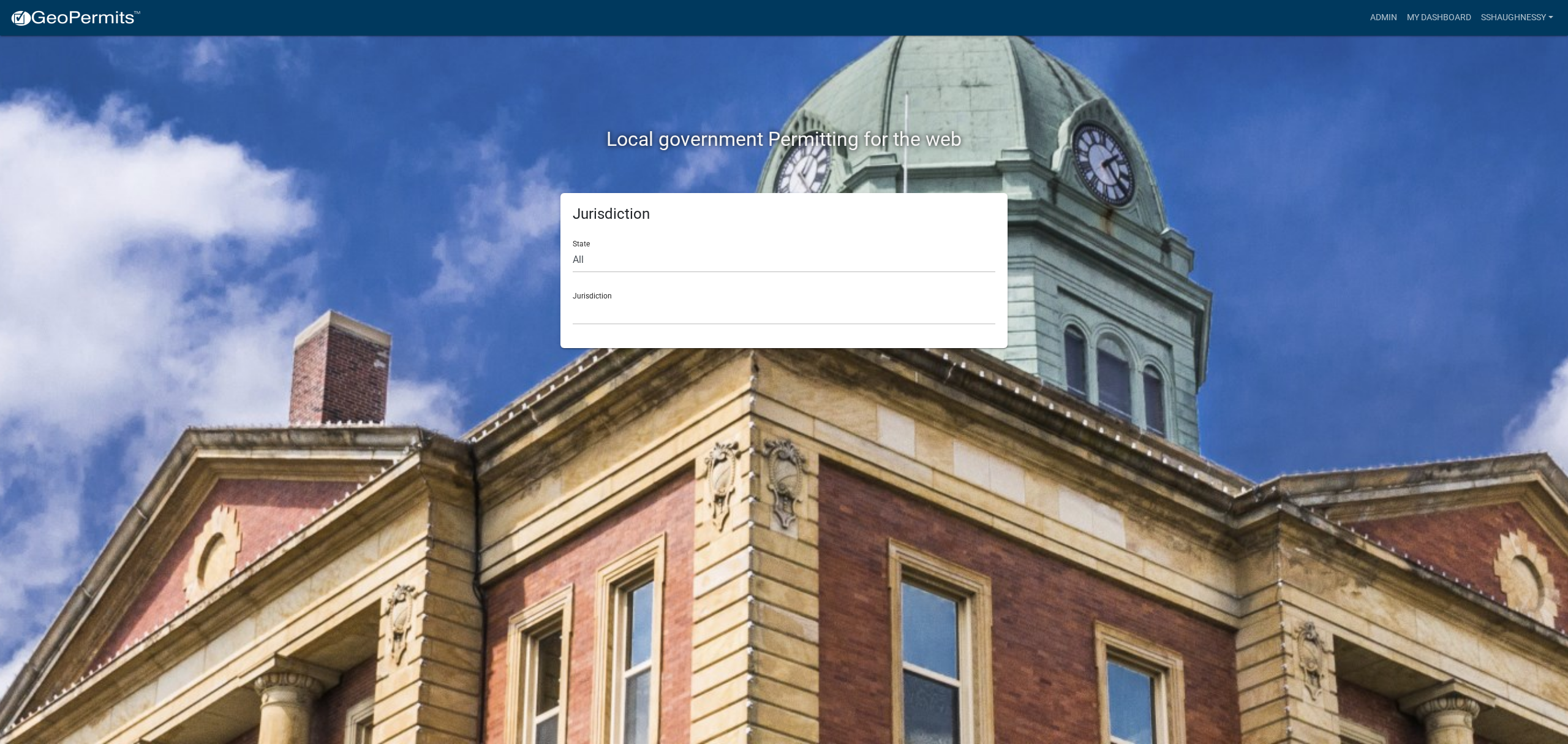
click at [1358, 22] on div "Admin My Dashboard sshaughnessy Admin Account Logout" at bounding box center [854, 17] width 1408 height 23
click at [1373, 20] on link "Admin" at bounding box center [1383, 17] width 37 height 23
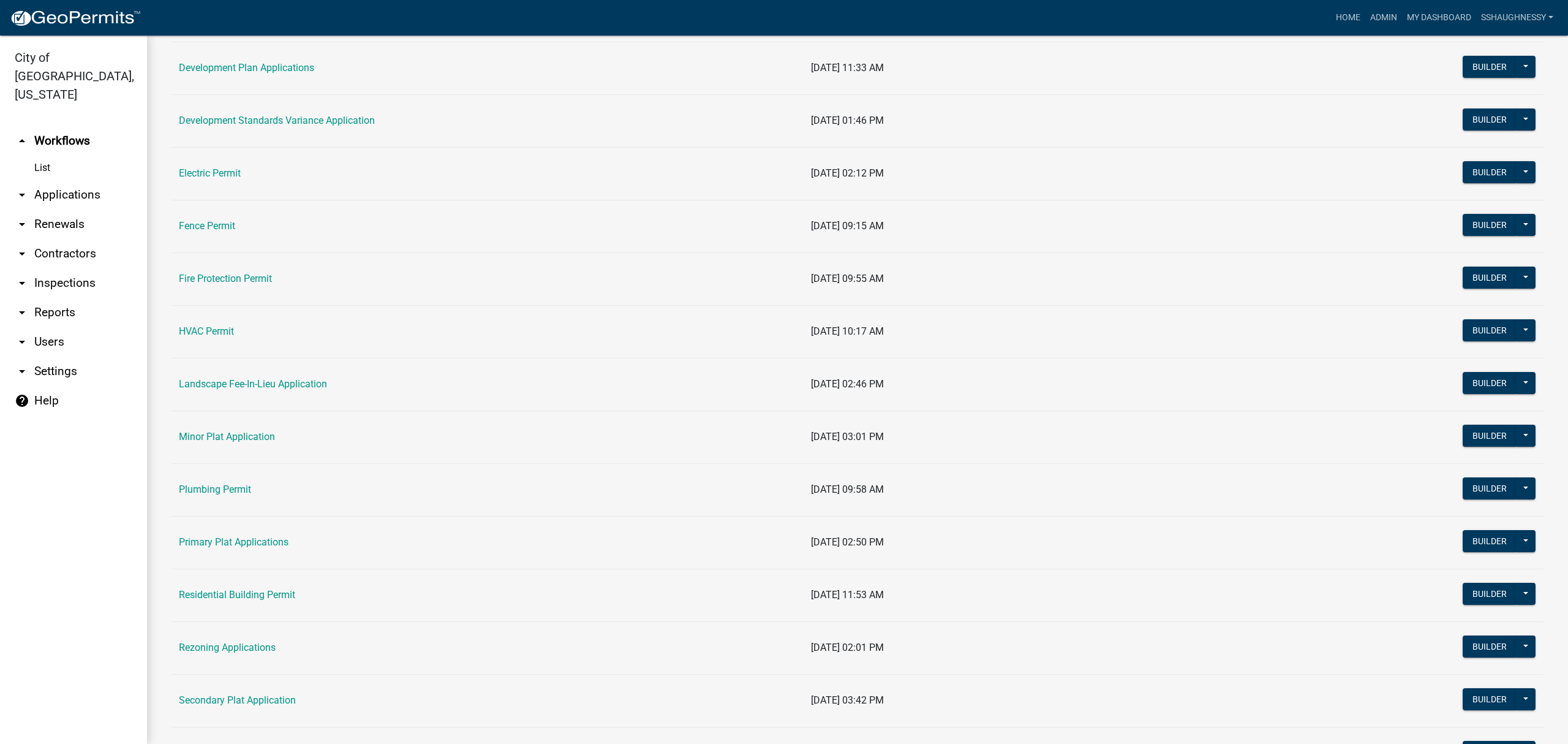
scroll to position [490, 0]
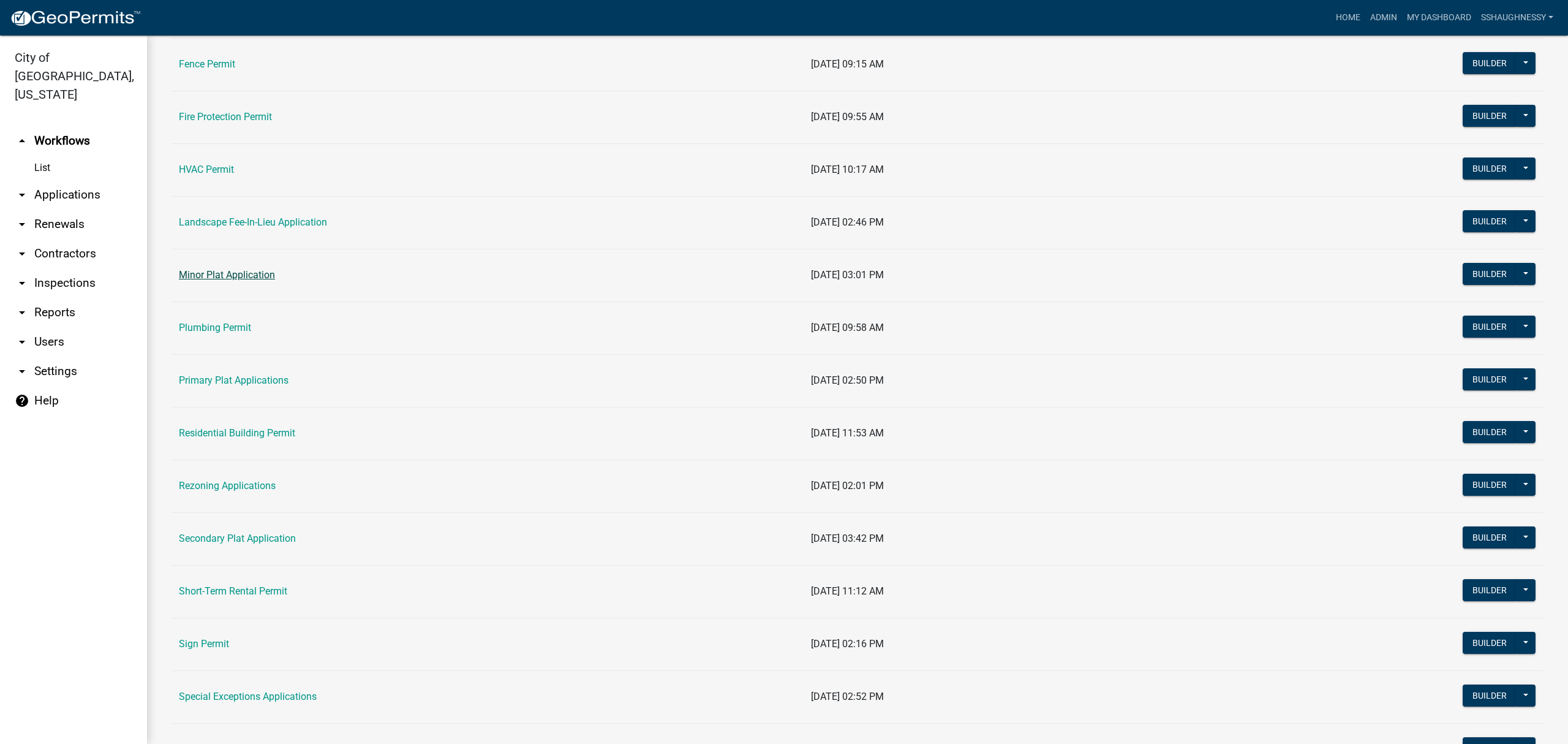
click at [246, 278] on link "Minor Plat Application" at bounding box center [227, 275] width 96 height 12
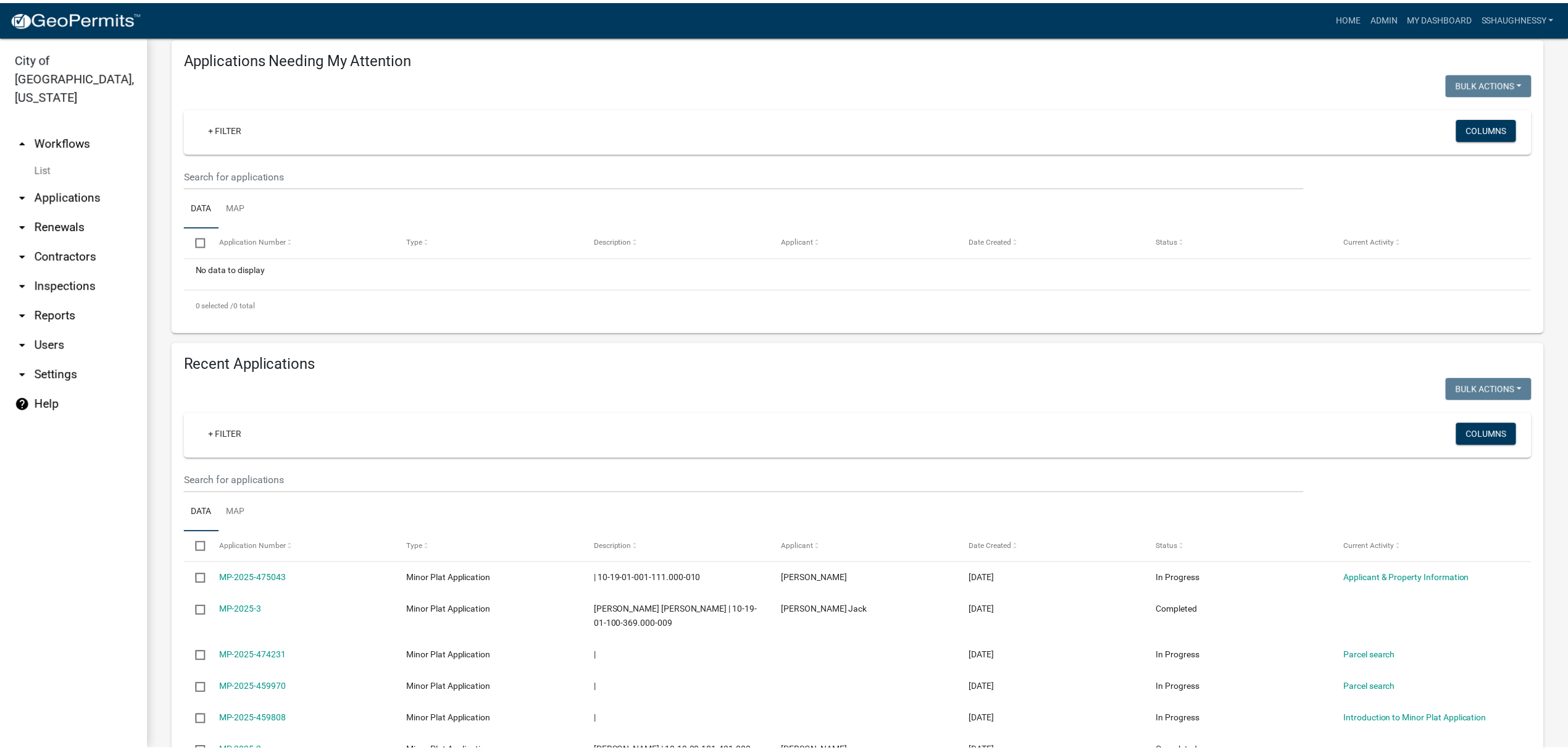
scroll to position [412, 0]
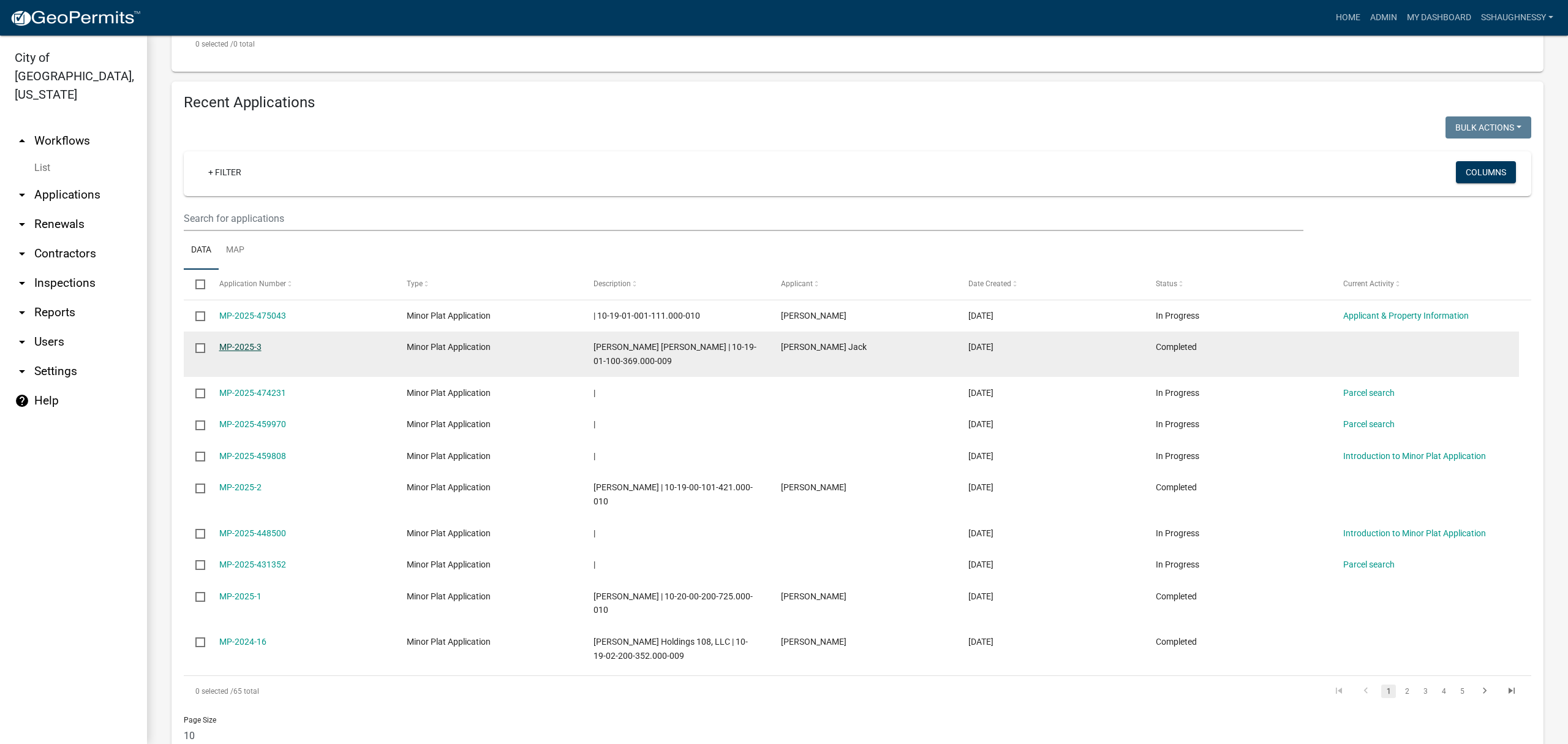
click at [258, 342] on link "MP-2025-3" at bounding box center [241, 346] width 42 height 10
